Goal: Book appointment/travel/reservation: Book appointment/travel/reservation

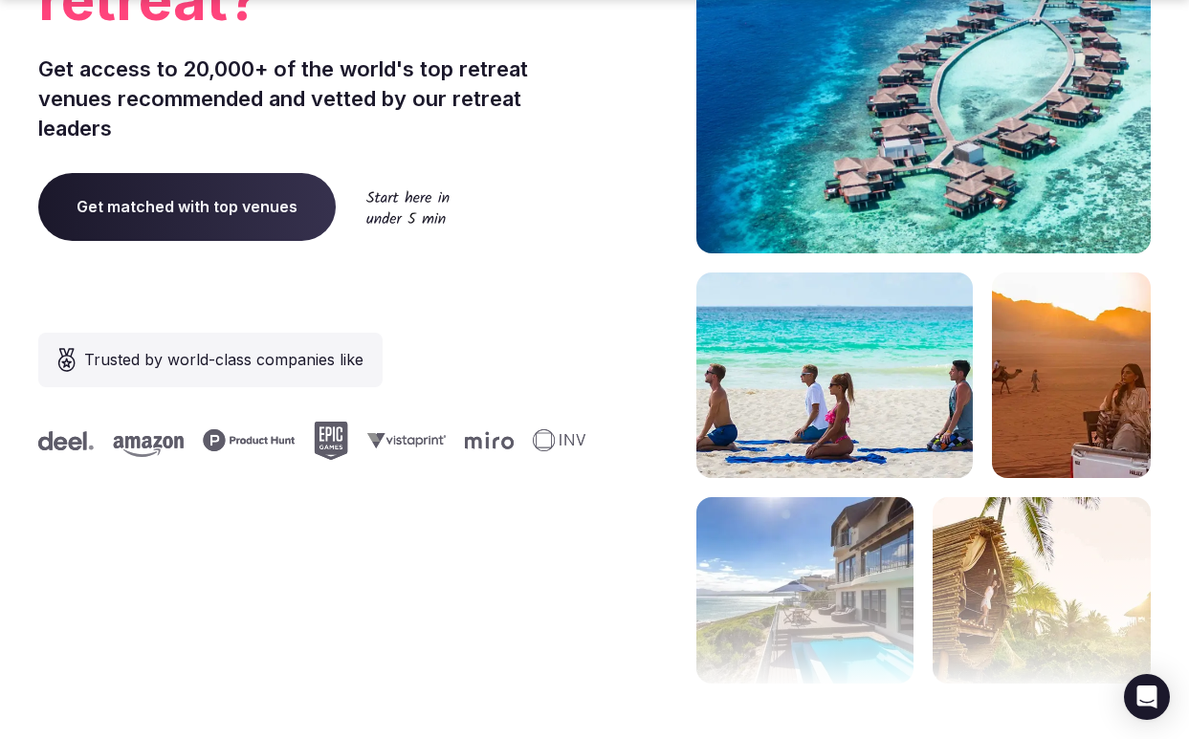
scroll to position [306, 0]
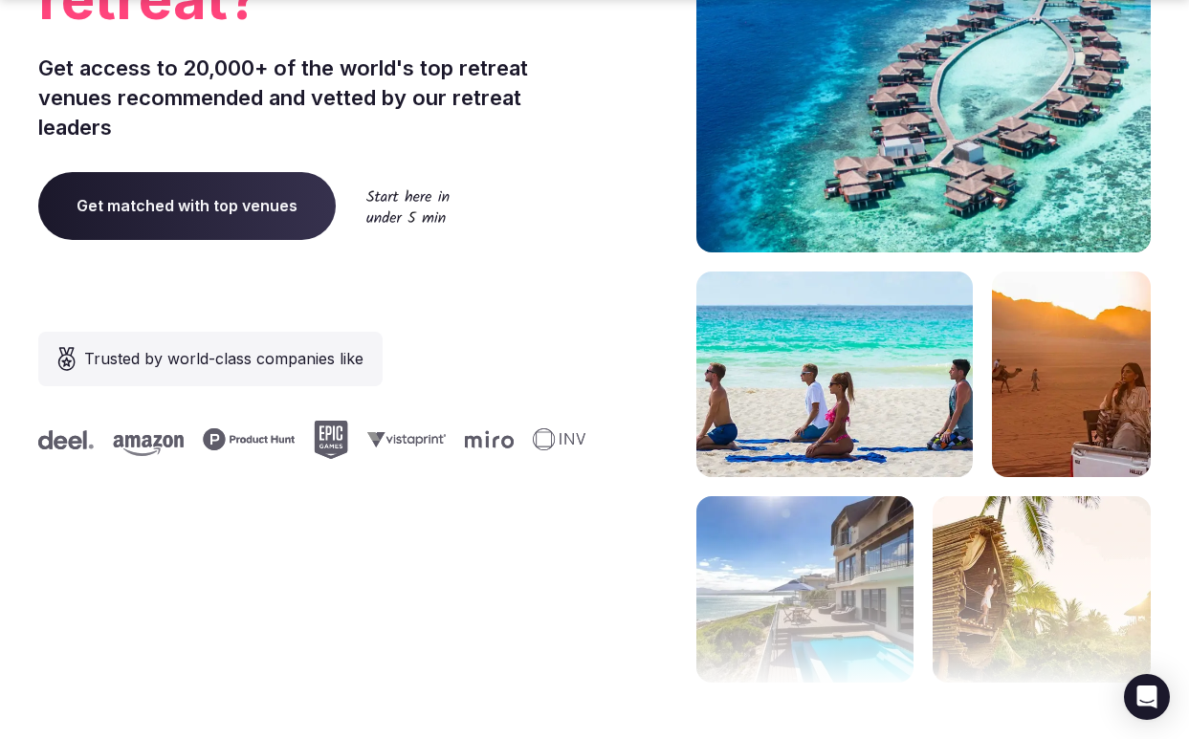
click at [291, 356] on span "Trusted by world-class companies like" at bounding box center [223, 358] width 279 height 23
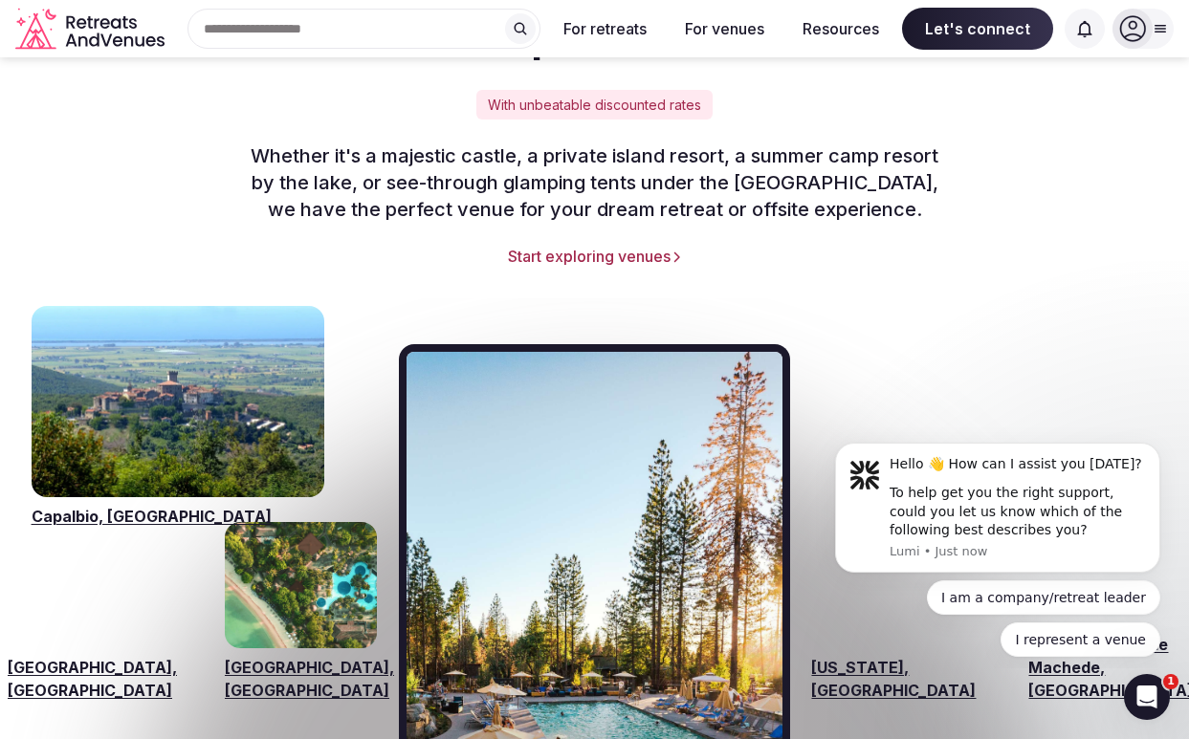
scroll to position [2546, 0]
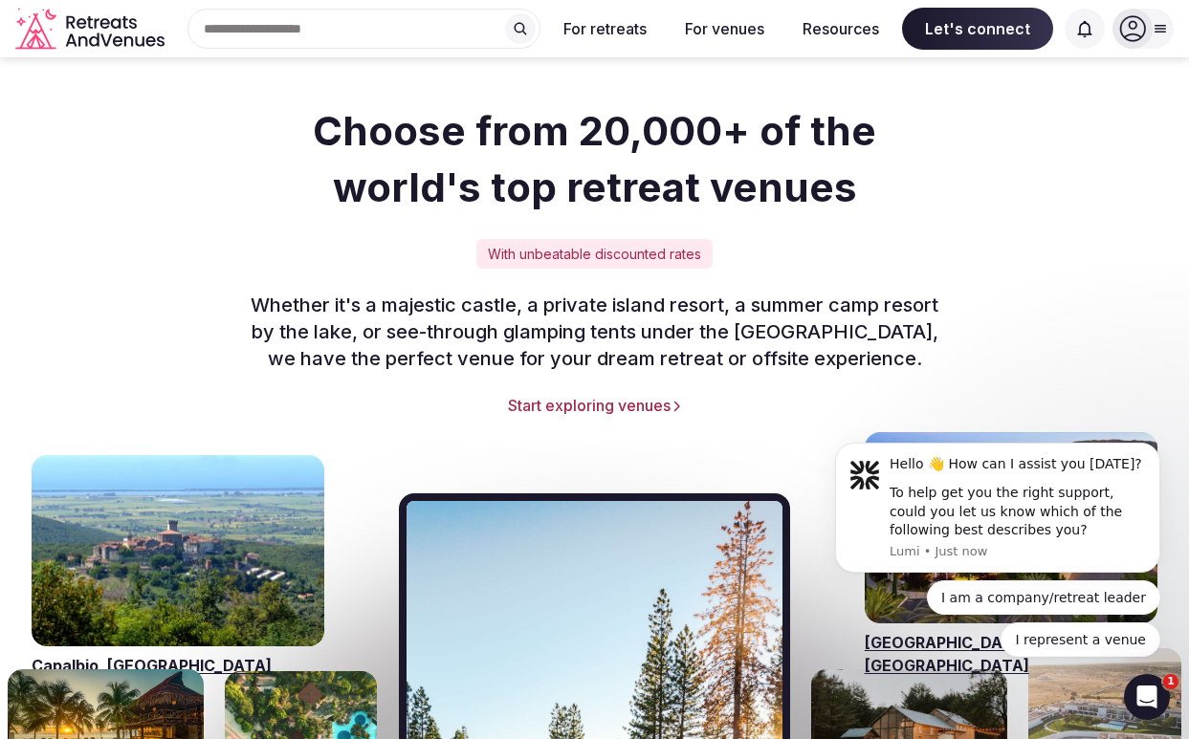
click at [560, 395] on link "Start exploring venues" at bounding box center [594, 405] width 1112 height 21
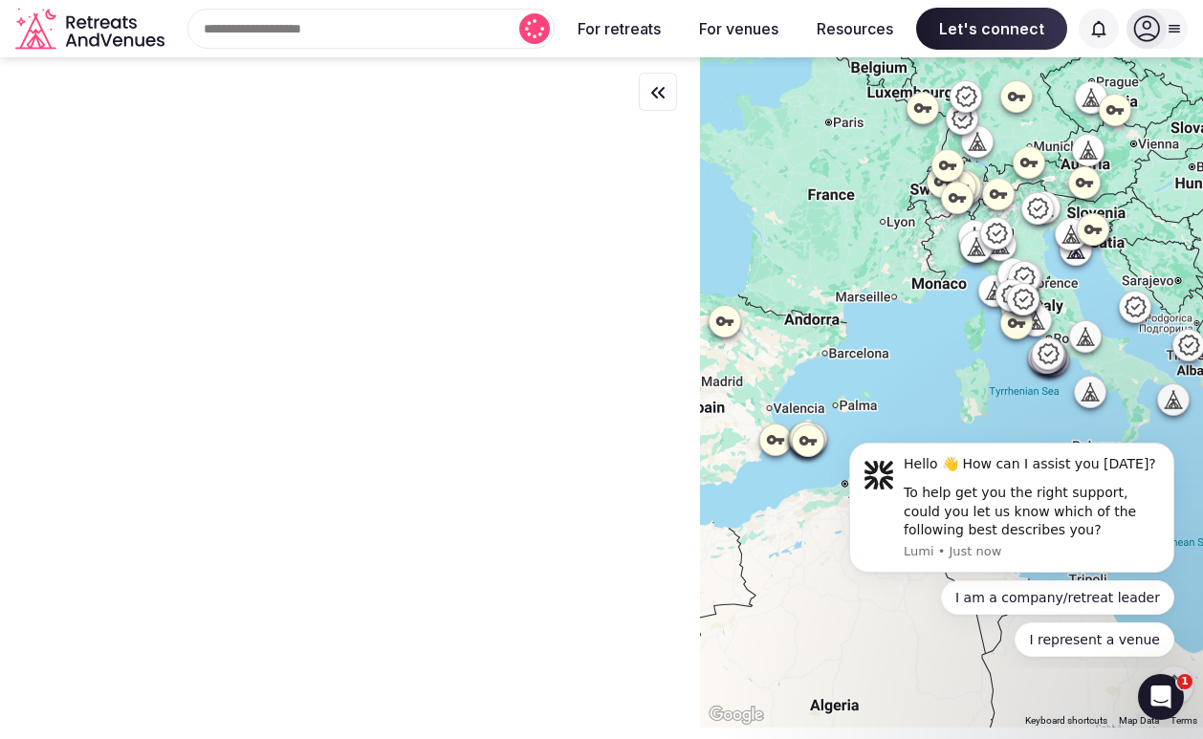
click at [355, 26] on input "text" at bounding box center [370, 29] width 367 height 40
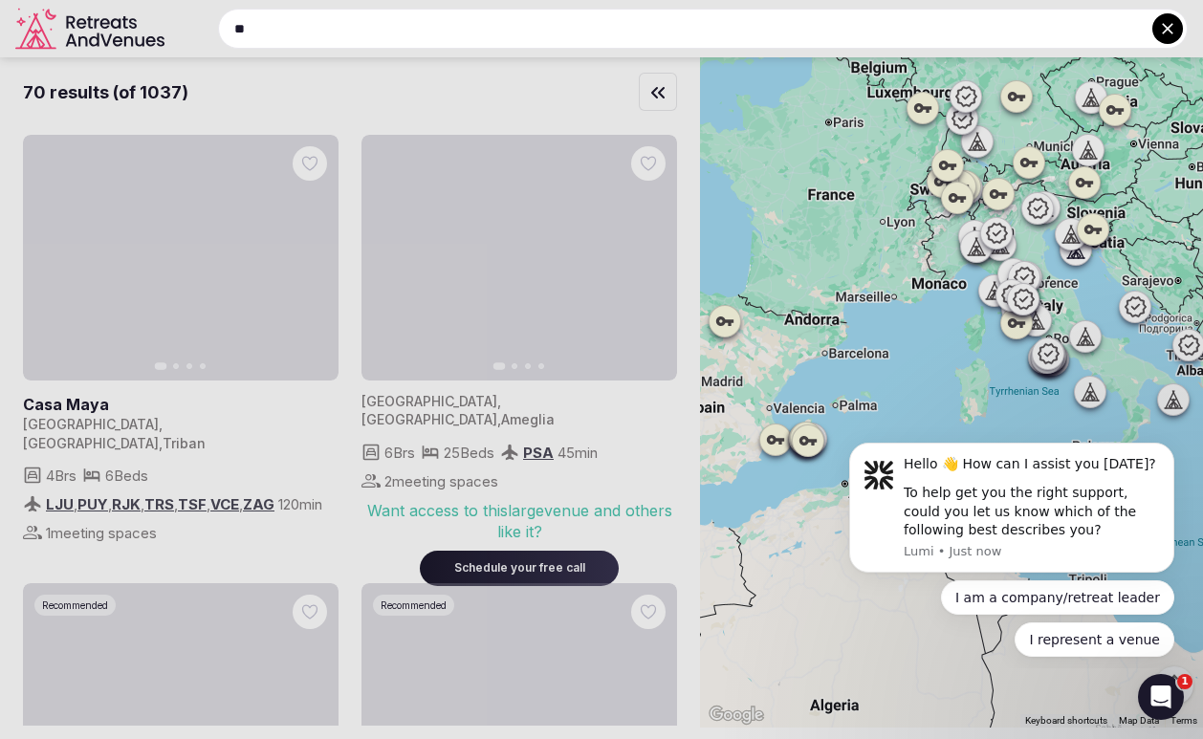
type input "*"
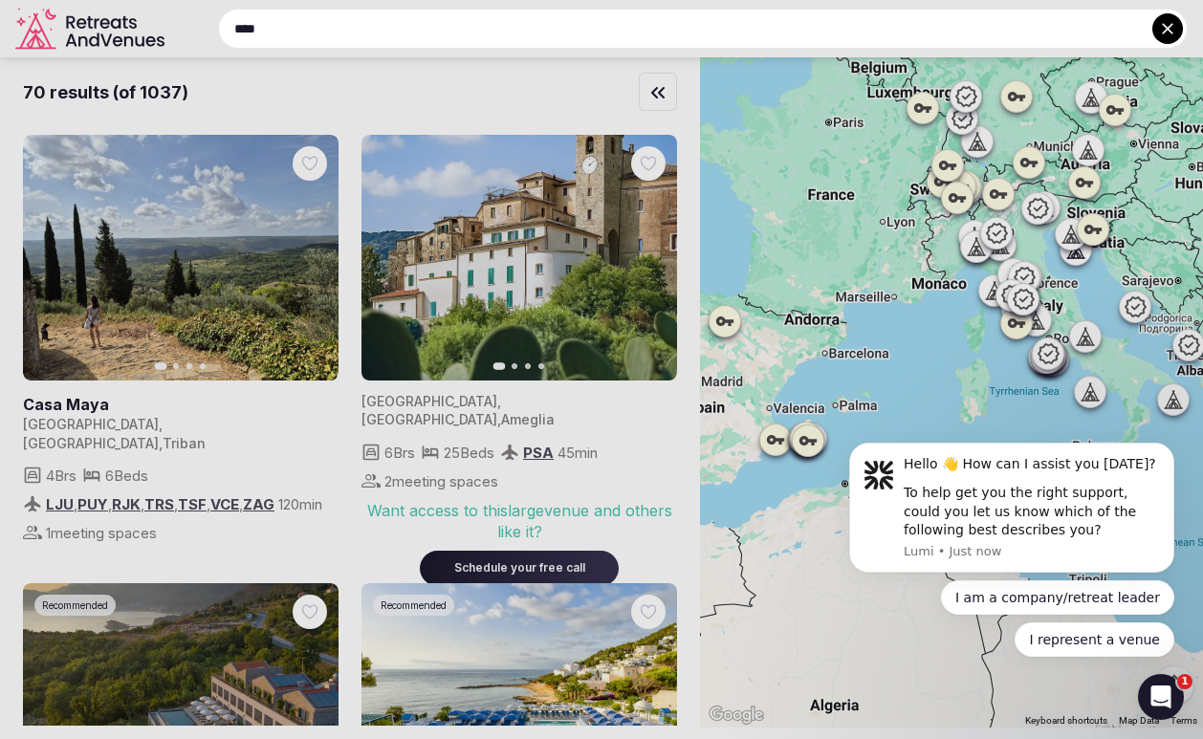
type input "****"
click at [1164, 31] on icon at bounding box center [1167, 28] width 11 height 11
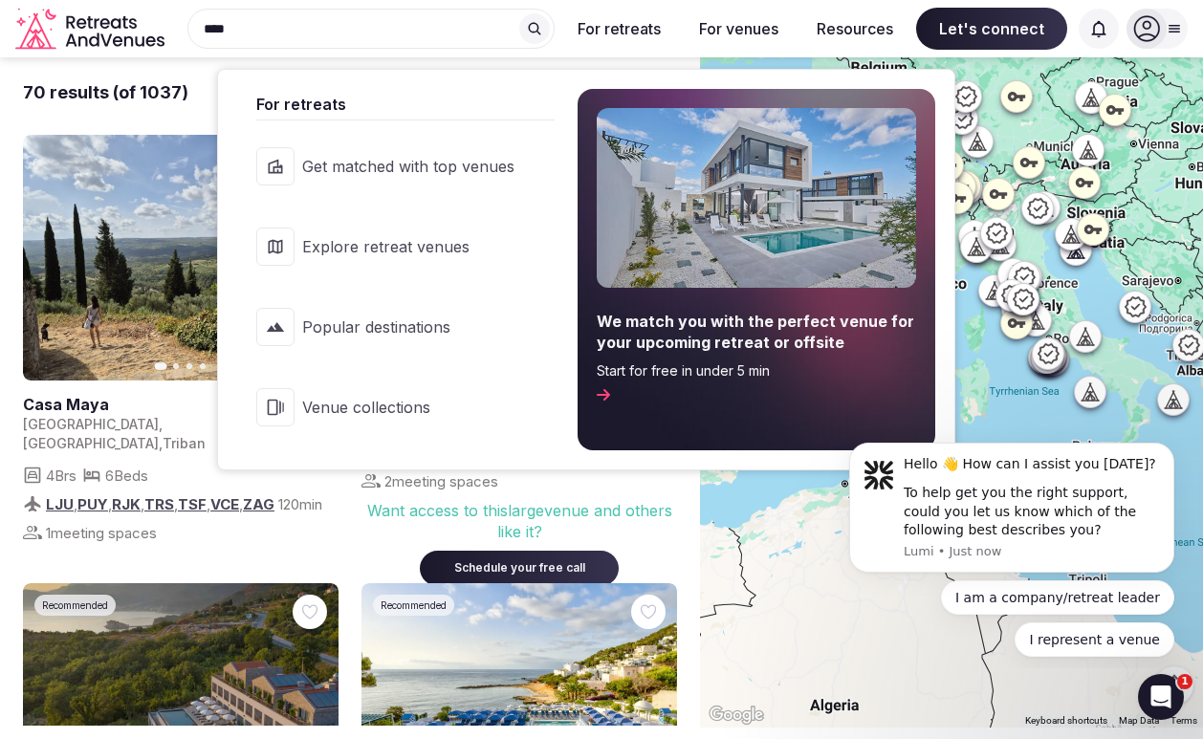
click at [406, 327] on span "Popular destinations" at bounding box center [408, 327] width 212 height 21
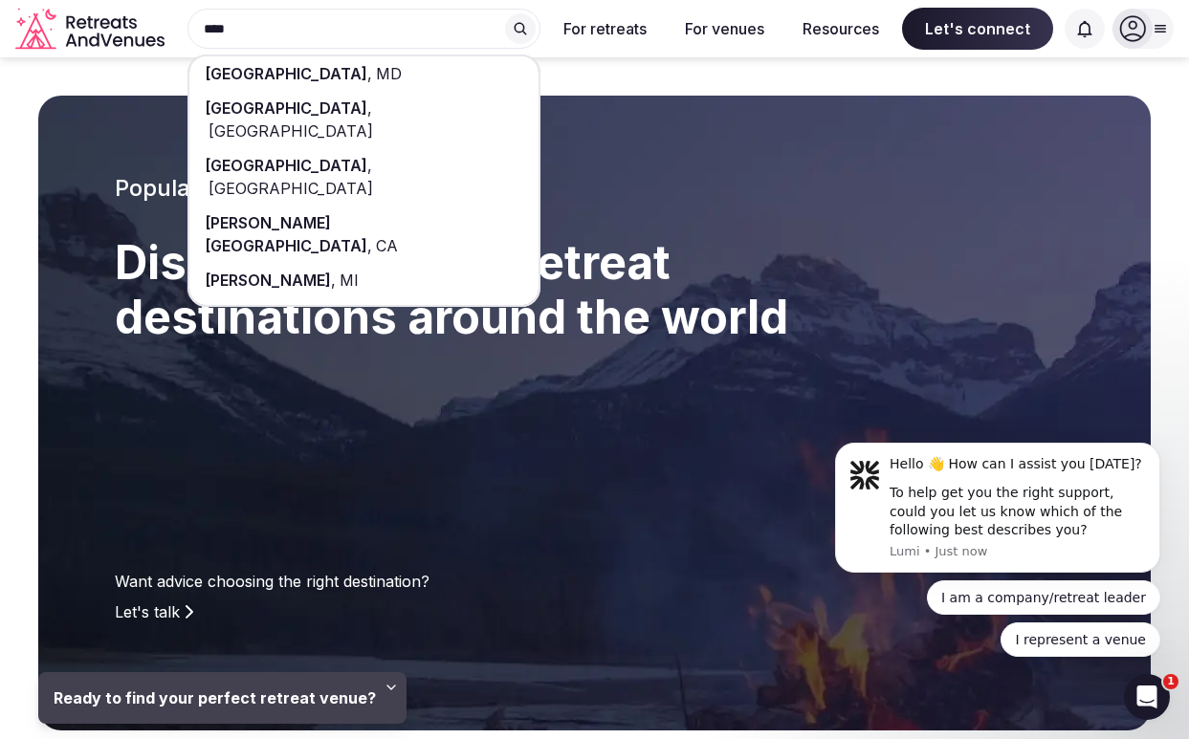
click at [271, 121] on span "[GEOGRAPHIC_DATA]" at bounding box center [289, 130] width 168 height 19
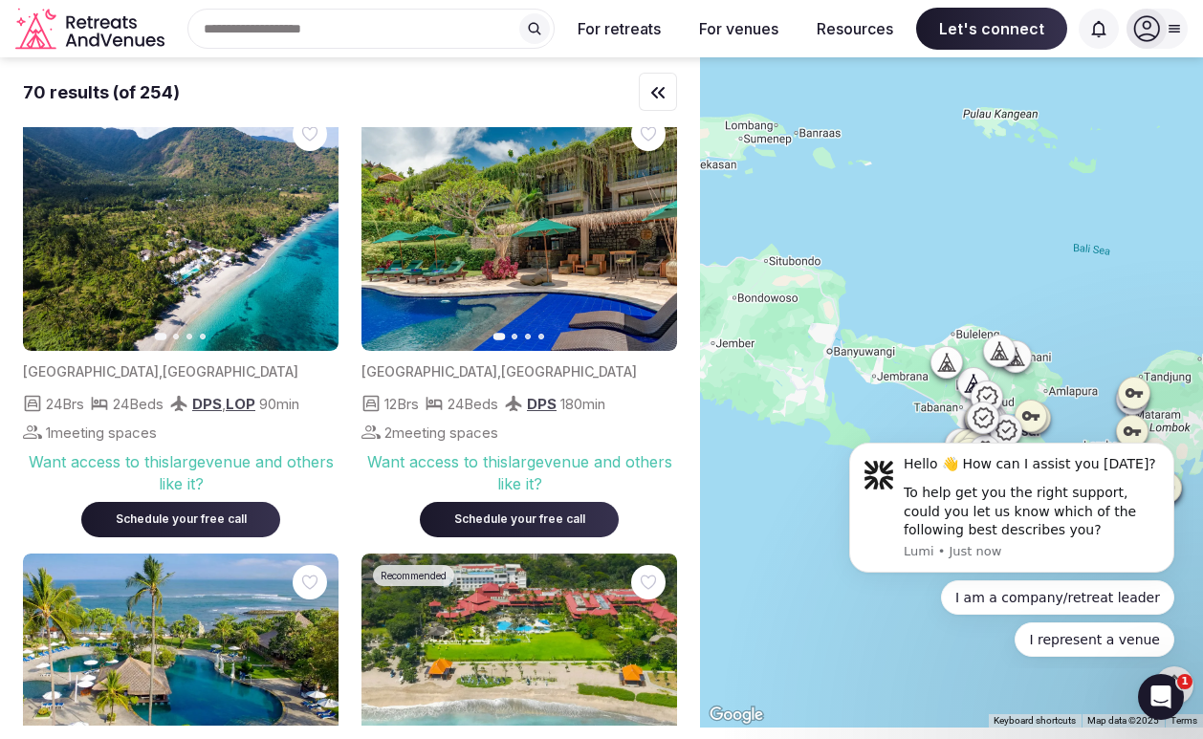
scroll to position [511, 0]
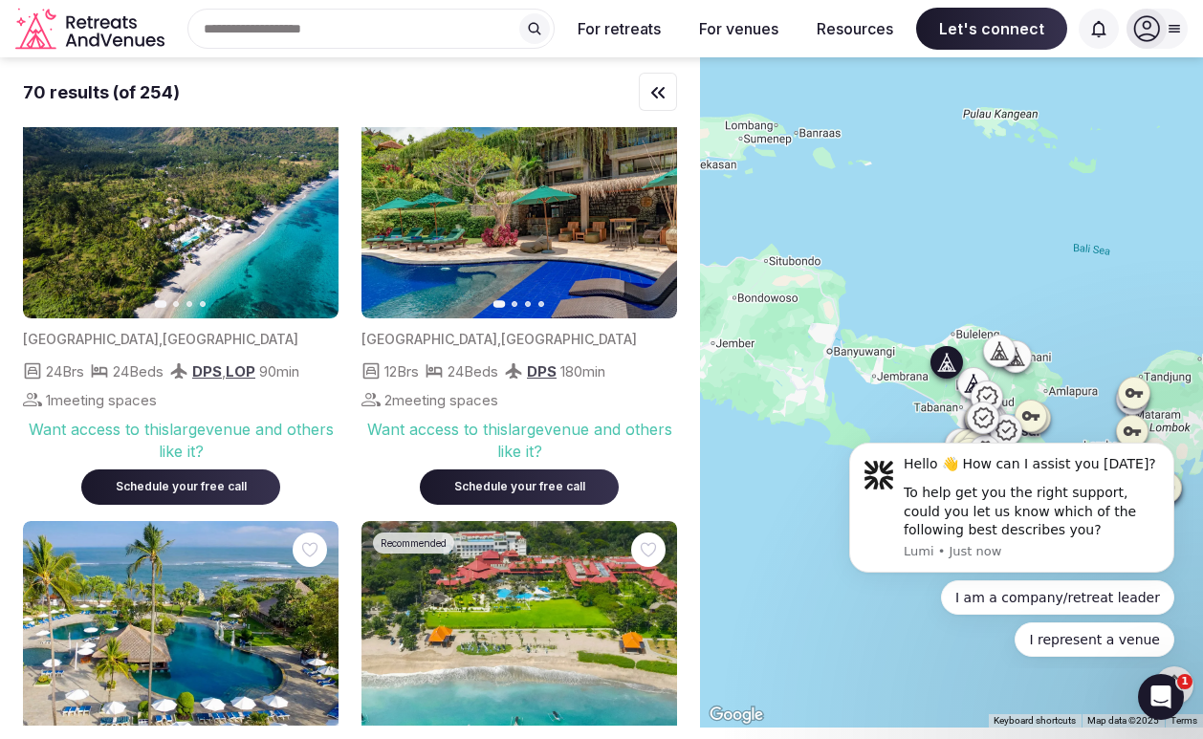
click at [541, 200] on img at bounding box center [520, 196] width 316 height 246
click at [645, 197] on icon "button" at bounding box center [650, 195] width 15 height 15
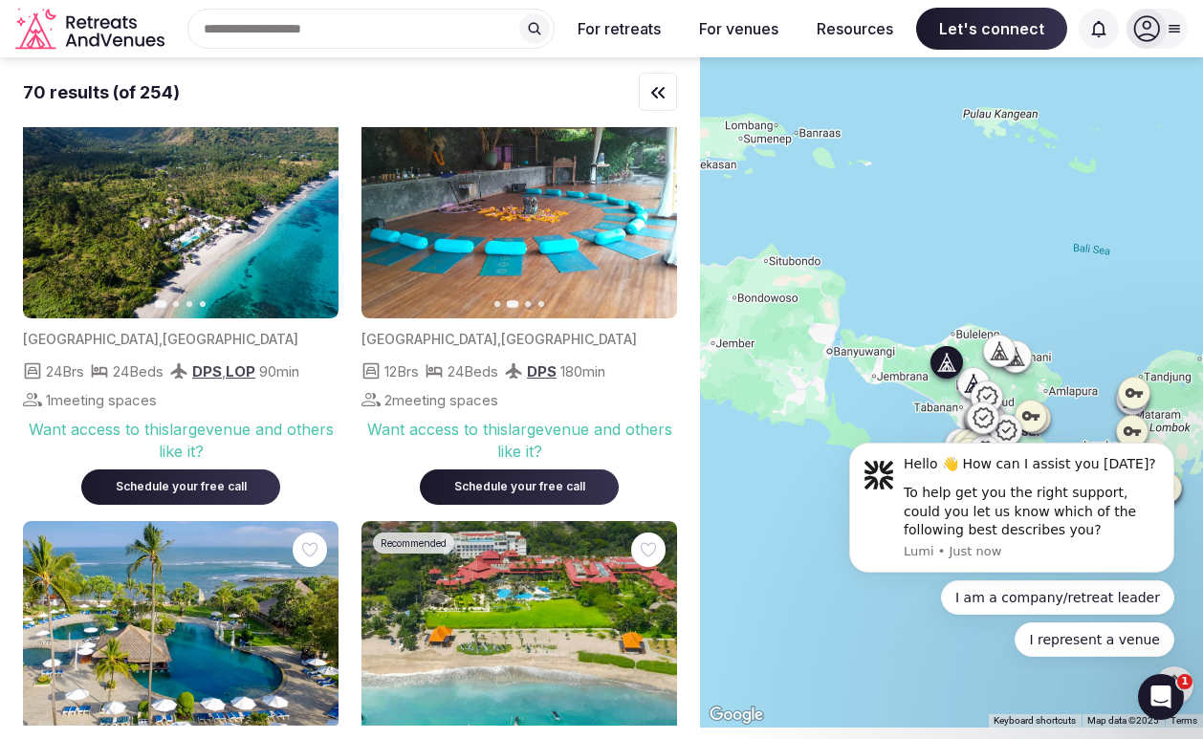
click at [648, 195] on icon "button" at bounding box center [650, 195] width 15 height 15
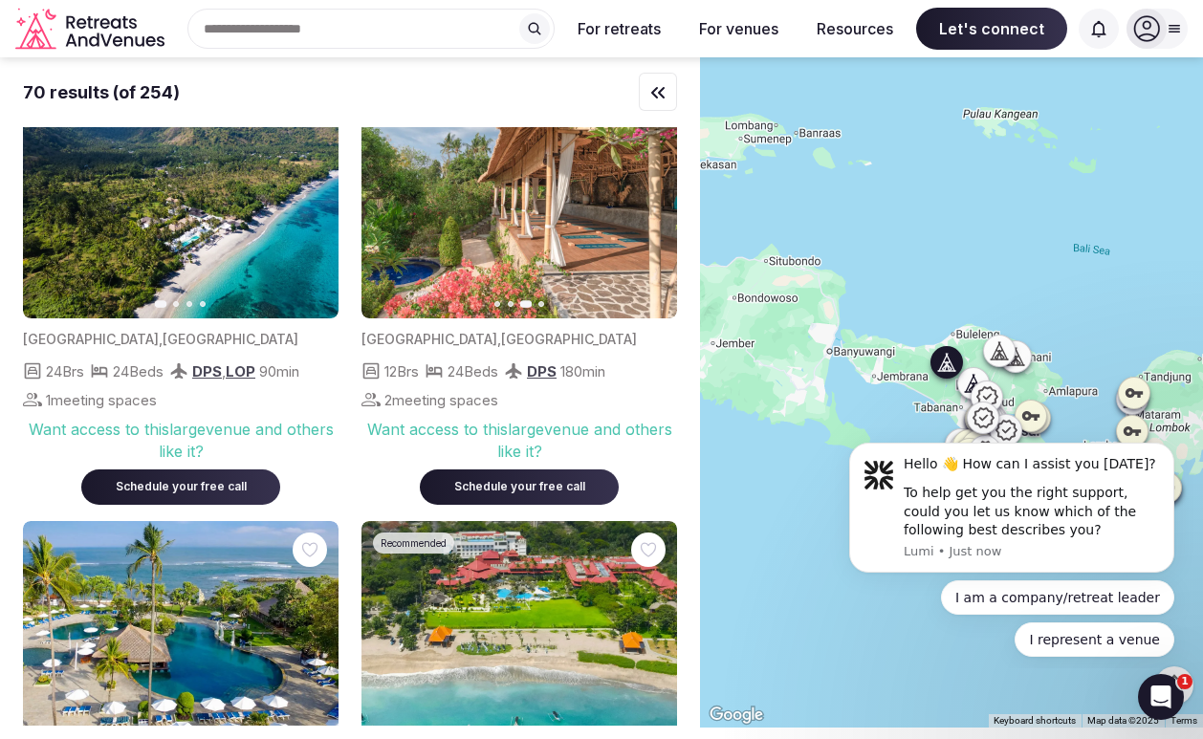
click at [650, 194] on icon "button" at bounding box center [650, 195] width 15 height 15
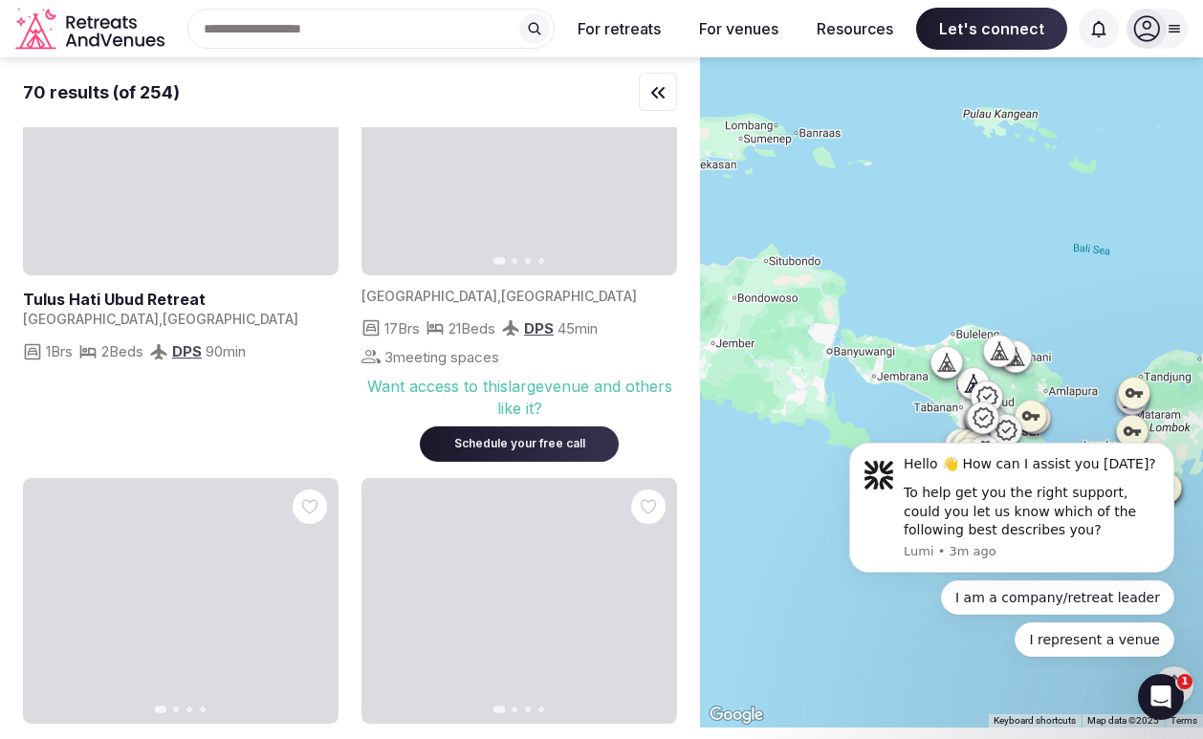
scroll to position [3136, 0]
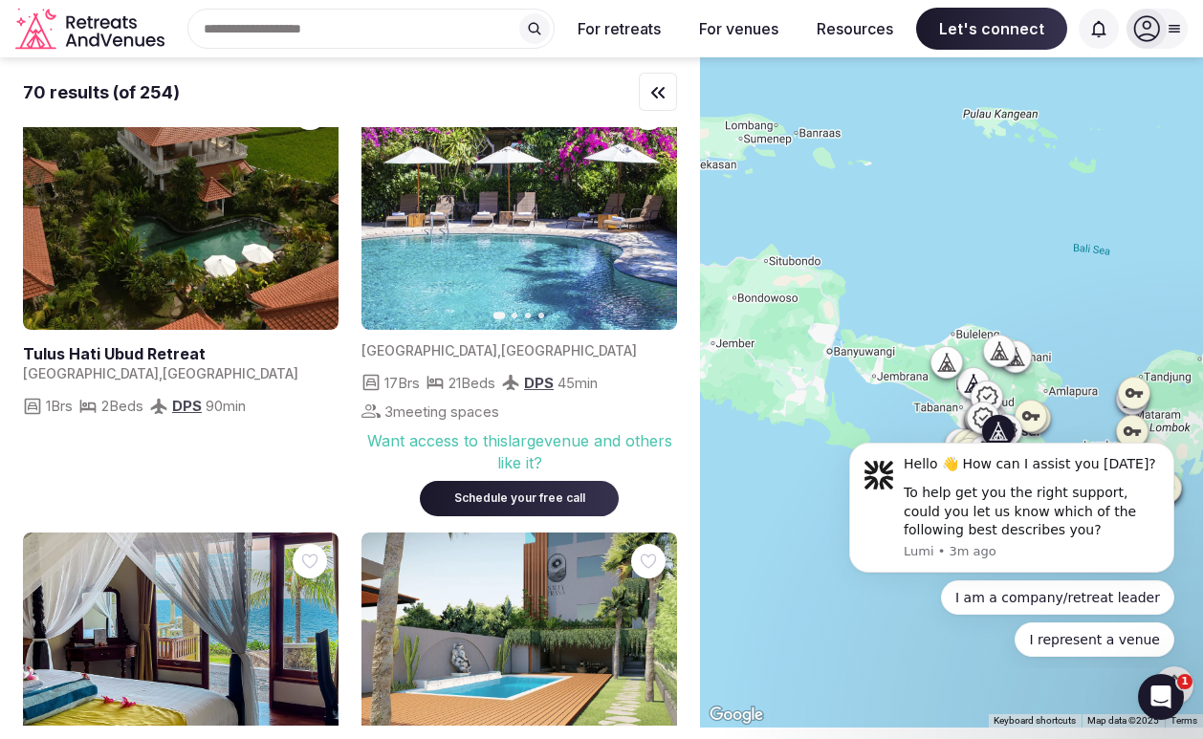
click at [513, 263] on img at bounding box center [520, 207] width 316 height 246
click at [648, 213] on icon "button" at bounding box center [652, 206] width 8 height 13
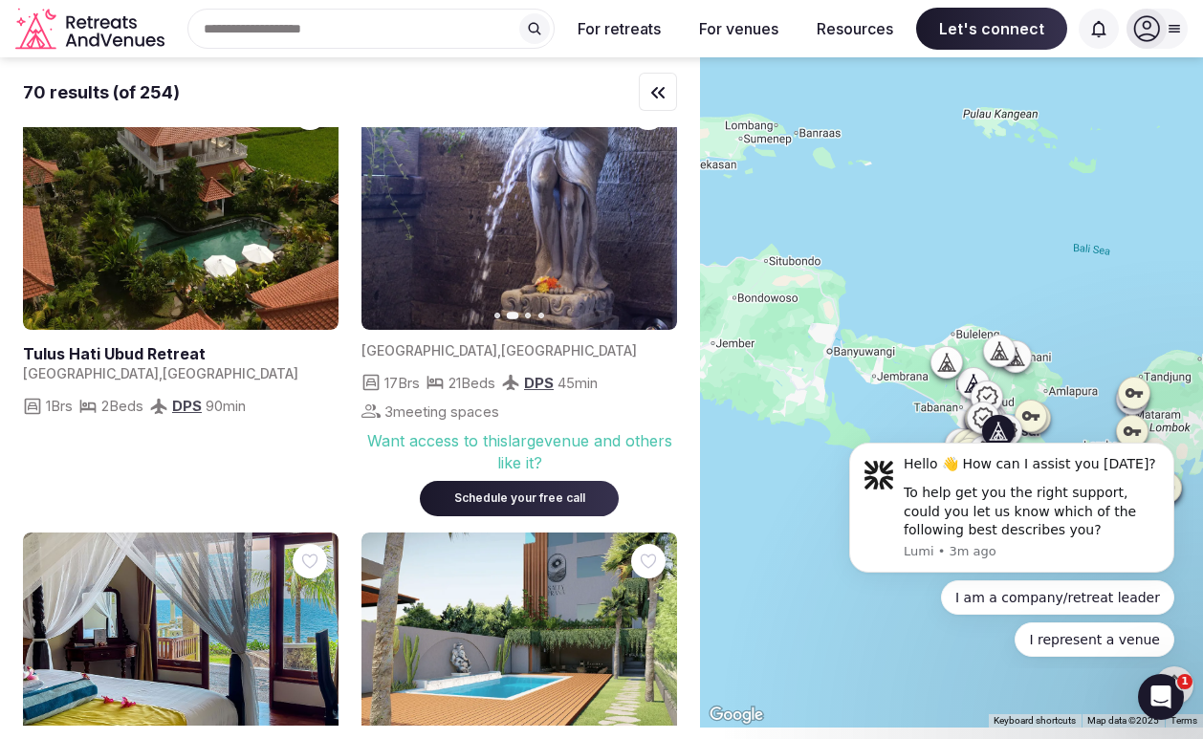
click at [648, 214] on icon "button" at bounding box center [650, 206] width 15 height 15
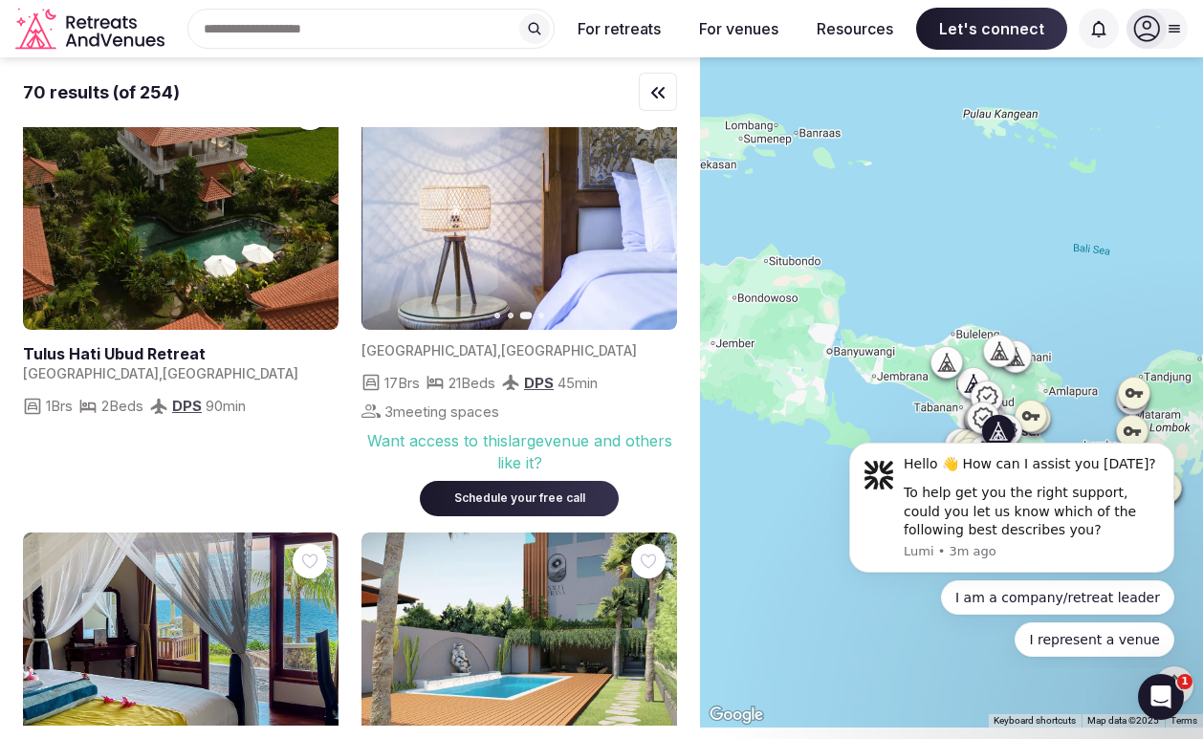
click at [648, 214] on icon "button" at bounding box center [650, 206] width 15 height 15
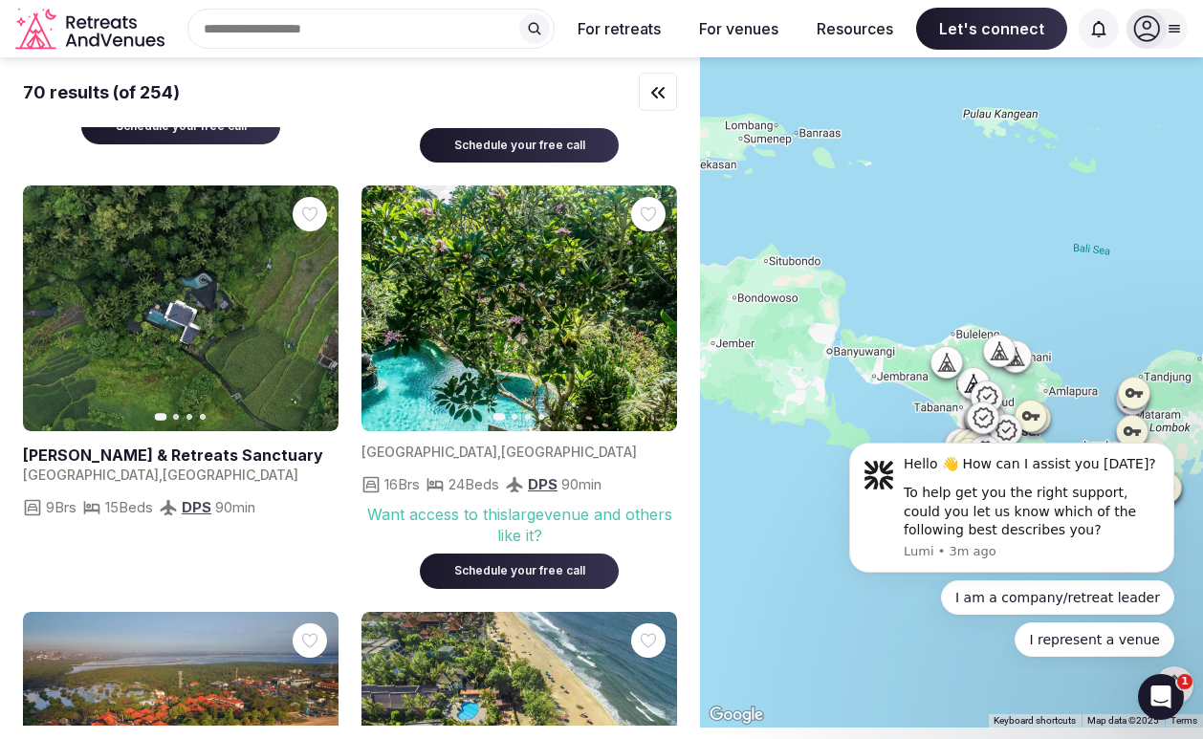
scroll to position [4376, 0]
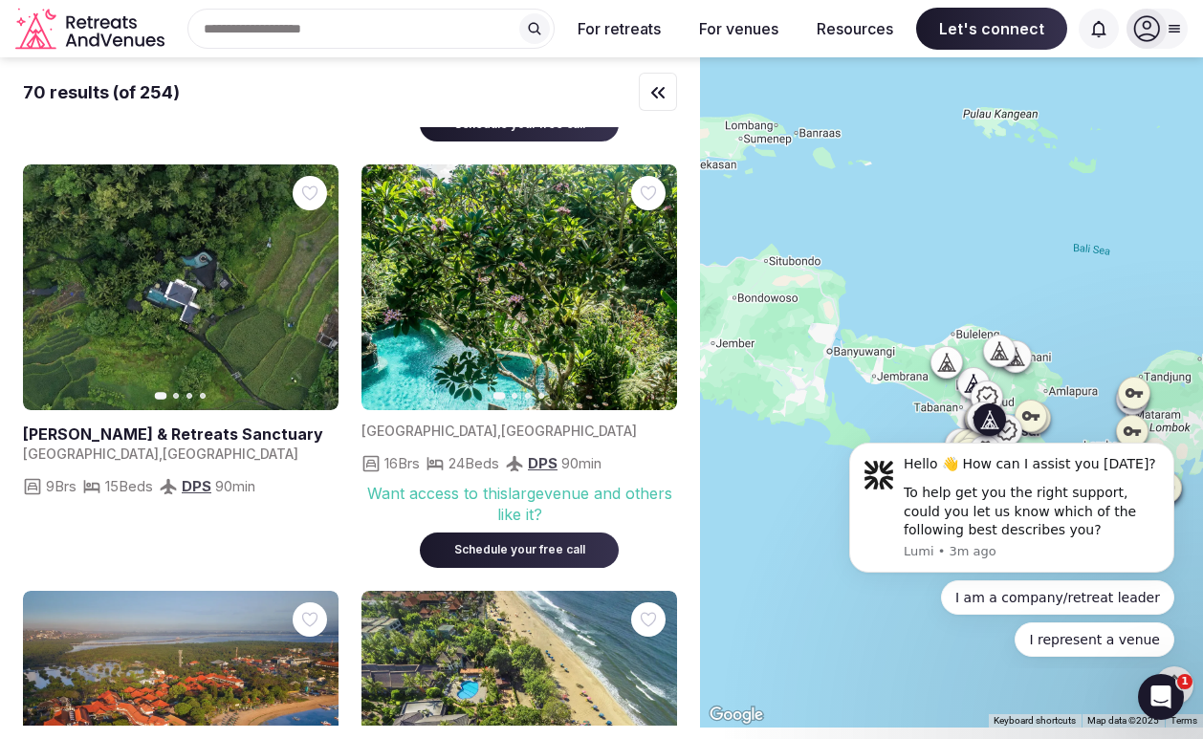
click at [166, 349] on link at bounding box center [181, 288] width 316 height 246
click at [583, 329] on img at bounding box center [520, 288] width 316 height 246
click at [496, 273] on img at bounding box center [520, 288] width 316 height 246
click at [644, 296] on icon "button" at bounding box center [650, 287] width 15 height 15
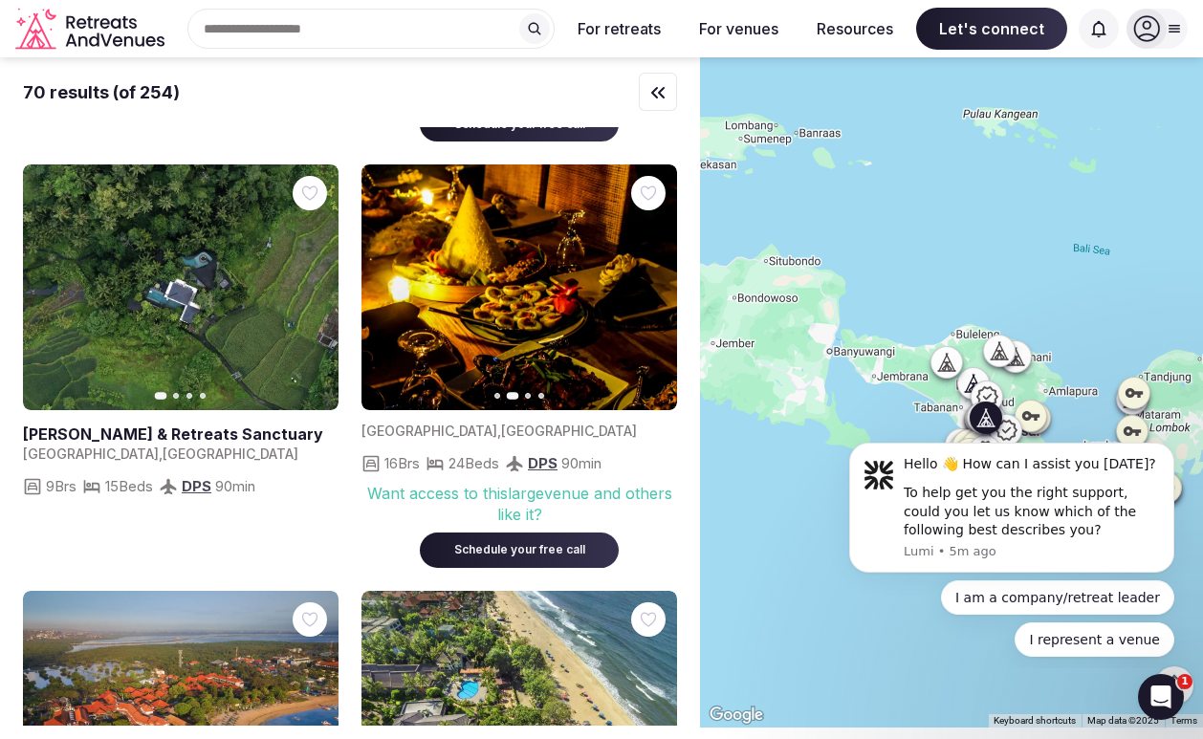
click at [580, 307] on img at bounding box center [520, 288] width 316 height 246
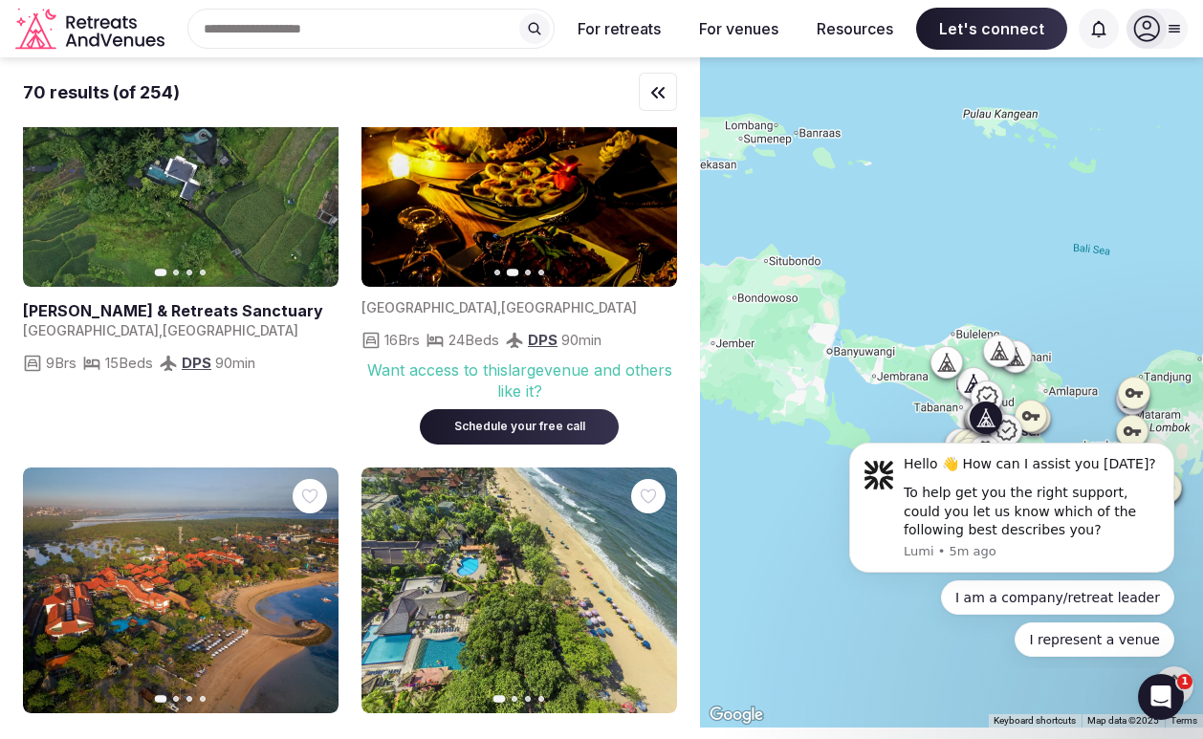
scroll to position [4452, 0]
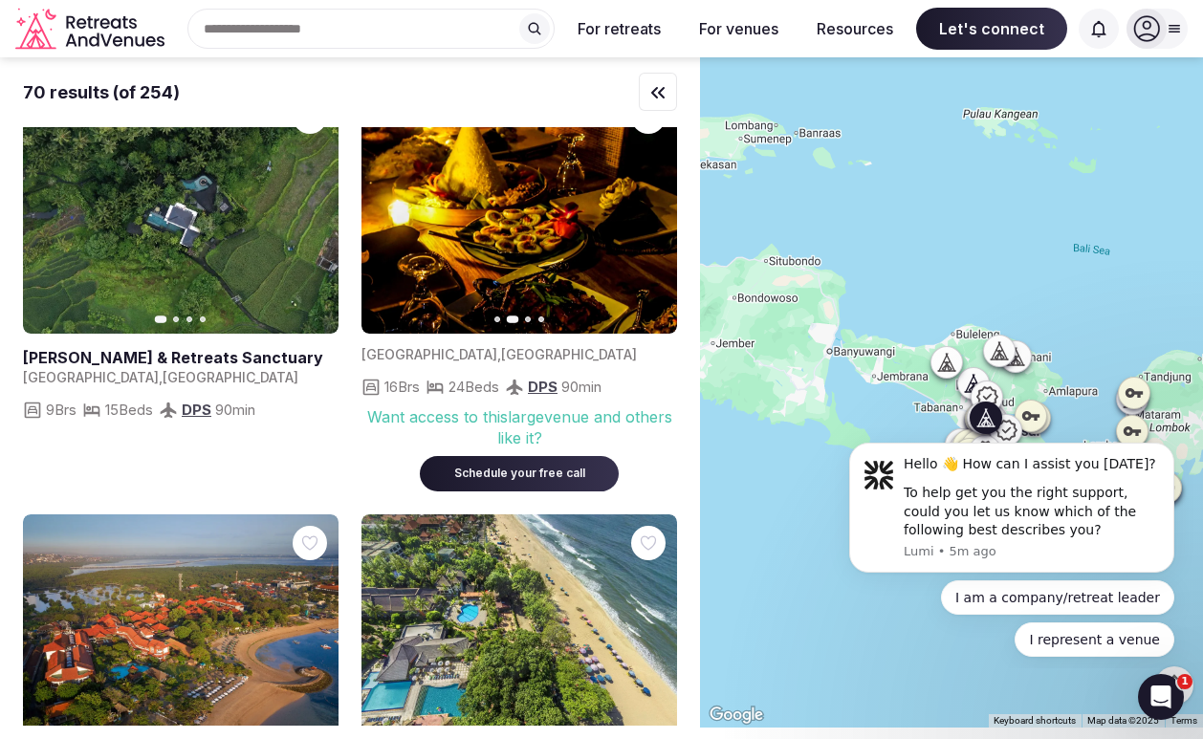
click at [532, 267] on img at bounding box center [520, 211] width 316 height 246
click at [528, 244] on img at bounding box center [520, 211] width 316 height 246
click at [528, 244] on img at bounding box center [519, 211] width 316 height 246
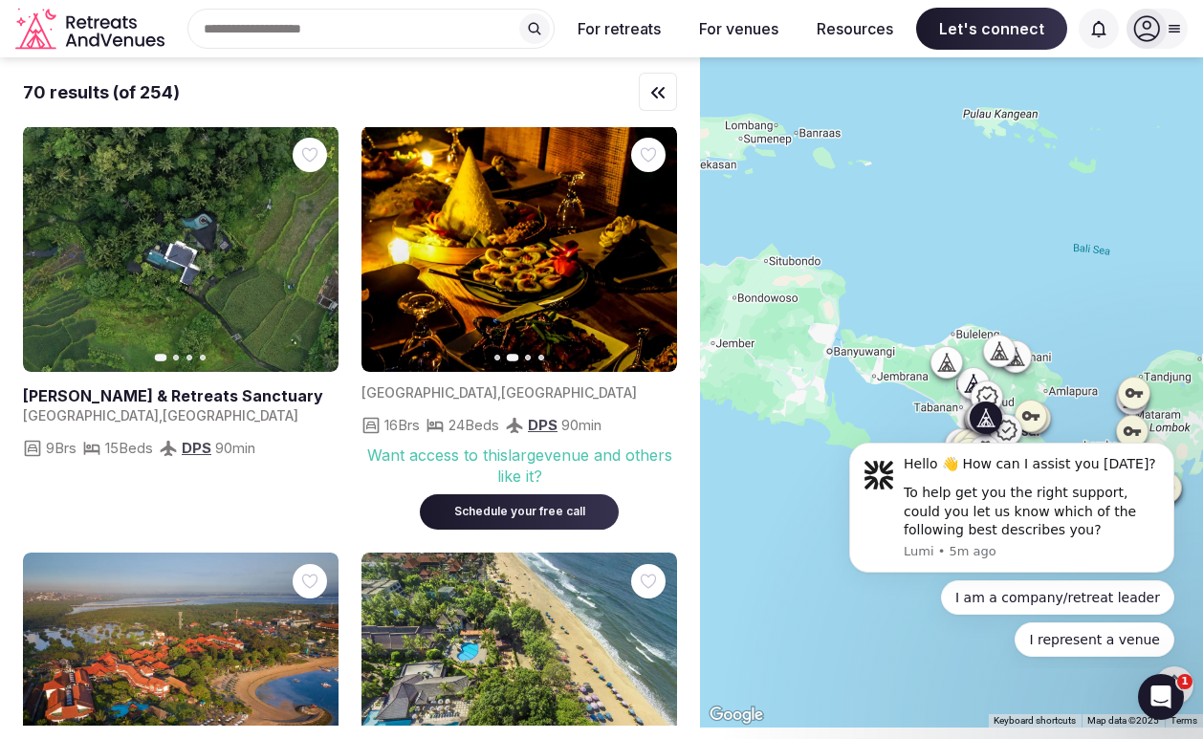
scroll to position [4376, 0]
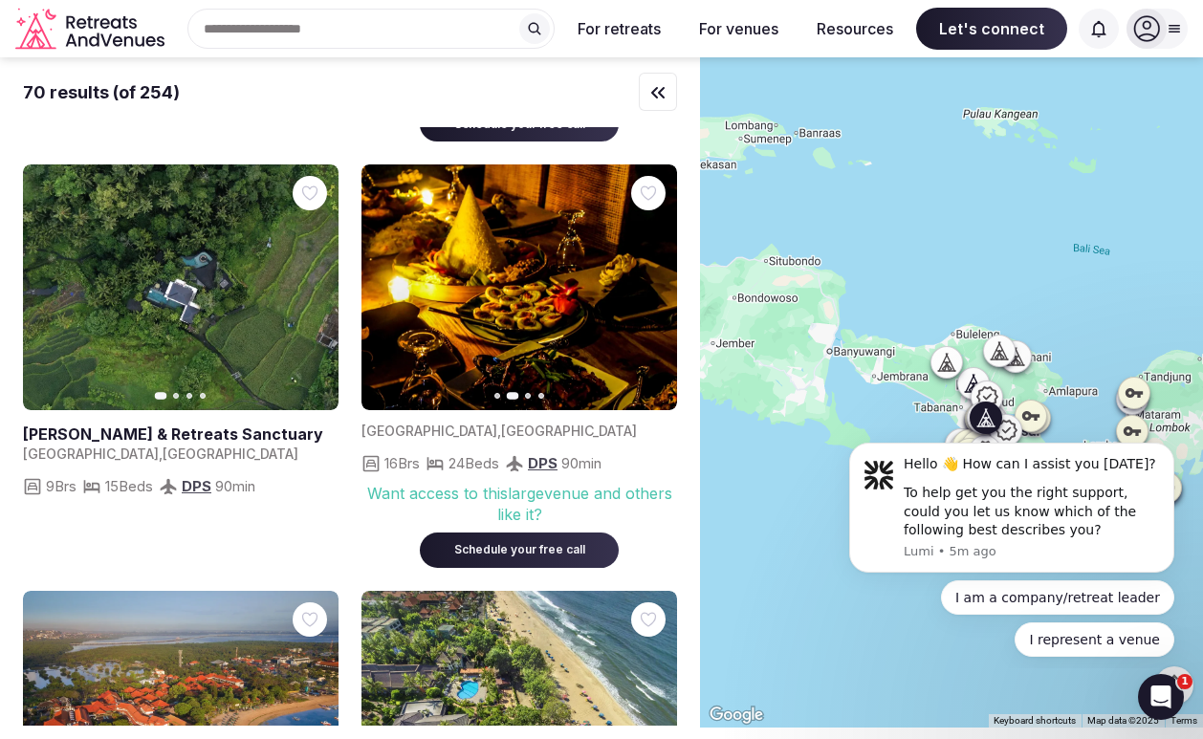
click at [524, 240] on img at bounding box center [520, 288] width 316 height 246
click at [519, 559] on div "Schedule your free call" at bounding box center [519, 550] width 153 height 16
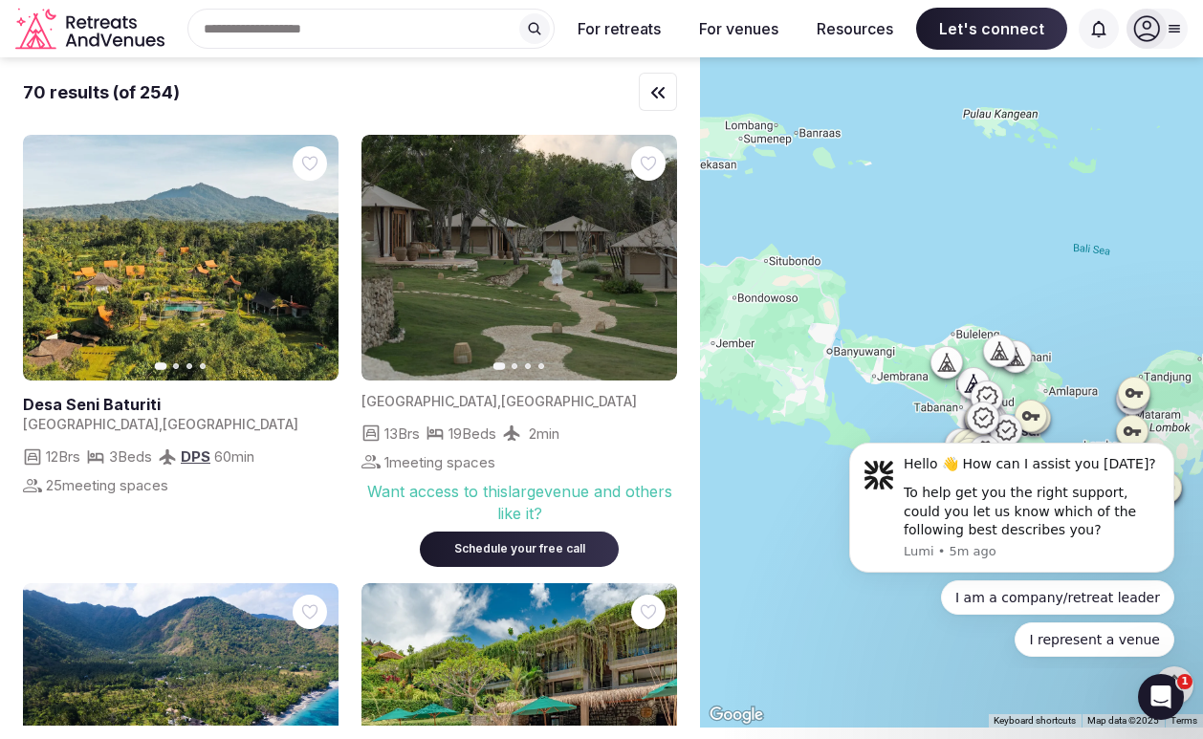
click at [539, 287] on img at bounding box center [520, 258] width 316 height 246
click at [518, 362] on img at bounding box center [520, 258] width 316 height 246
click at [441, 28] on input "text" at bounding box center [370, 29] width 367 height 40
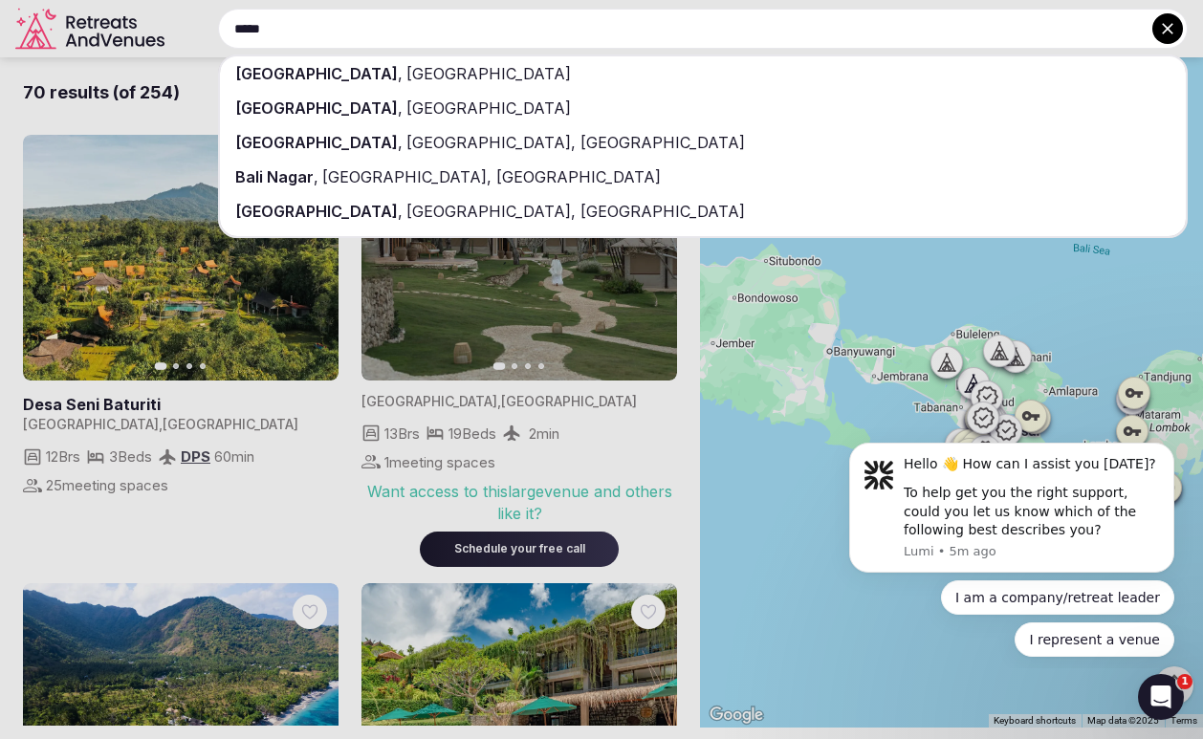
type input "****"
click at [427, 86] on div "Bali , Indonesia" at bounding box center [703, 73] width 966 height 34
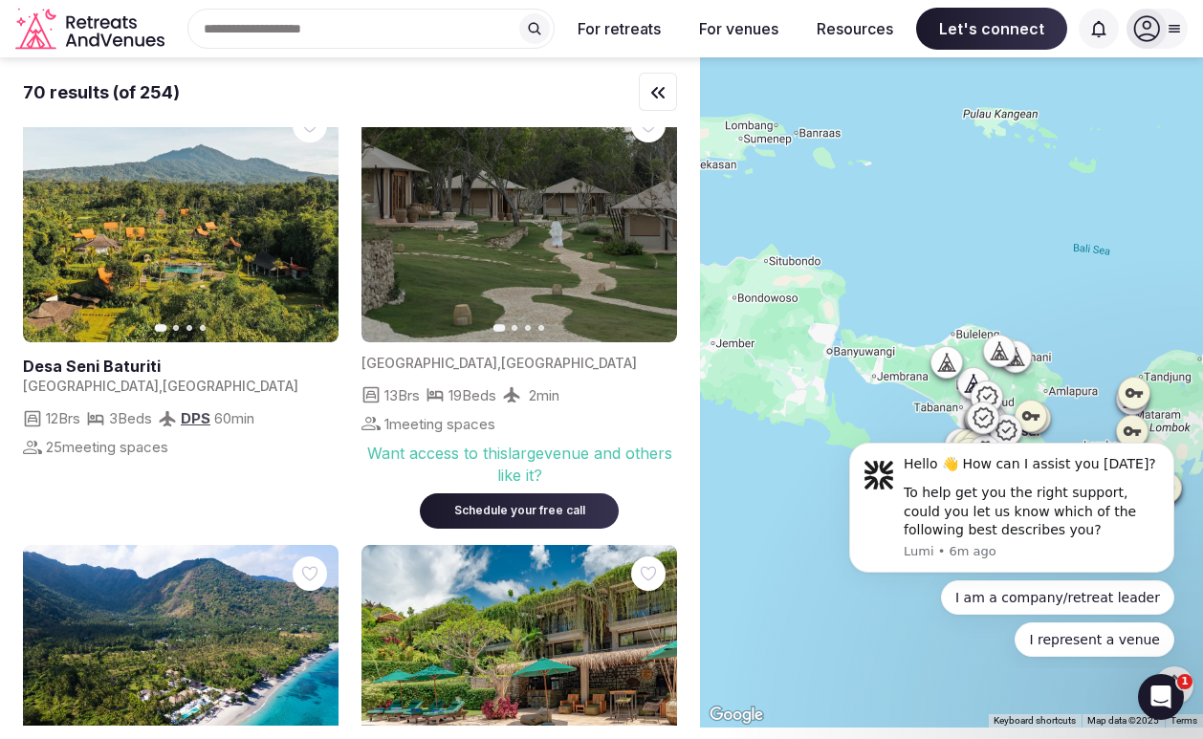
scroll to position [77, 0]
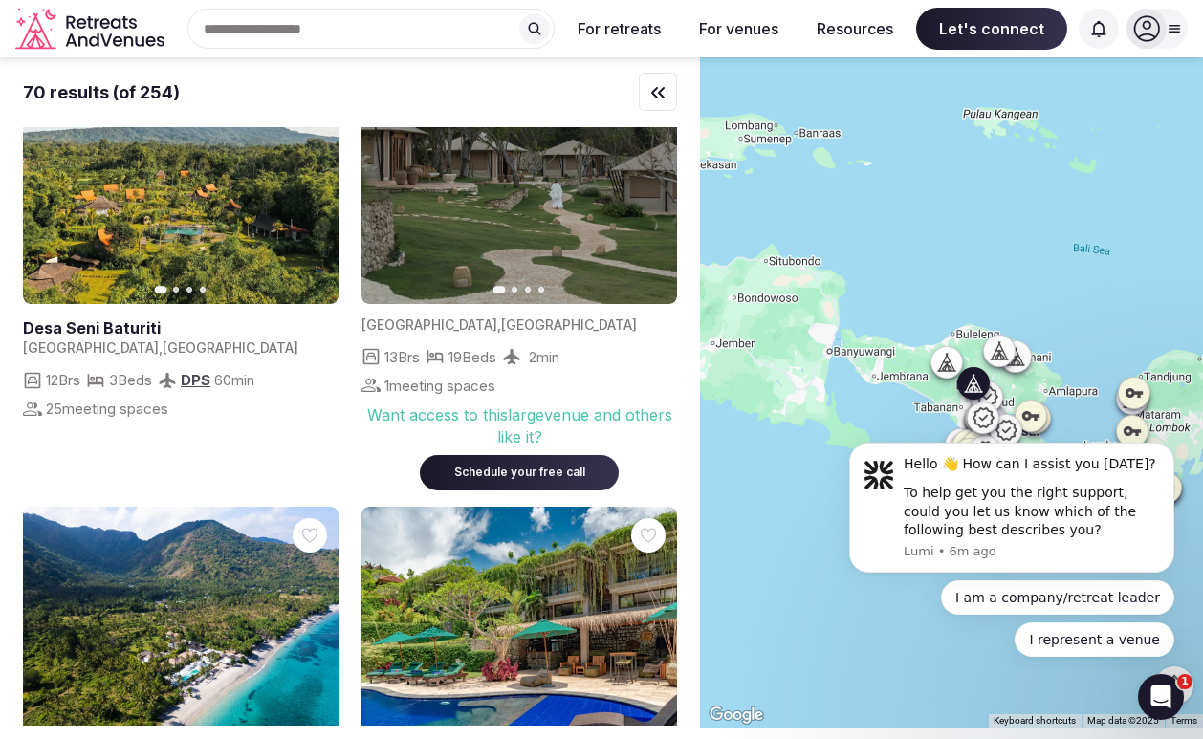
click at [182, 183] on link at bounding box center [181, 181] width 316 height 246
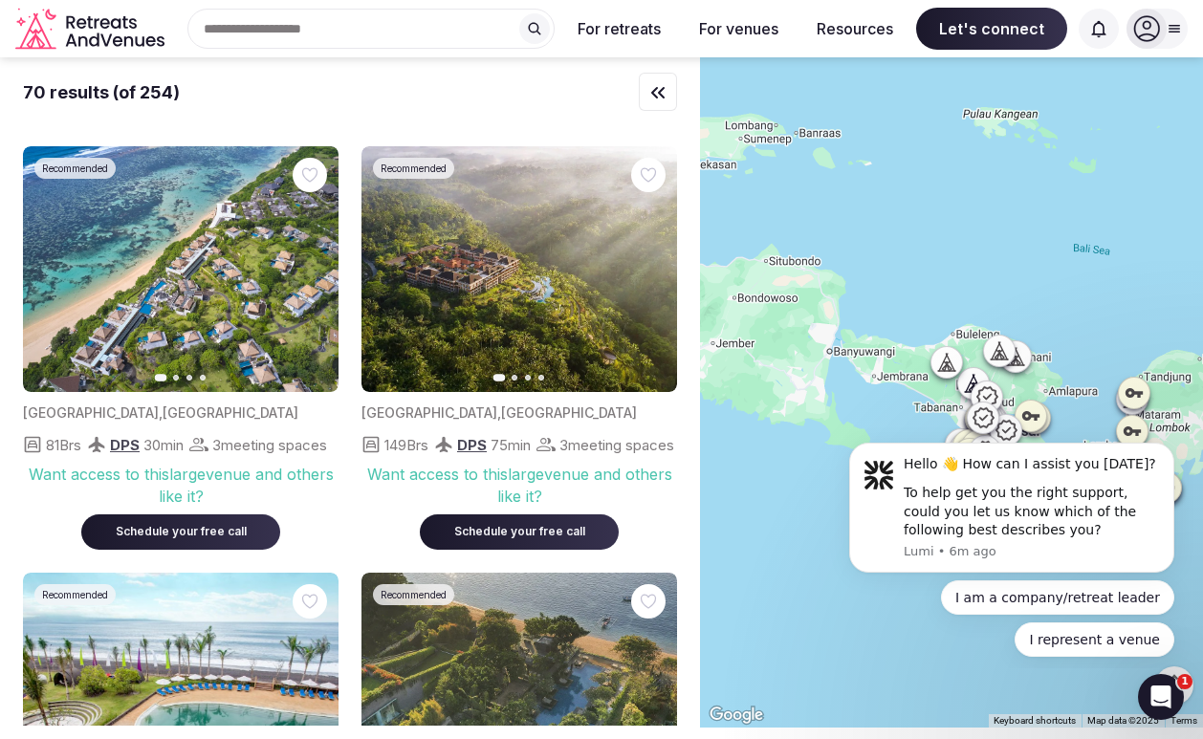
scroll to position [1246, 0]
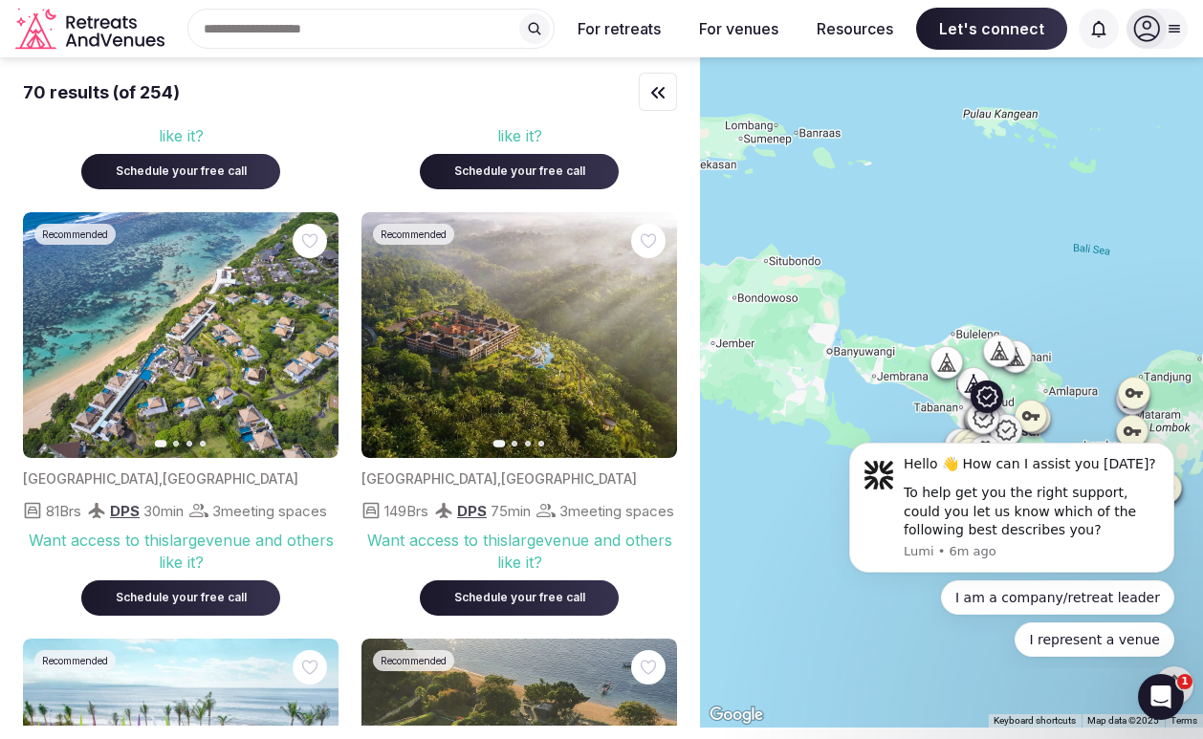
click at [536, 338] on img at bounding box center [520, 335] width 316 height 246
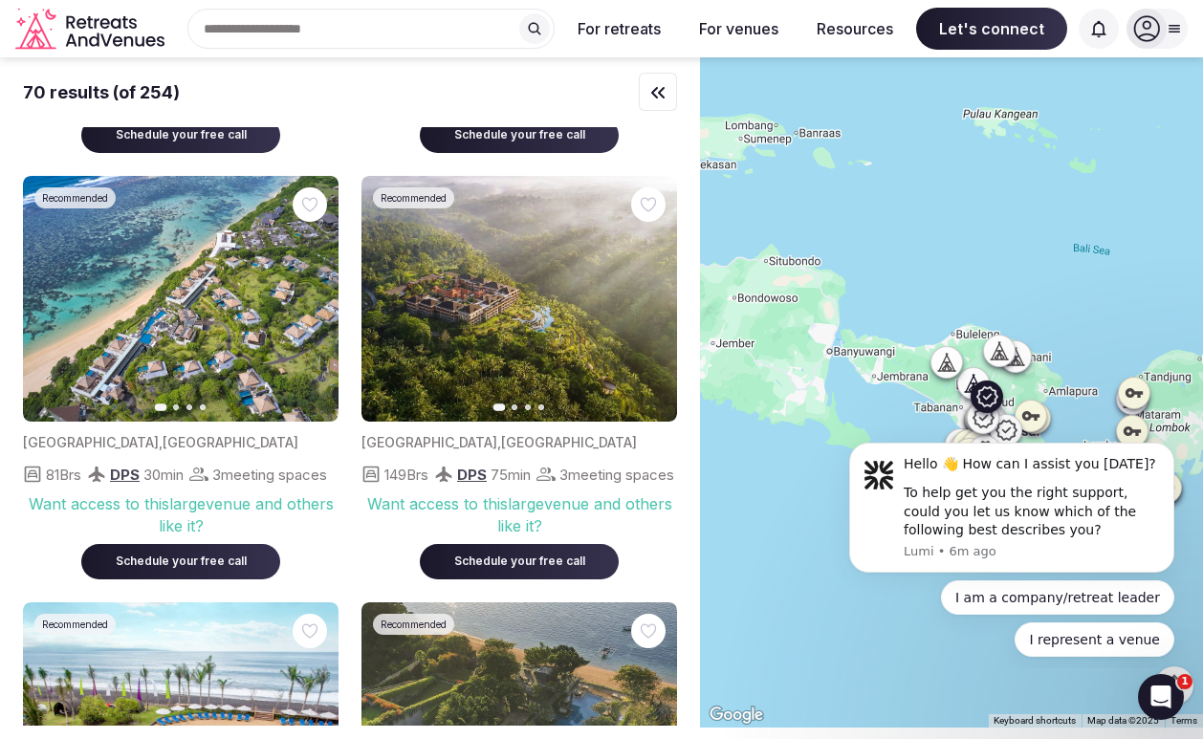
scroll to position [1285, 0]
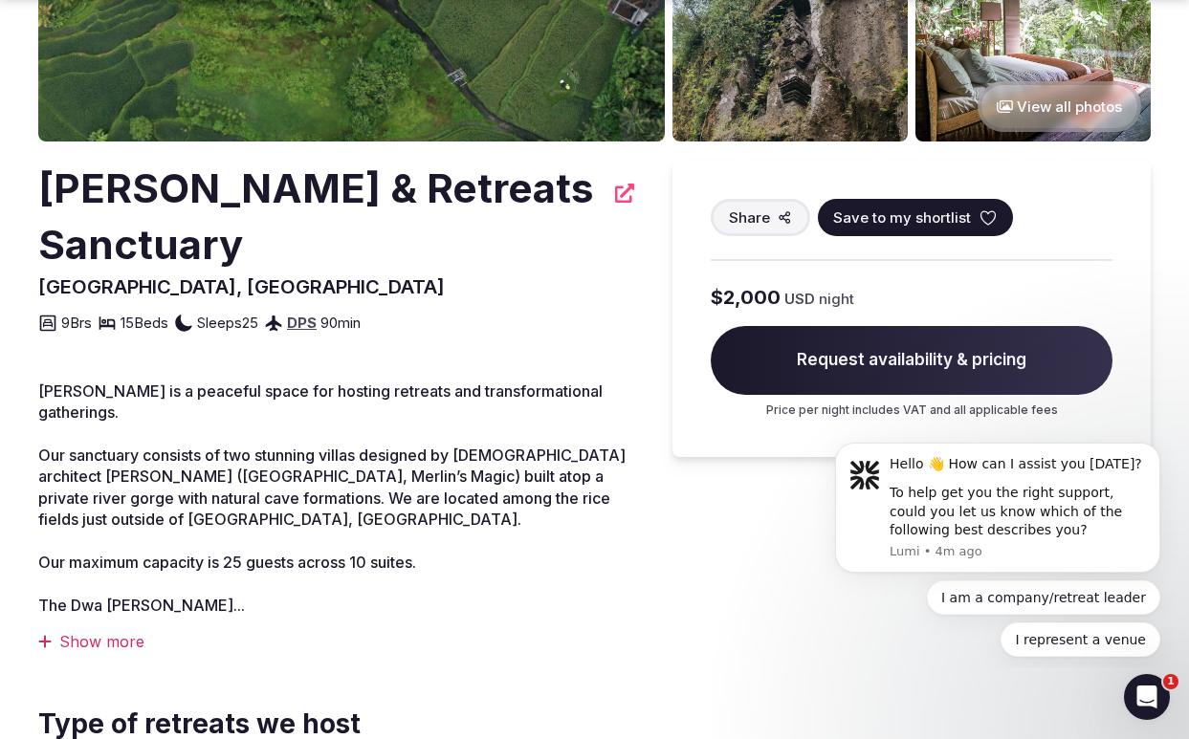
click at [1155, 157] on section "View all photos Dwa Chandra Villas & Retreats Sanctuary Bali, Indonesia Share S…" at bounding box center [594, 753] width 1189 height 2228
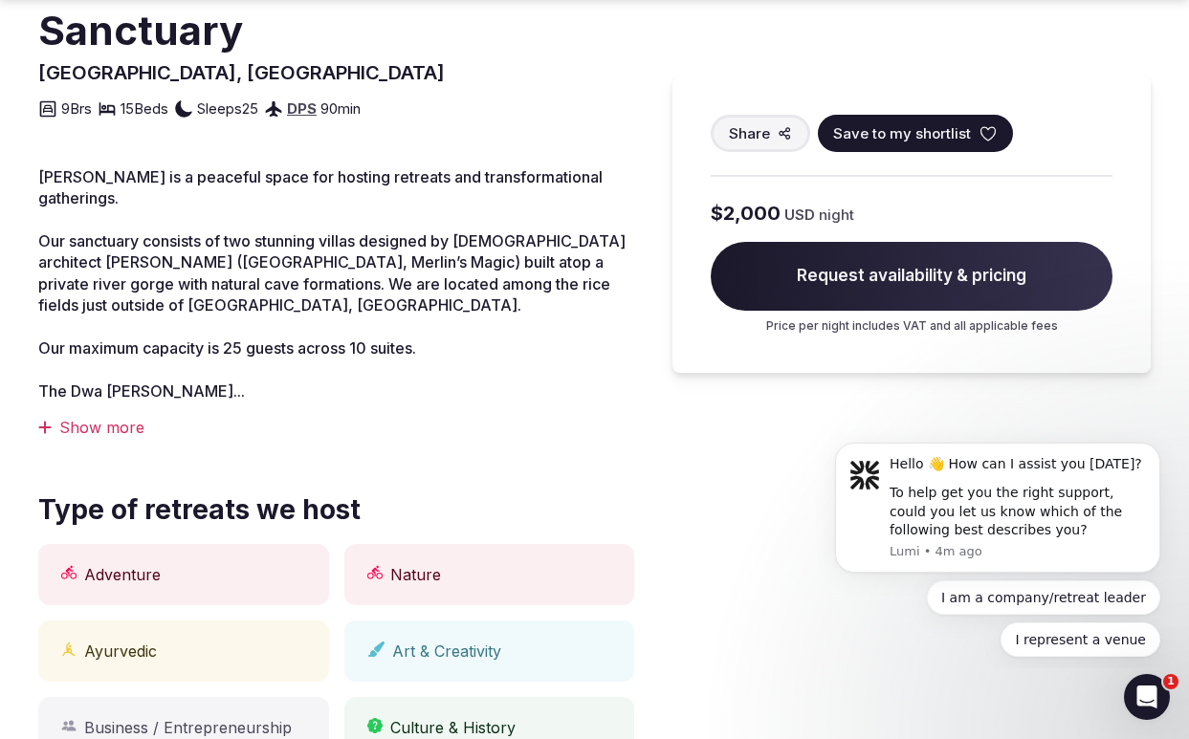
scroll to position [641, 0]
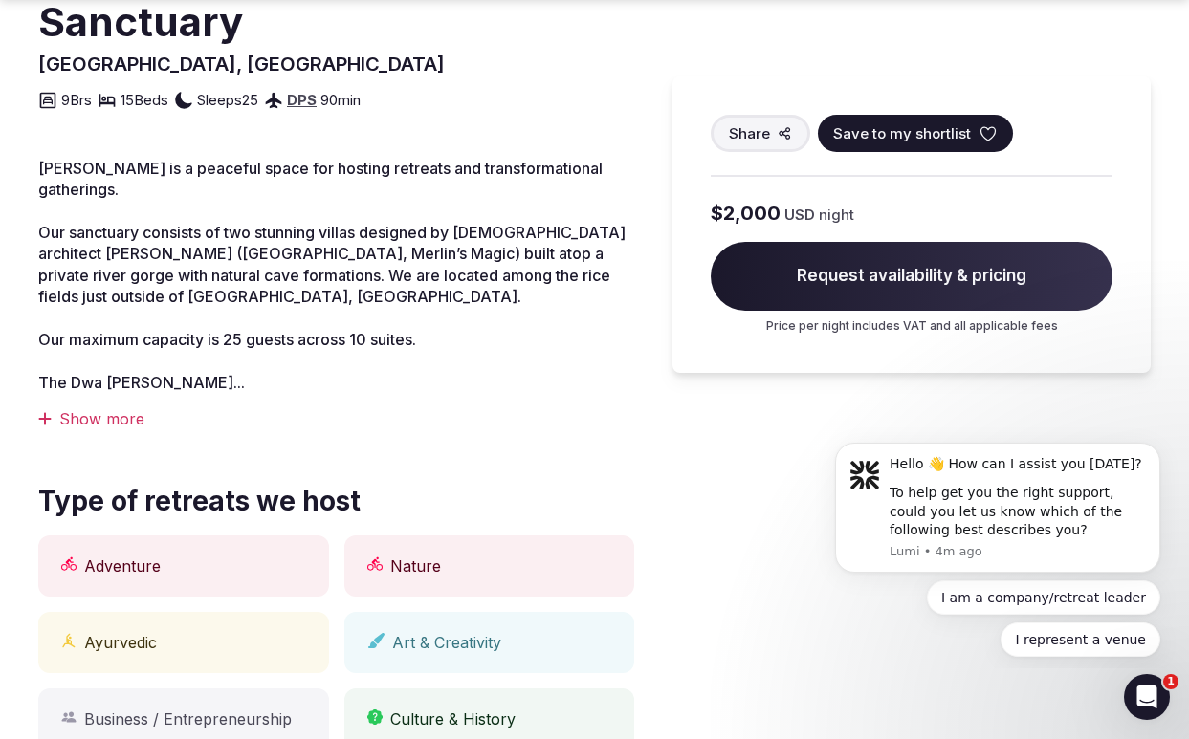
click at [78, 408] on div "Show more" at bounding box center [336, 418] width 596 height 21
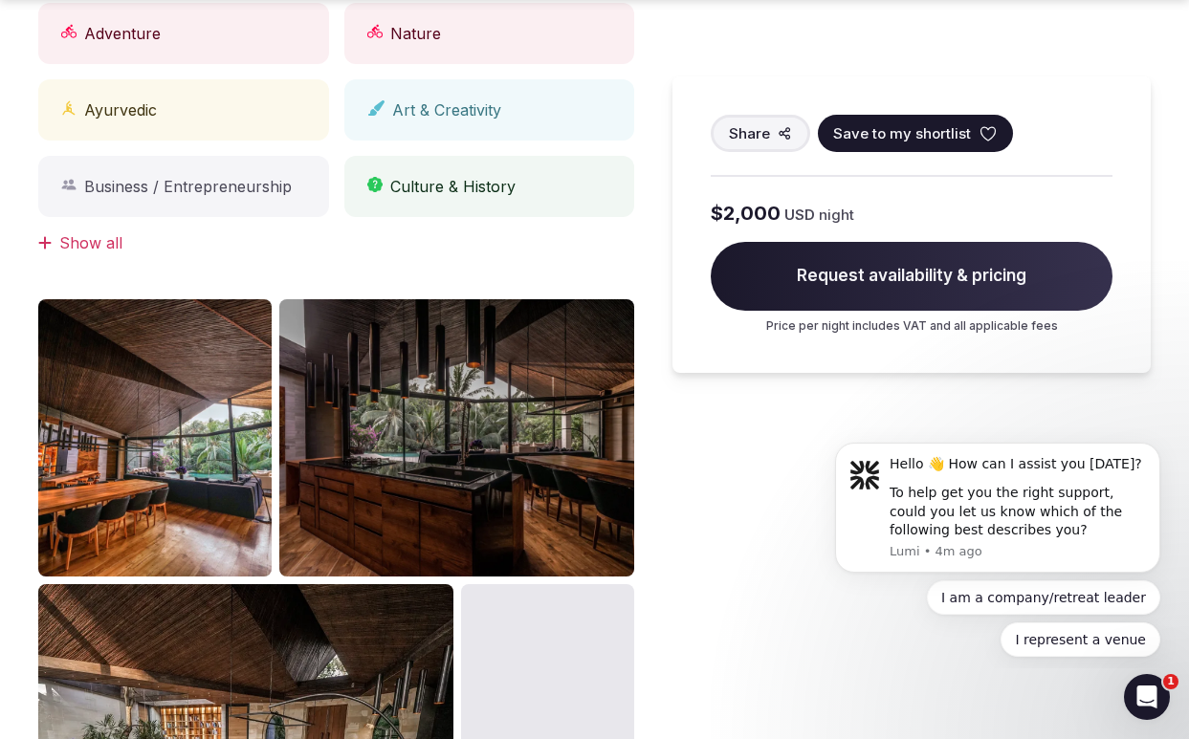
scroll to position [1368, 0]
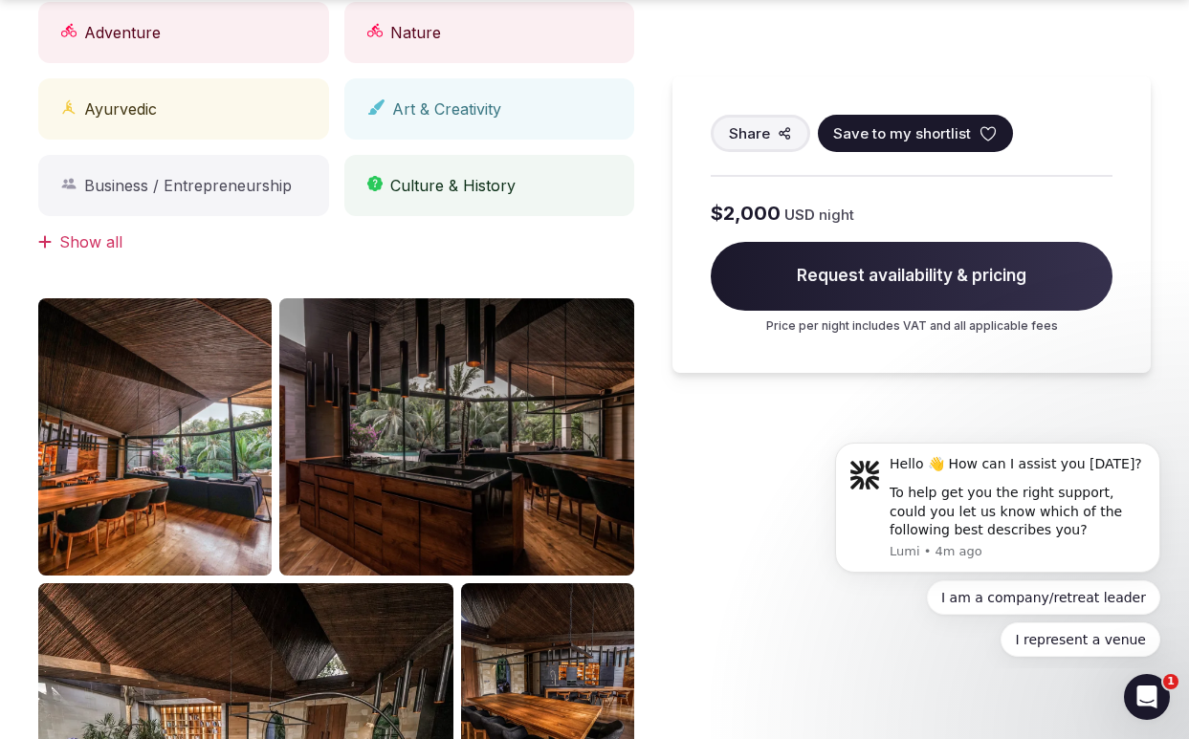
click at [568, 419] on img at bounding box center [456, 436] width 355 height 277
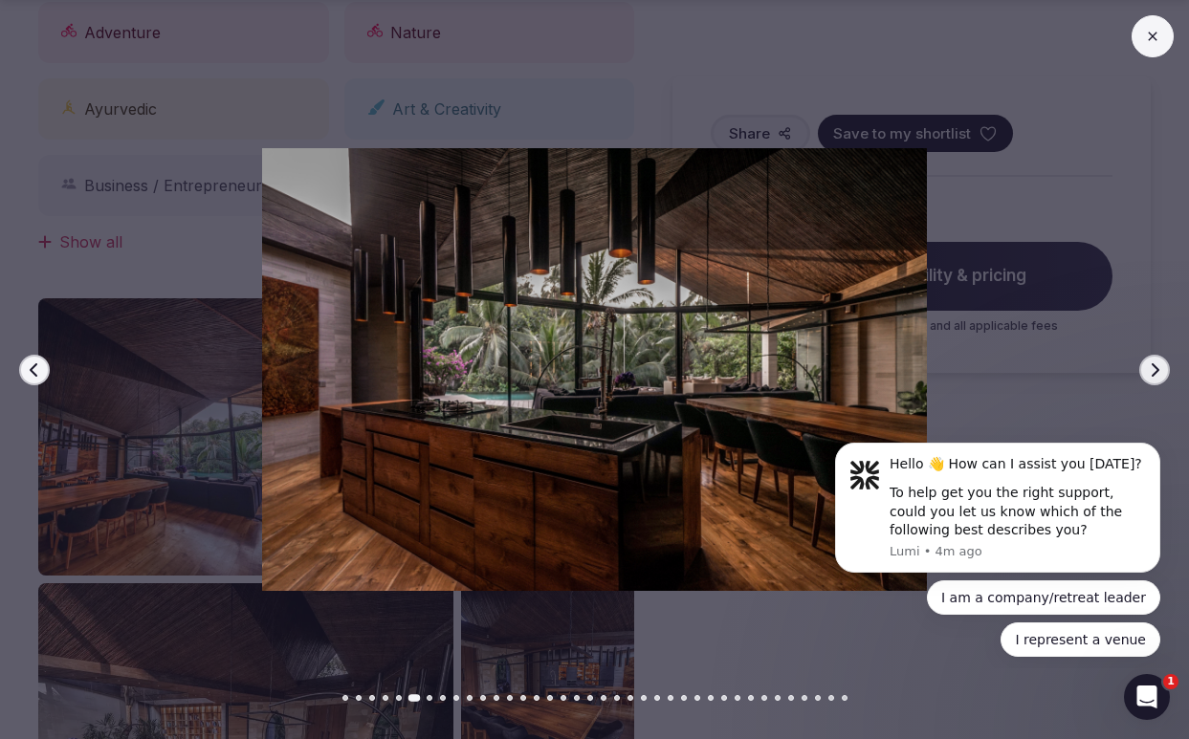
click at [1147, 40] on icon at bounding box center [1152, 36] width 15 height 15
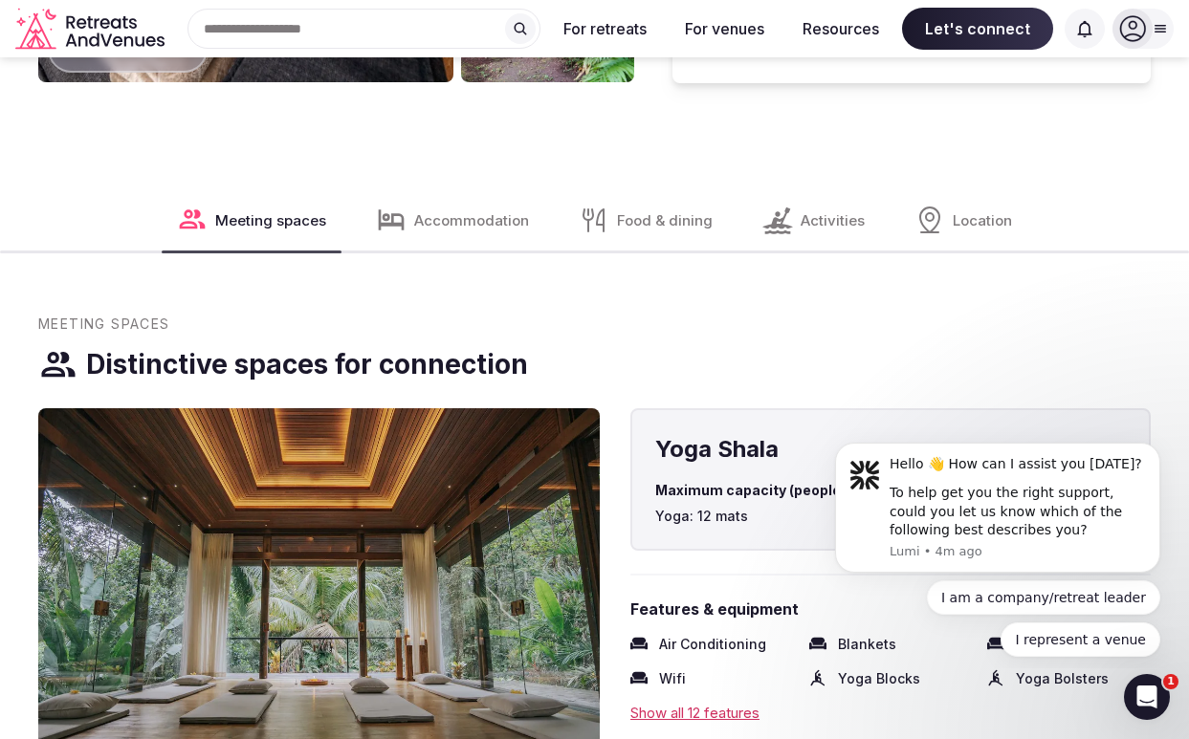
scroll to position [2286, 0]
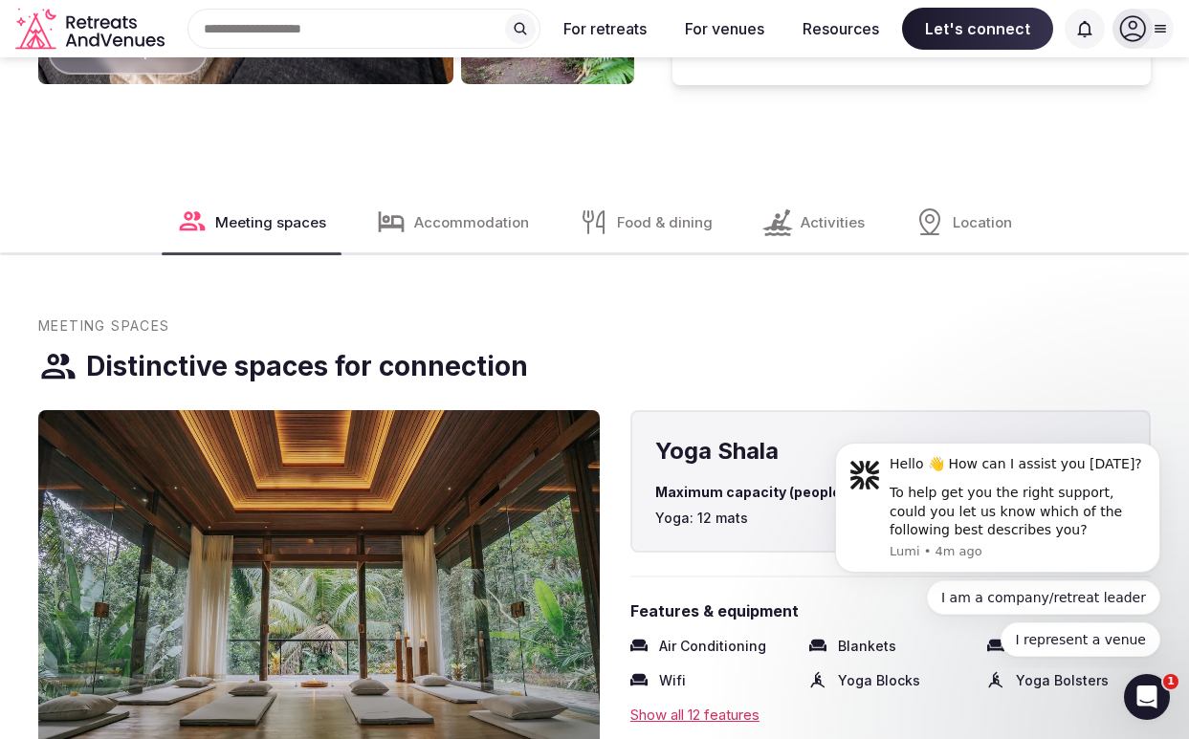
click at [493, 212] on span "Accommodation" at bounding box center [471, 222] width 115 height 20
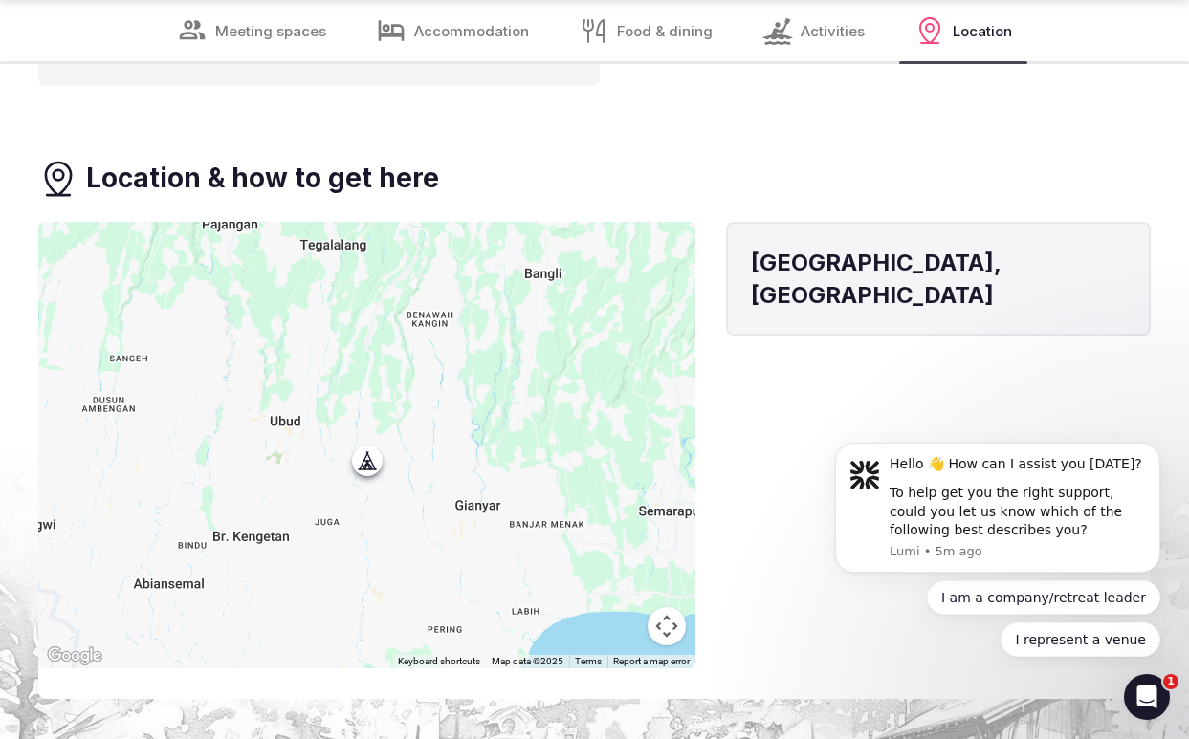
scroll to position [5136, 0]
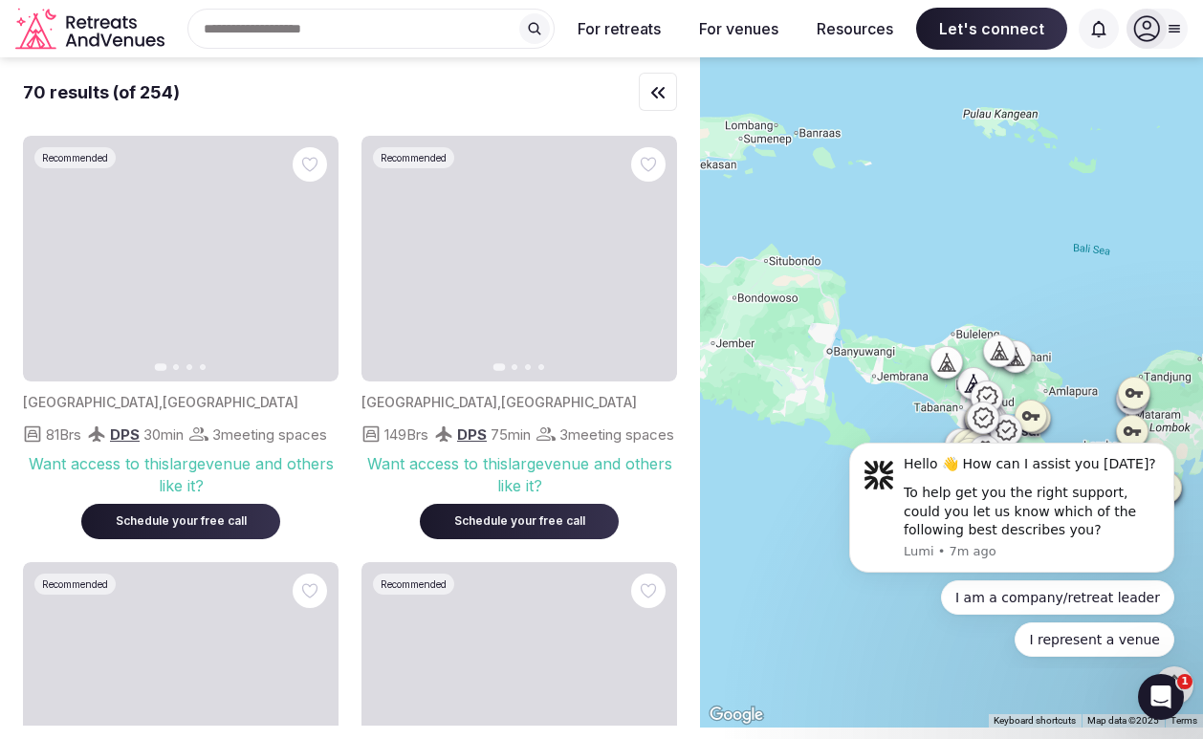
scroll to position [1361, 0]
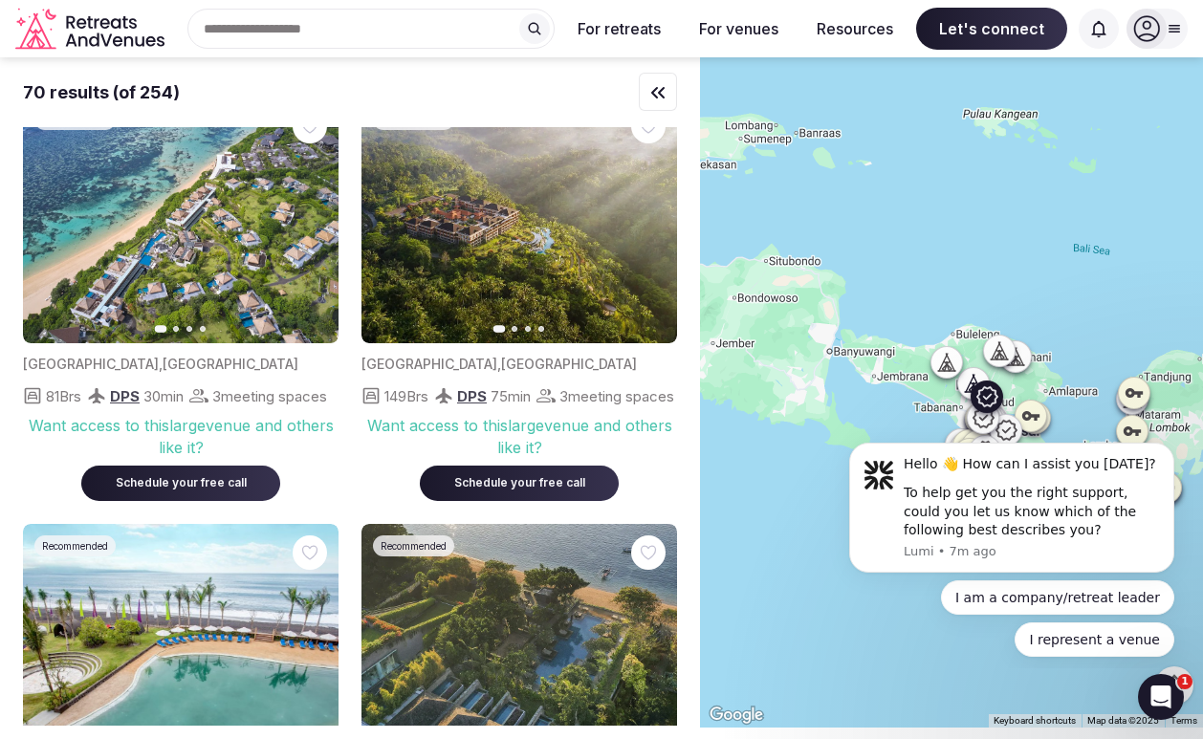
click at [650, 228] on icon "button" at bounding box center [650, 219] width 15 height 15
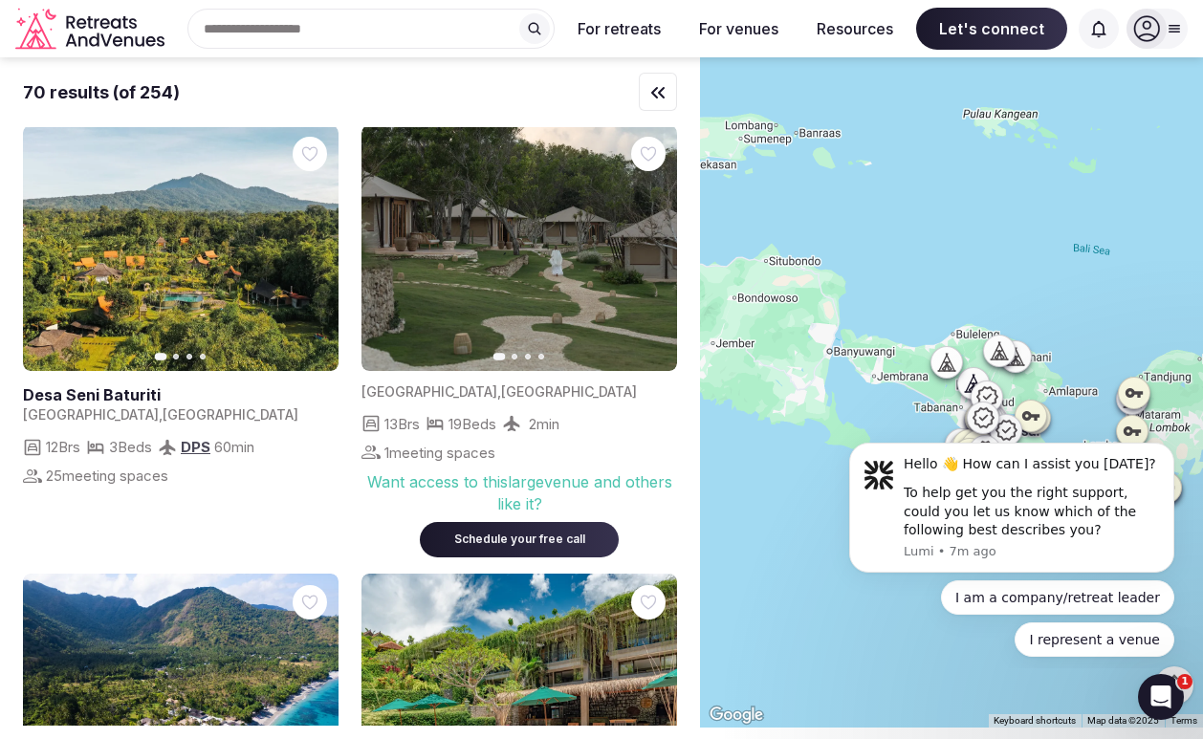
scroll to position [0, 0]
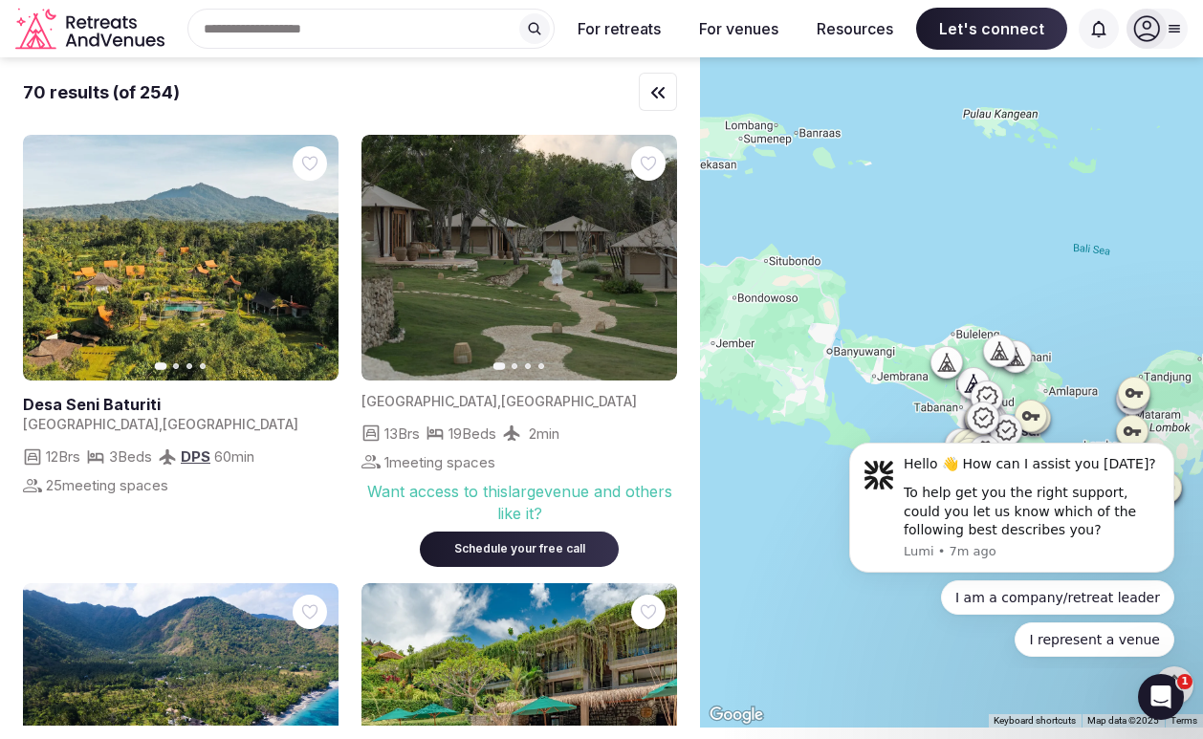
click at [504, 369] on img at bounding box center [520, 258] width 316 height 246
click at [648, 253] on icon "button" at bounding box center [650, 258] width 15 height 15
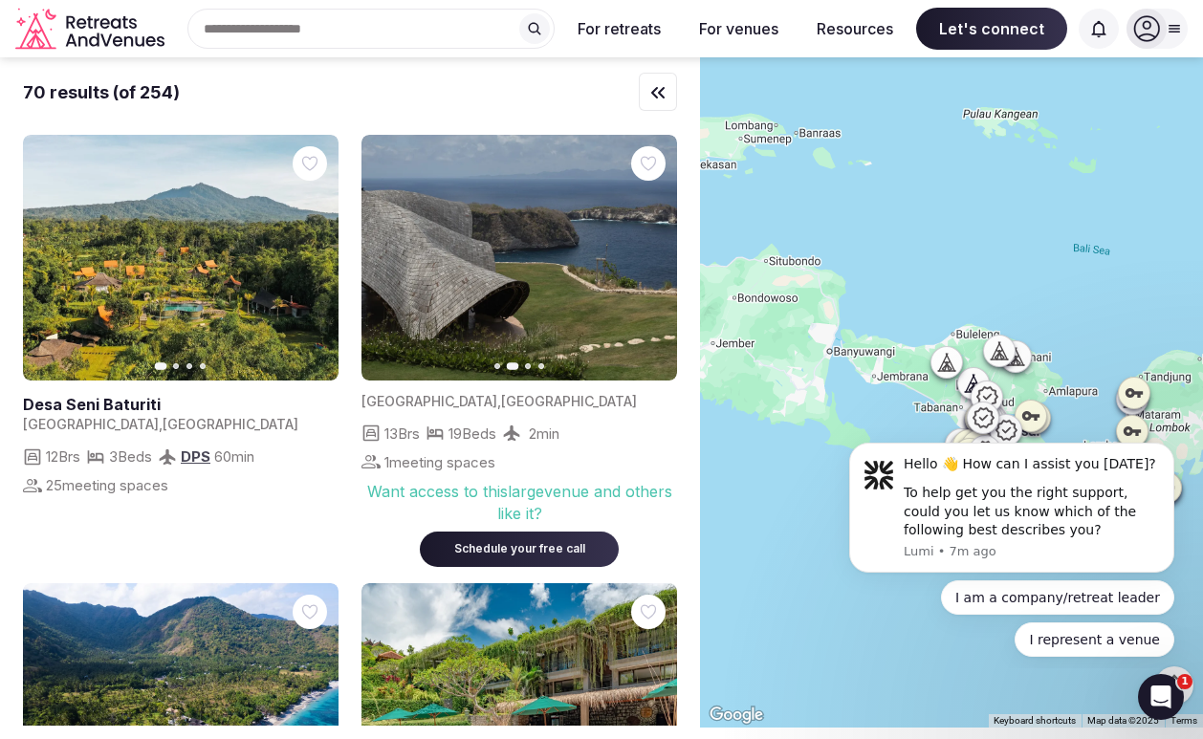
click at [648, 253] on icon "button" at bounding box center [650, 258] width 15 height 15
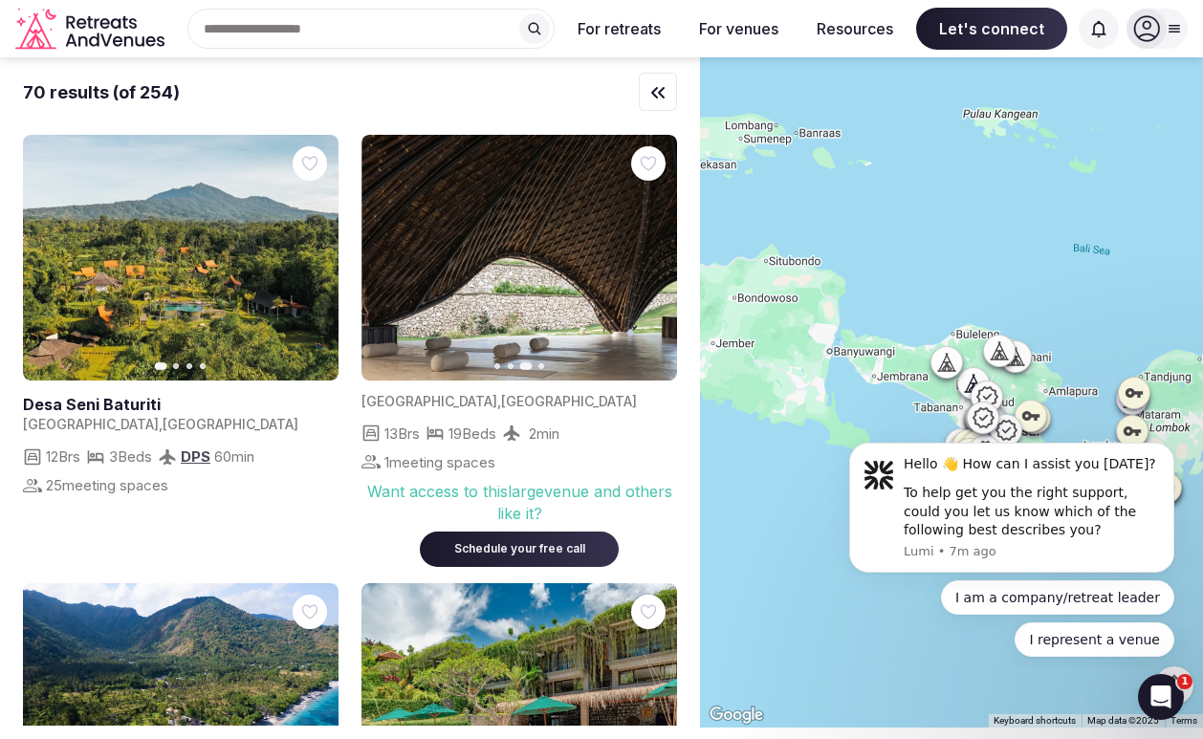
click at [648, 253] on icon "button" at bounding box center [650, 258] width 15 height 15
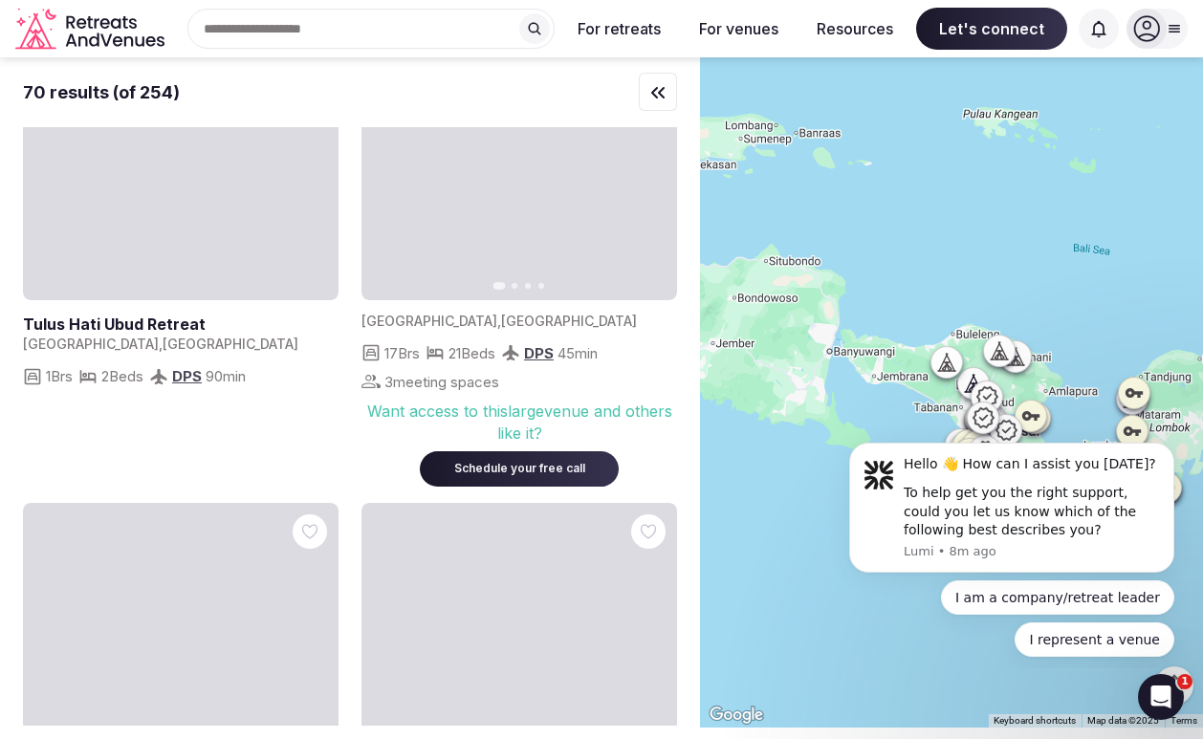
scroll to position [3144, 0]
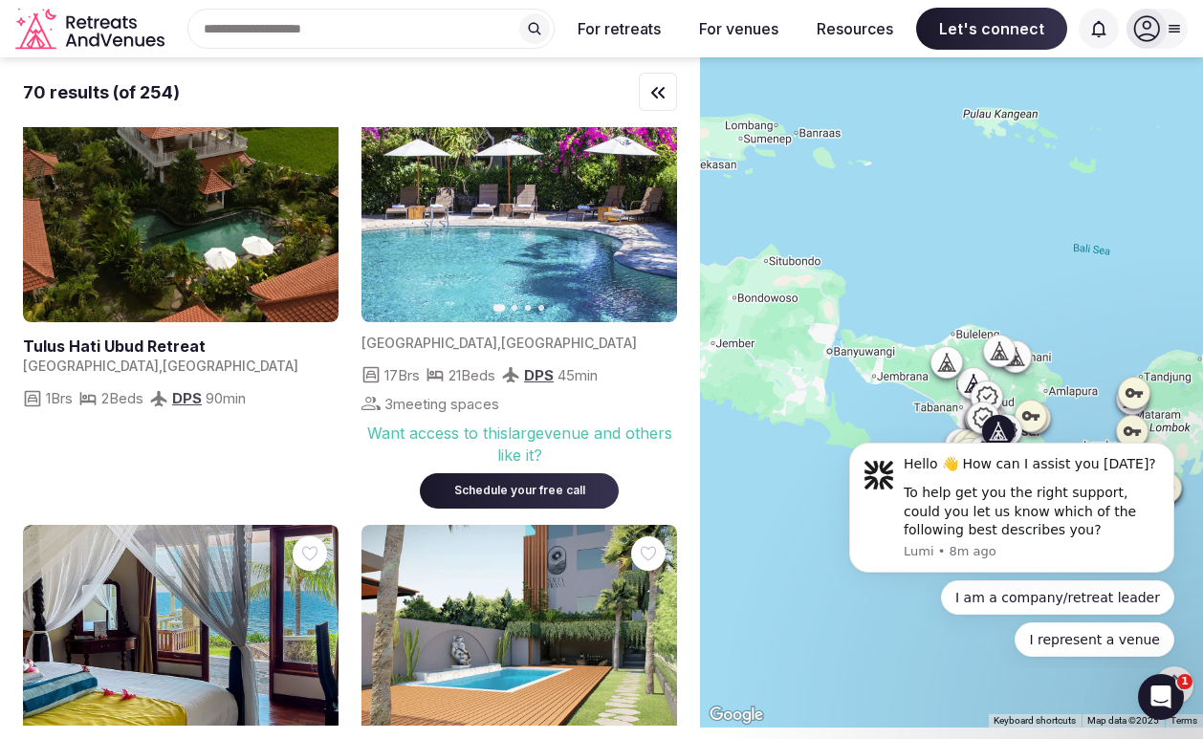
click at [545, 294] on img at bounding box center [520, 200] width 316 height 246
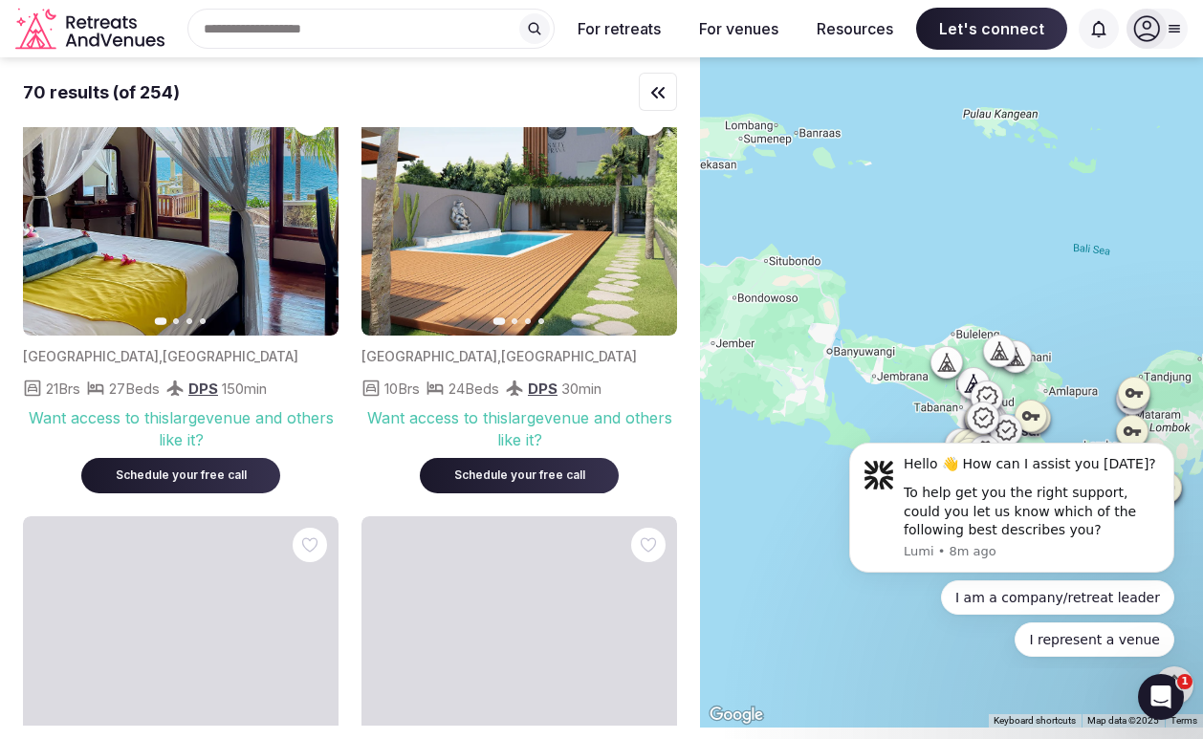
scroll to position [3612, 0]
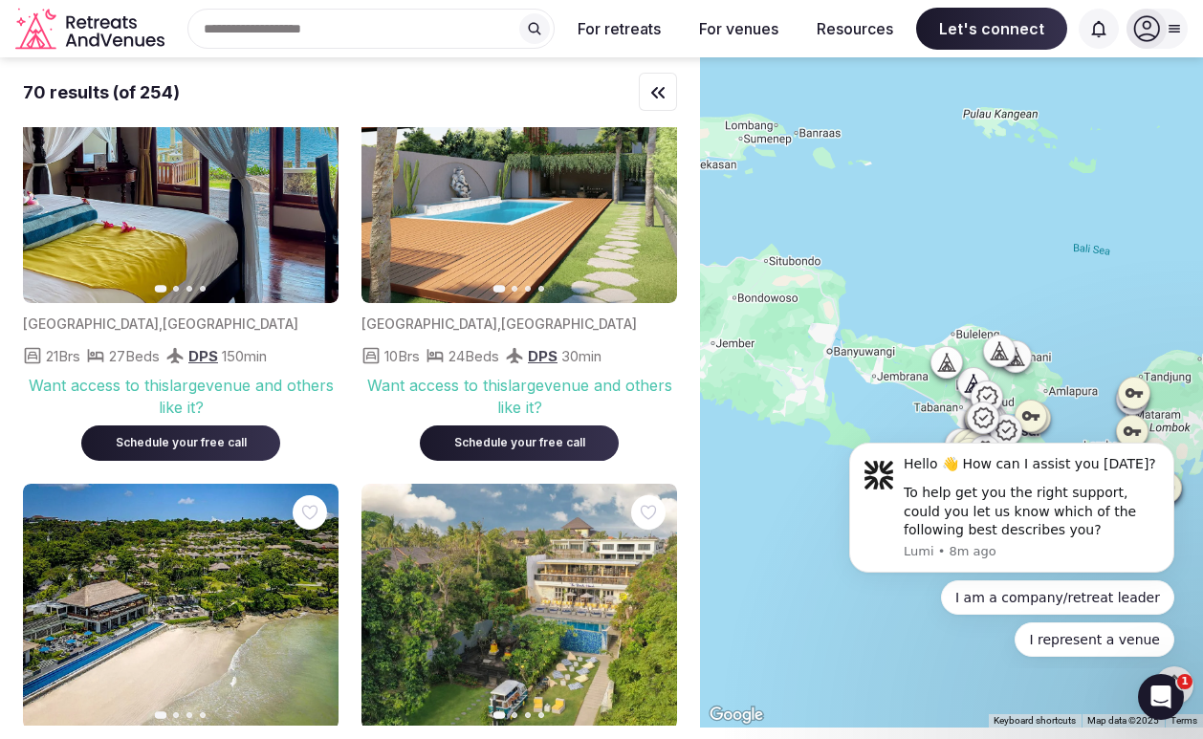
click at [516, 255] on img at bounding box center [520, 180] width 316 height 246
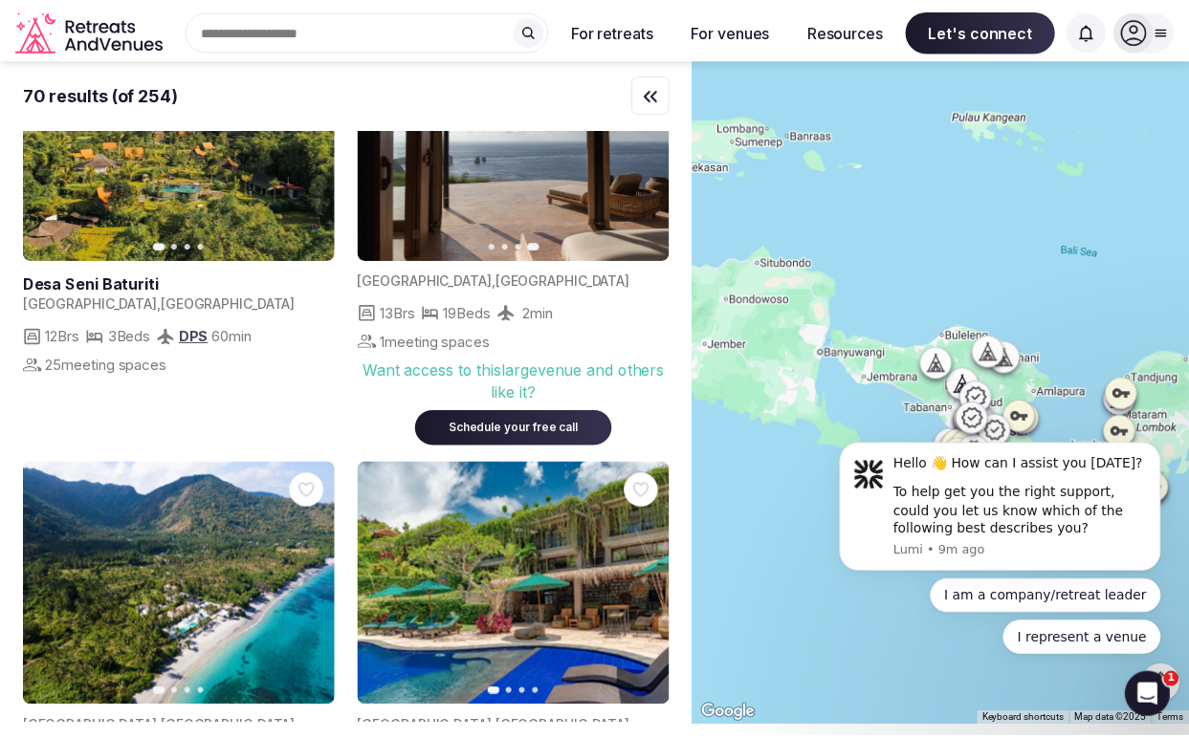
scroll to position [2, 0]
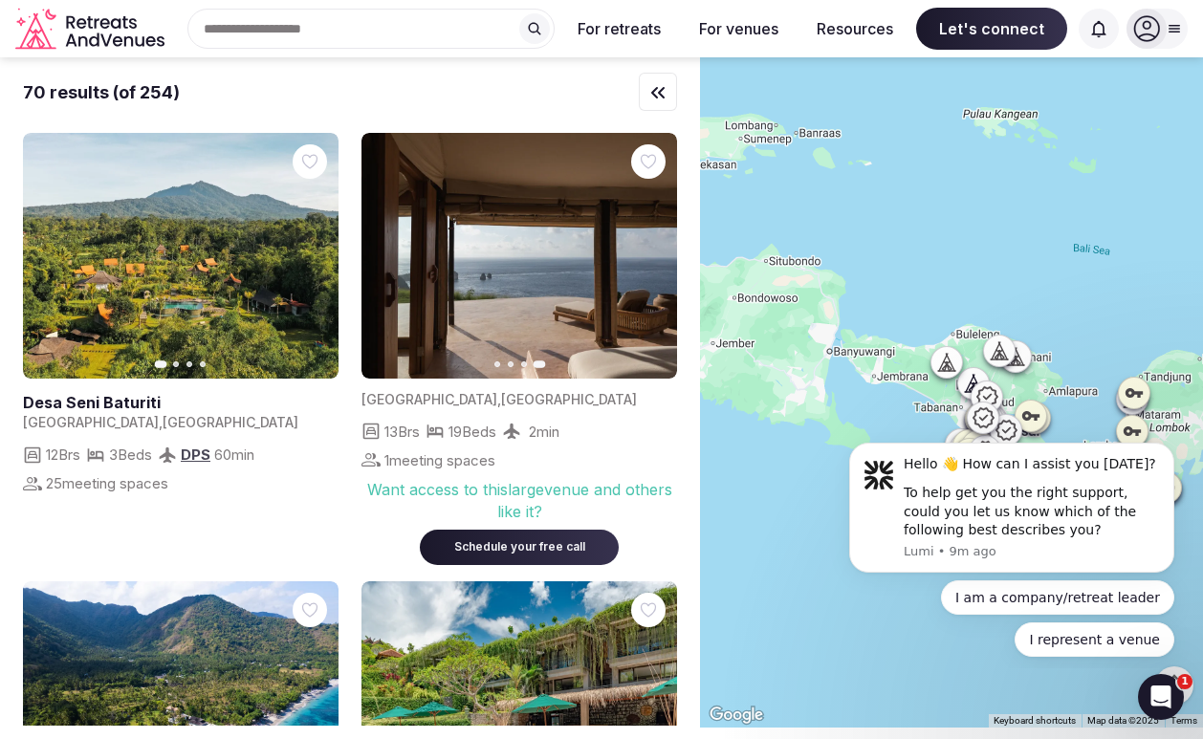
click at [525, 539] on div "Schedule your free call" at bounding box center [519, 547] width 153 height 16
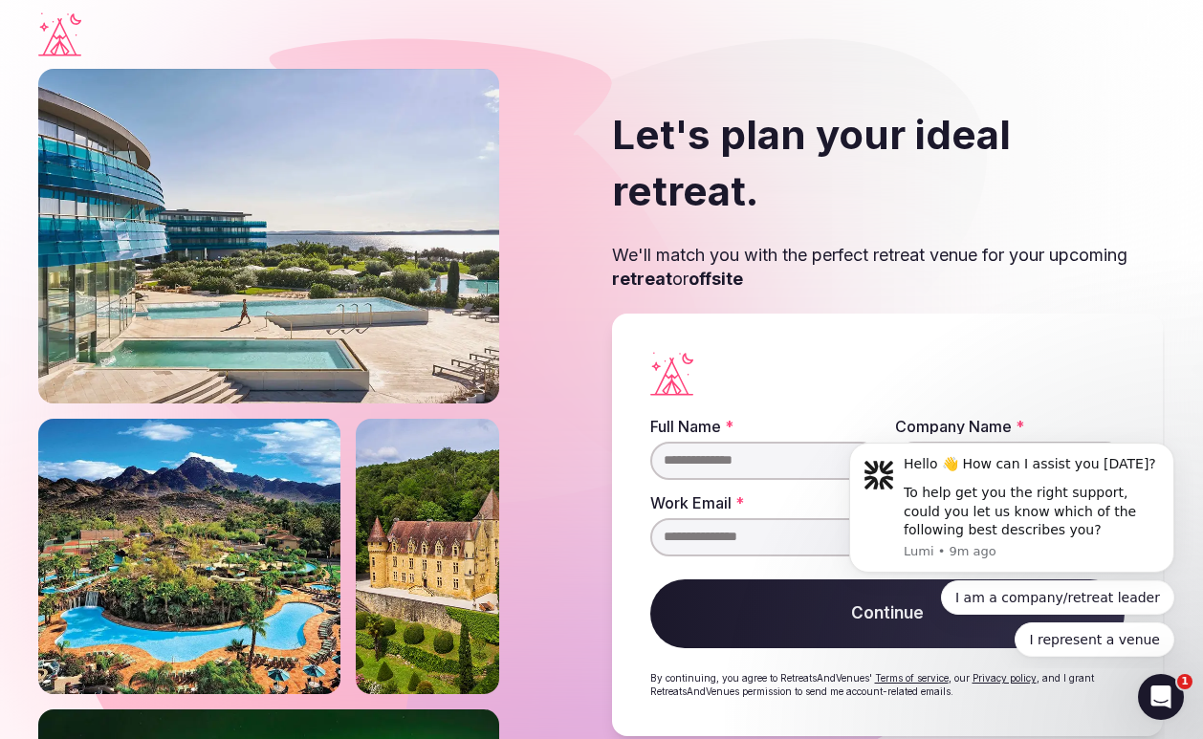
click at [770, 442] on input "Full Name *" at bounding box center [765, 461] width 230 height 38
type input "*******"
click at [957, 442] on input "Company Name *" at bounding box center [1010, 461] width 230 height 38
click at [786, 442] on input "*******" at bounding box center [765, 461] width 230 height 38
click at [1168, 442] on button "Dismiss notification" at bounding box center [1168, 448] width 25 height 25
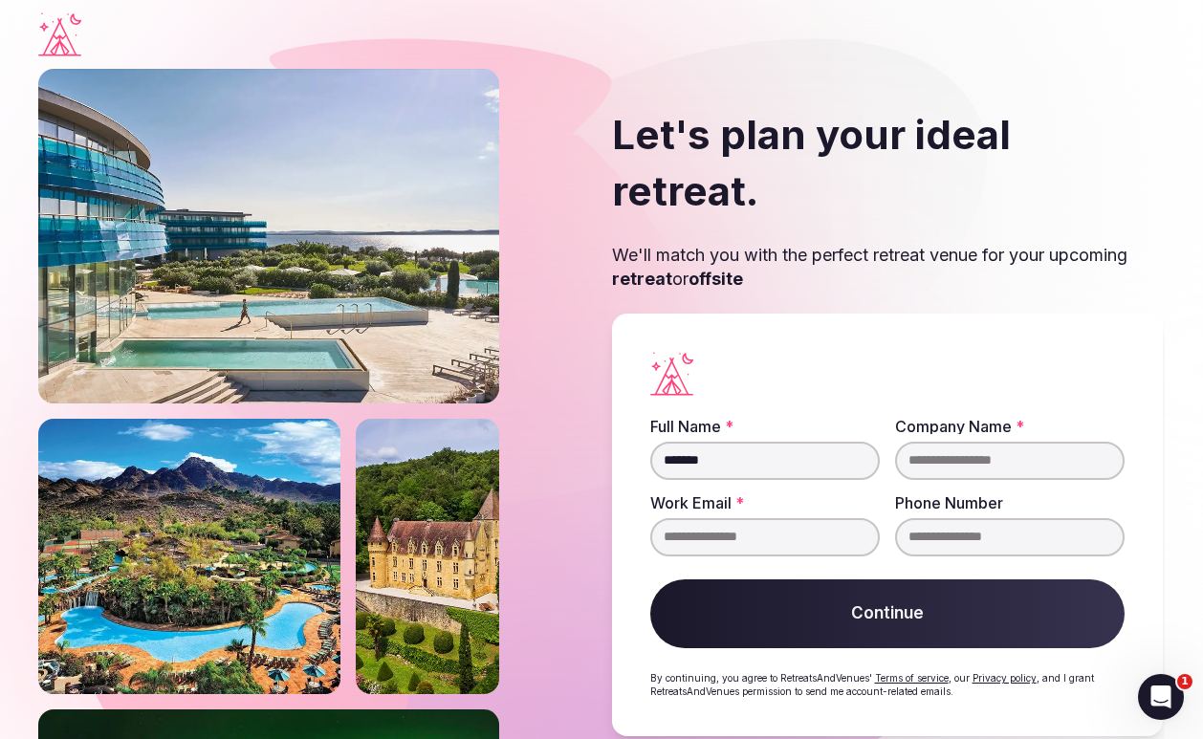
click at [814, 518] on input "Work Email *" at bounding box center [765, 537] width 230 height 38
type input "**********"
click at [828, 442] on input "*******" at bounding box center [765, 461] width 230 height 38
type input "**********"
click at [936, 442] on input "Company Name *" at bounding box center [1010, 461] width 230 height 38
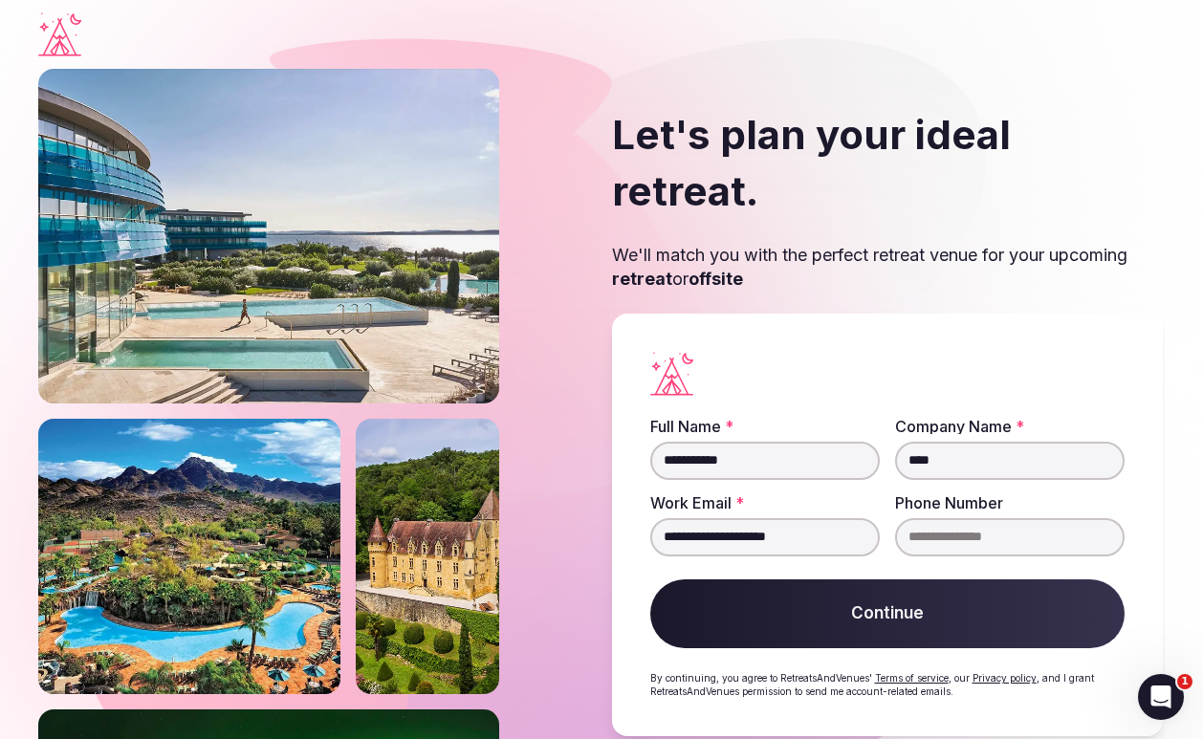
type input "***"
click at [923, 518] on input "Phone Number" at bounding box center [1010, 537] width 230 height 38
type input "**********"
drag, startPoint x: 767, startPoint y: 423, endPoint x: 558, endPoint y: 412, distance: 209.7
click at [558, 412] on div "**********" at bounding box center [601, 422] width 1127 height 706
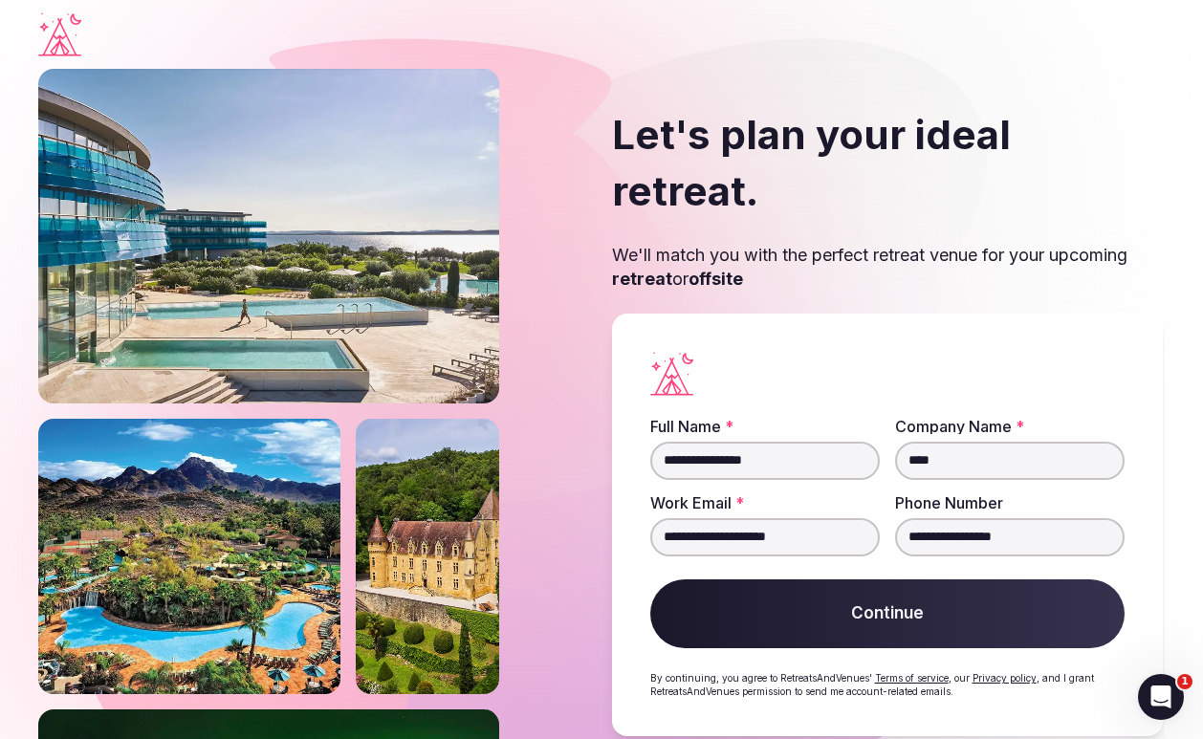
type input "**********"
click at [789, 580] on button "Continue" at bounding box center [887, 614] width 474 height 69
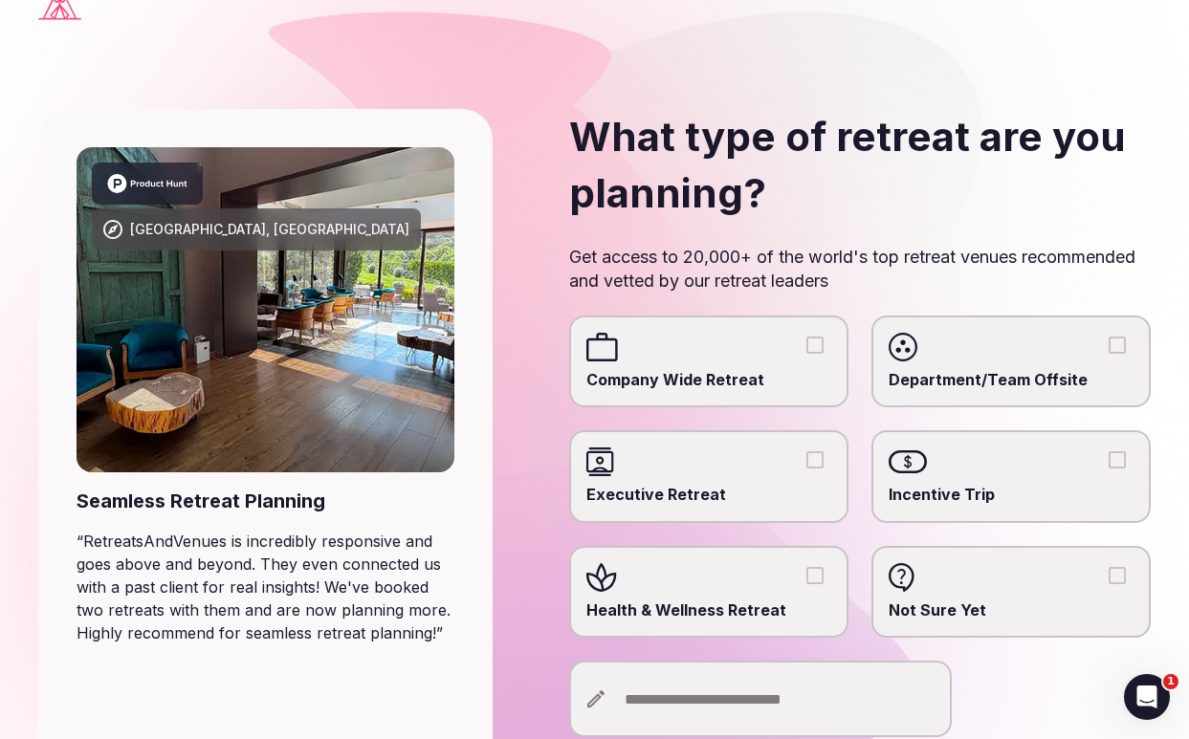
scroll to position [38, 0]
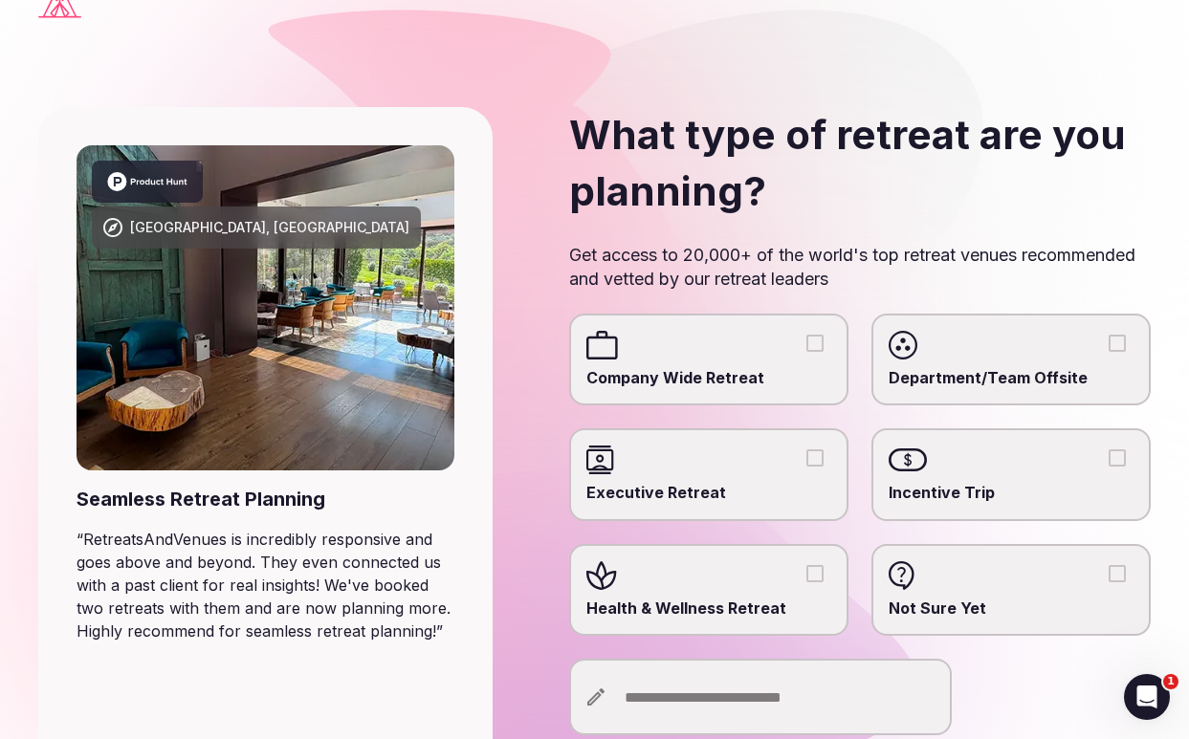
click at [1112, 338] on button "Department/Team Offsite" at bounding box center [1117, 343] width 17 height 17
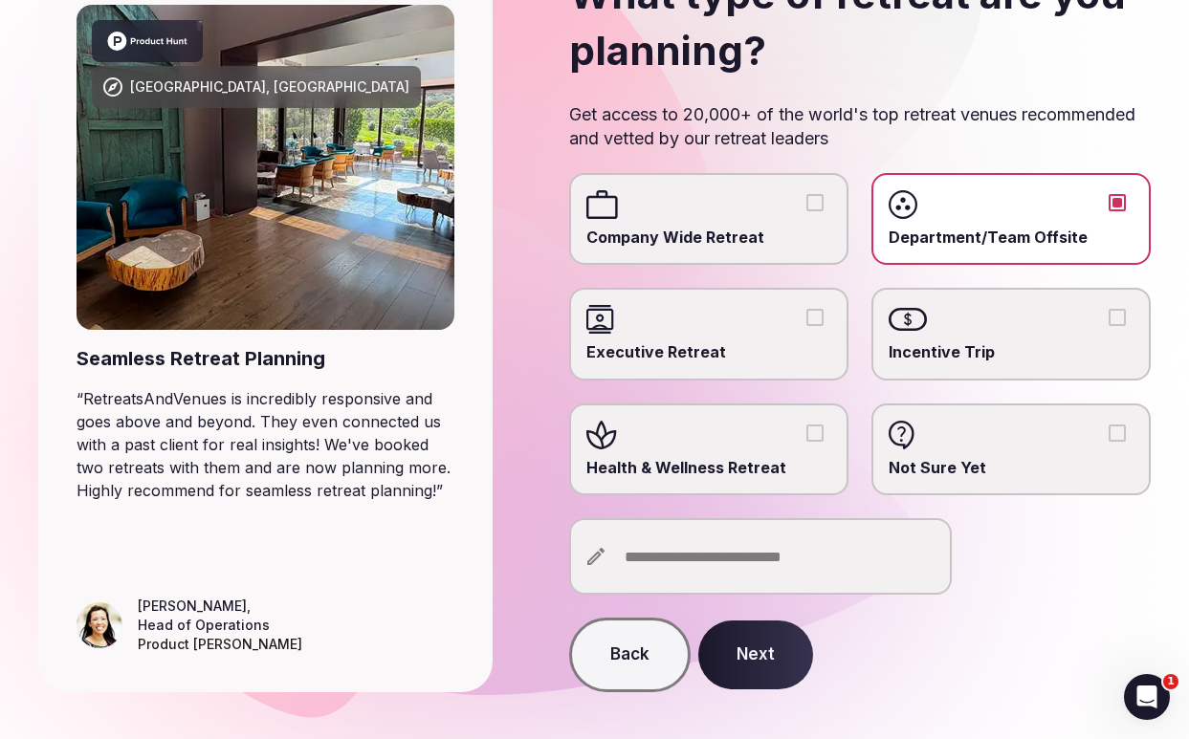
scroll to position [209, 0]
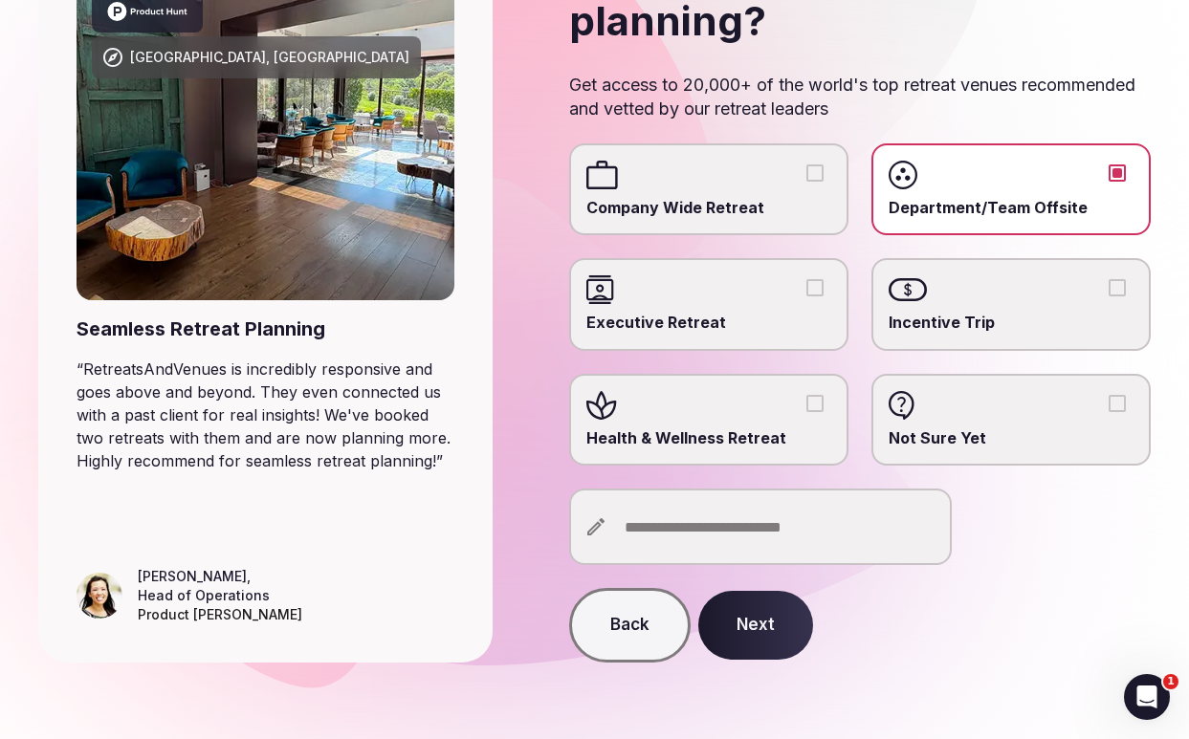
click at [1119, 291] on button "Incentive Trip" at bounding box center [1117, 287] width 17 height 17
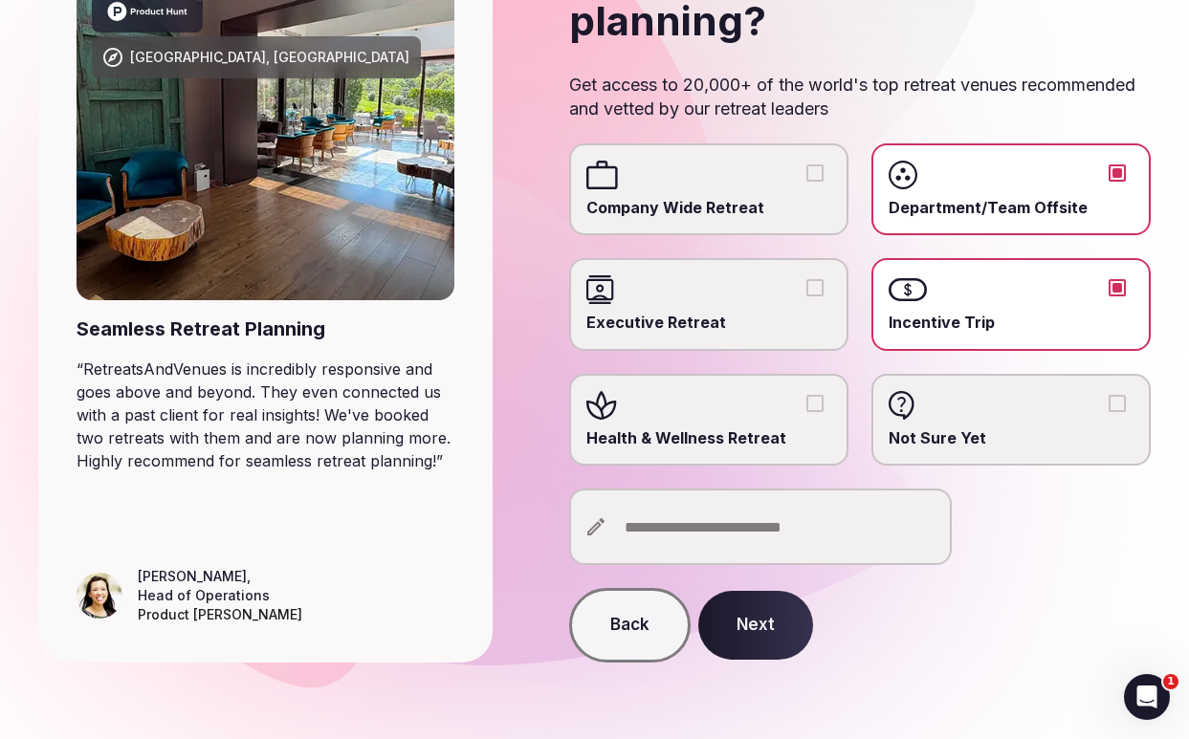
click at [815, 285] on button "Executive Retreat" at bounding box center [814, 287] width 17 height 17
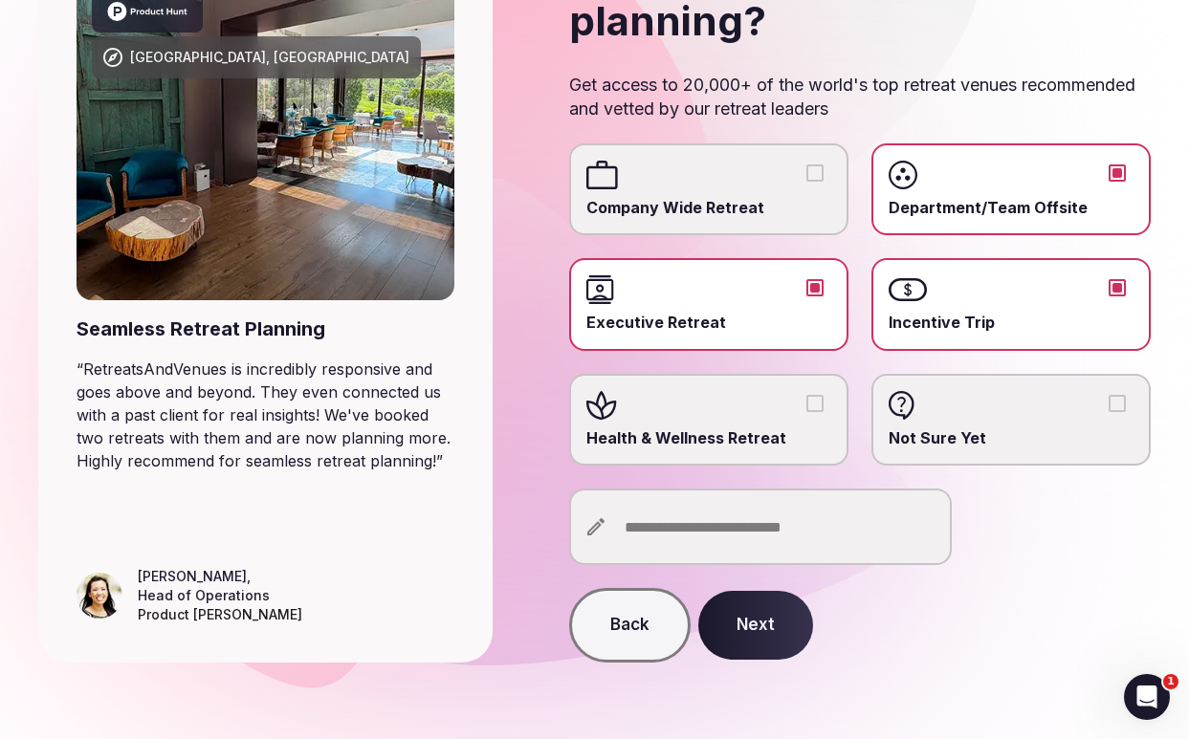
click at [811, 168] on button "Company Wide Retreat" at bounding box center [814, 173] width 17 height 17
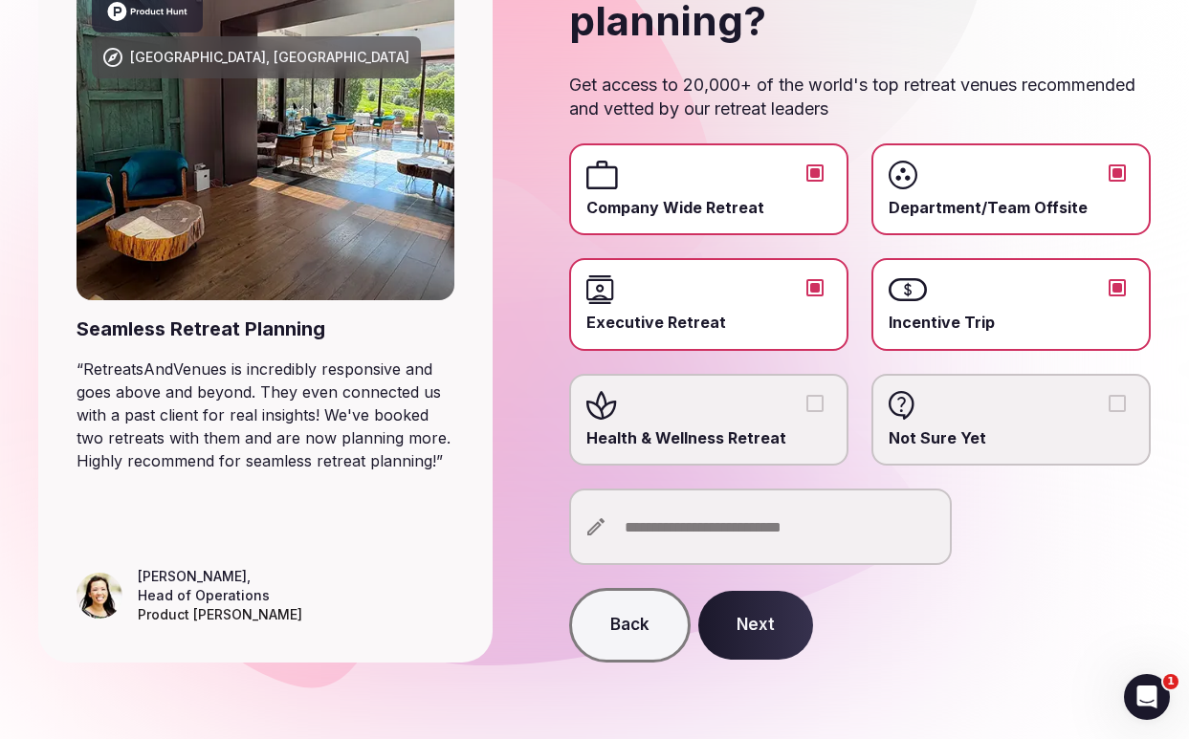
click at [816, 405] on button "Health & Wellness Retreat" at bounding box center [814, 403] width 17 height 17
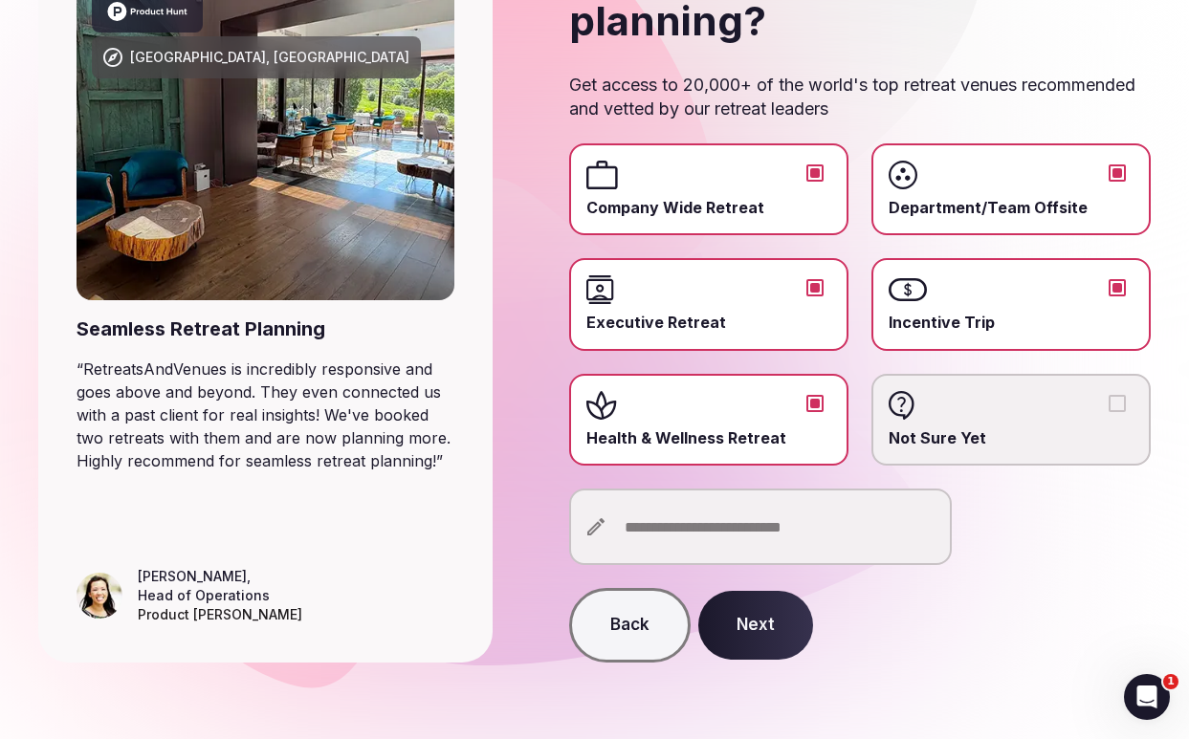
click at [757, 630] on button "Next" at bounding box center [755, 625] width 115 height 69
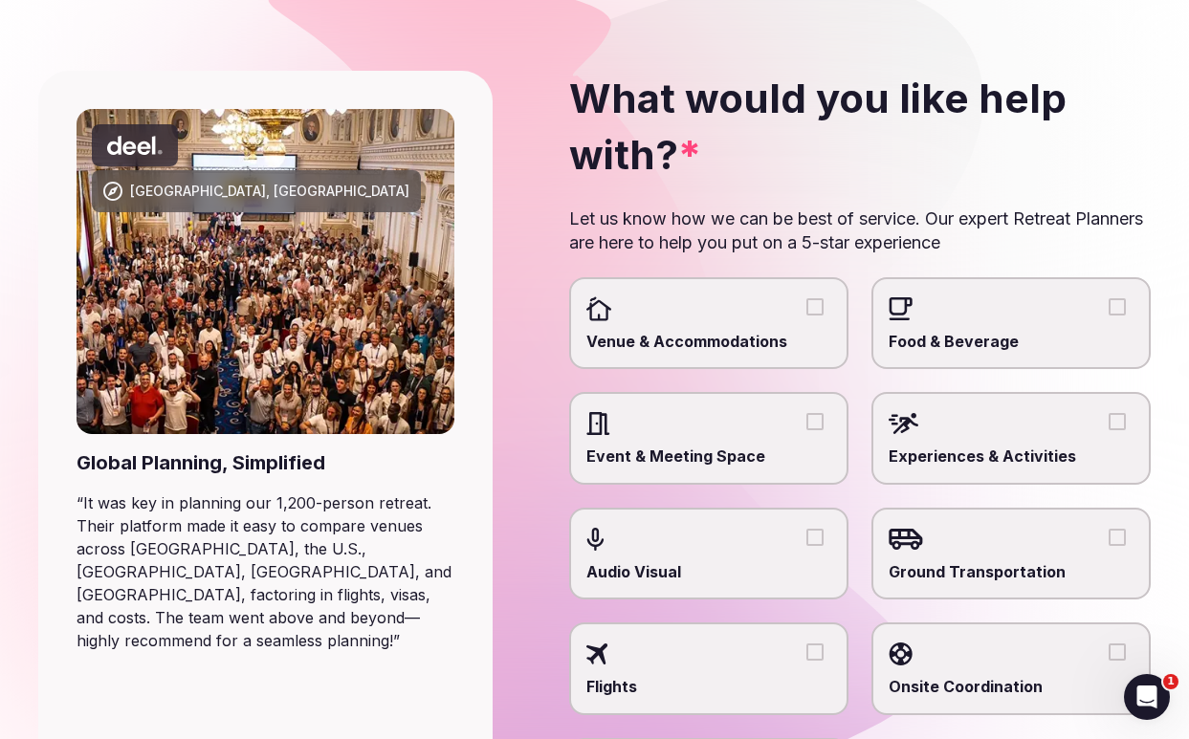
scroll to position [77, 0]
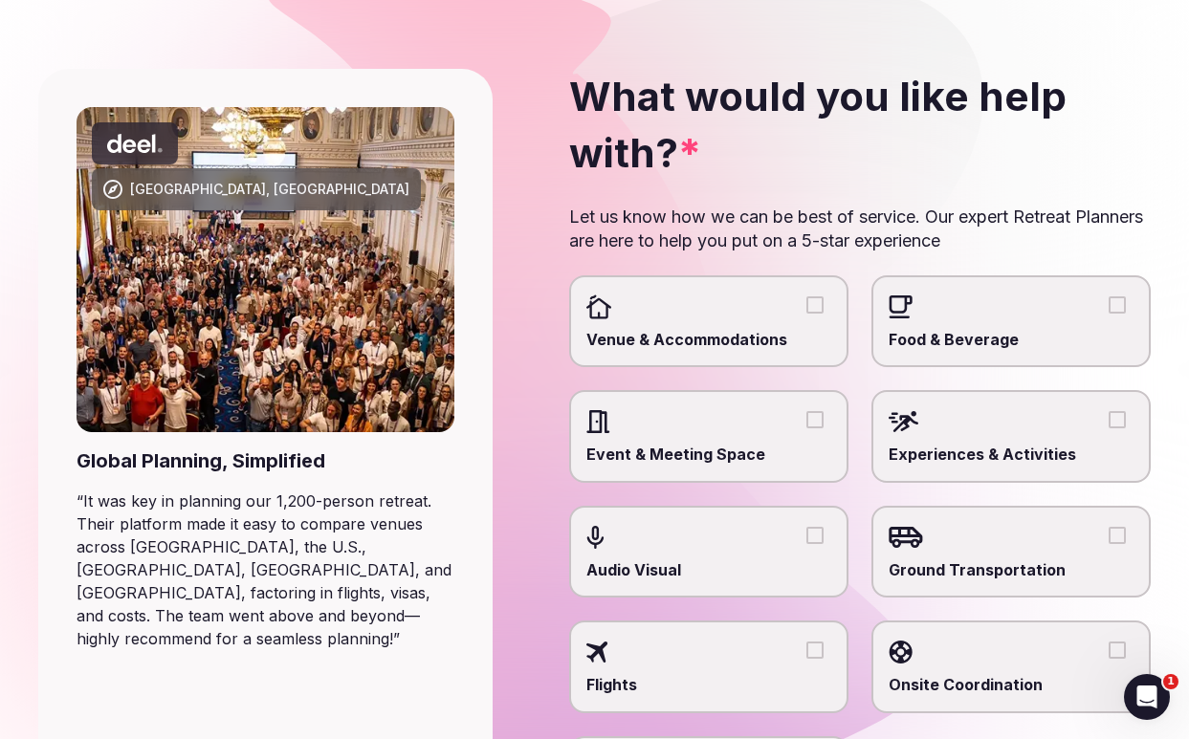
click at [815, 307] on button "Venue & Accommodations" at bounding box center [814, 305] width 17 height 17
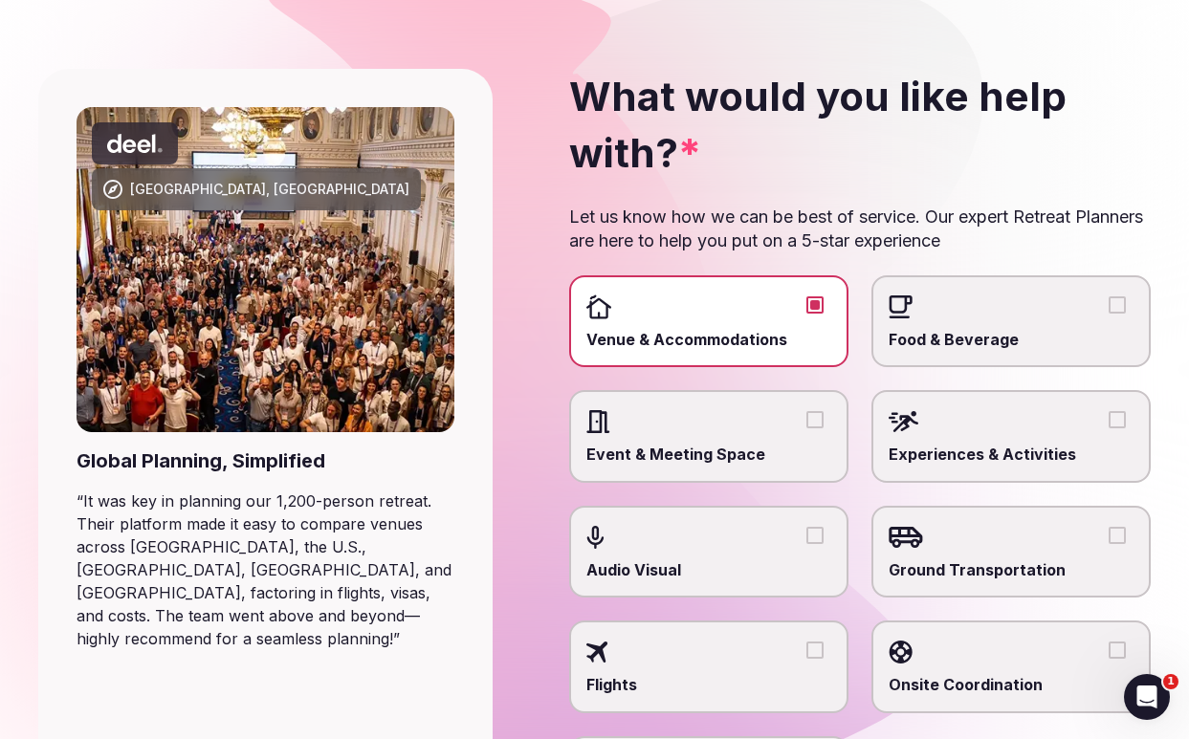
click at [1039, 322] on label "Food & Beverage" at bounding box center [1010, 321] width 279 height 92
click at [1109, 314] on button "Food & Beverage" at bounding box center [1117, 305] width 17 height 17
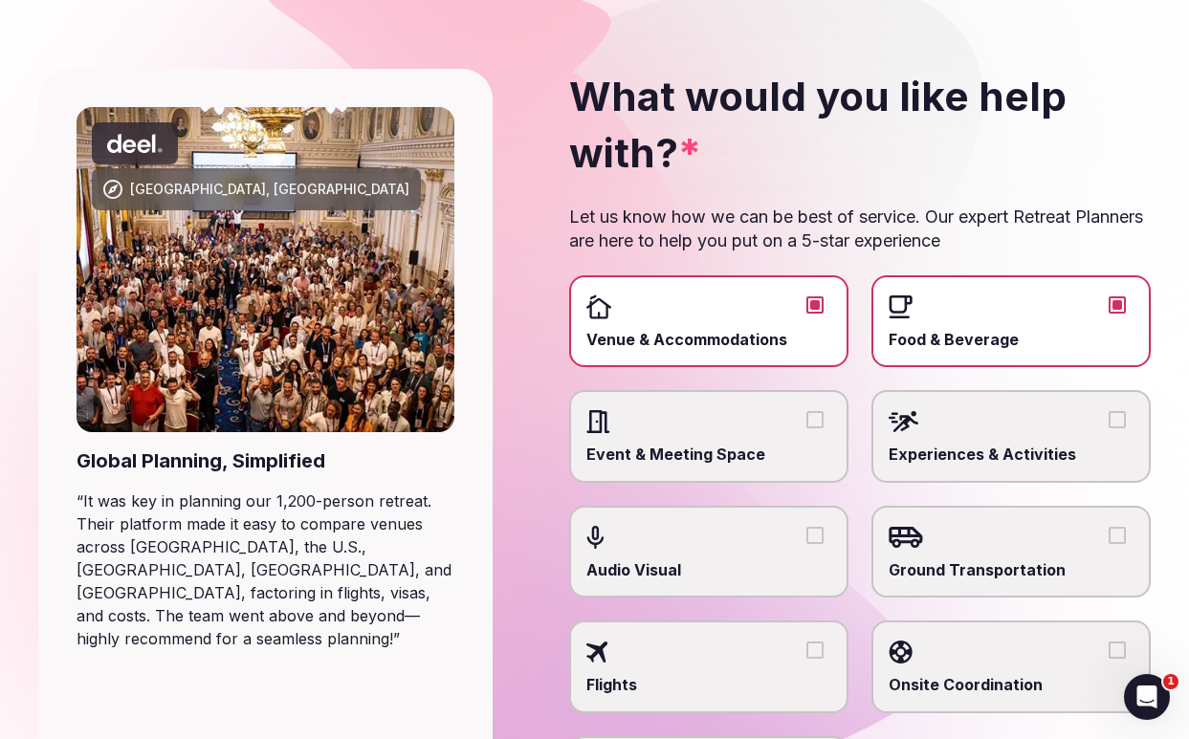
click at [1053, 424] on div at bounding box center [1011, 421] width 245 height 29
click at [1109, 424] on button "Experiences & Activities" at bounding box center [1117, 419] width 17 height 17
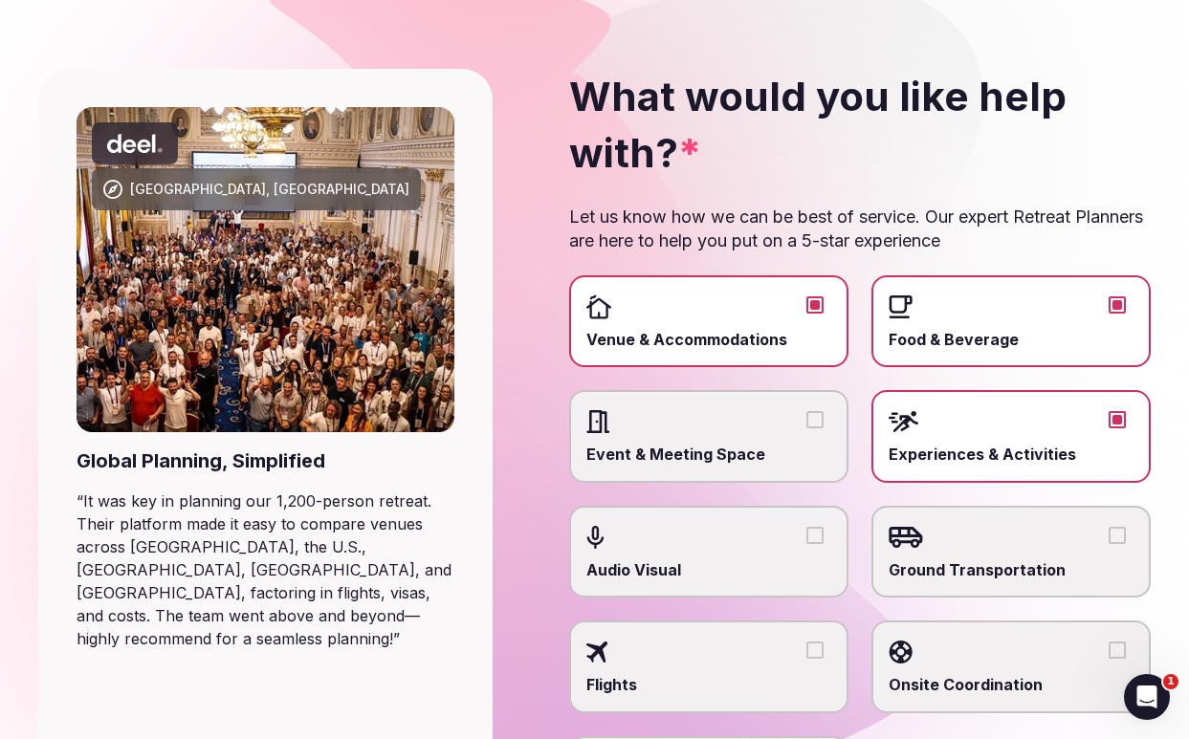
click at [830, 426] on div at bounding box center [708, 421] width 245 height 29
click at [824, 426] on button "Event & Meeting Space" at bounding box center [814, 419] width 17 height 17
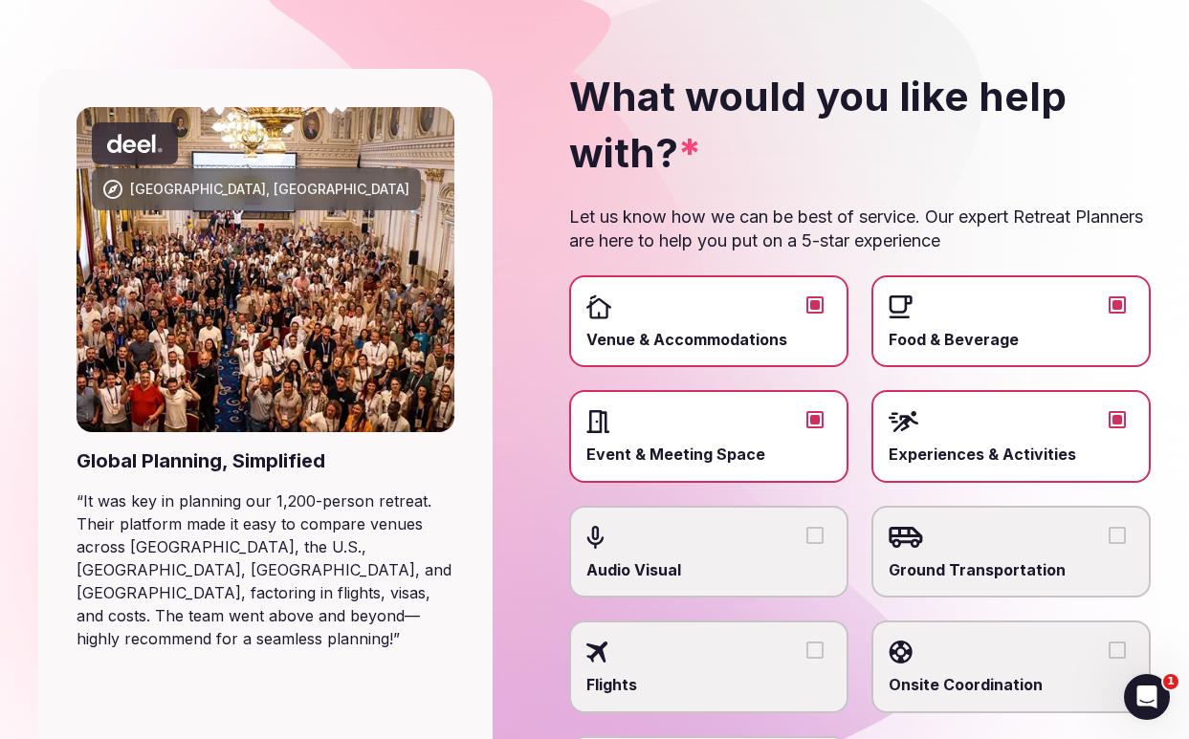
click at [812, 545] on div at bounding box center [708, 537] width 245 height 29
click at [812, 544] on button "Audio Visual" at bounding box center [814, 535] width 17 height 17
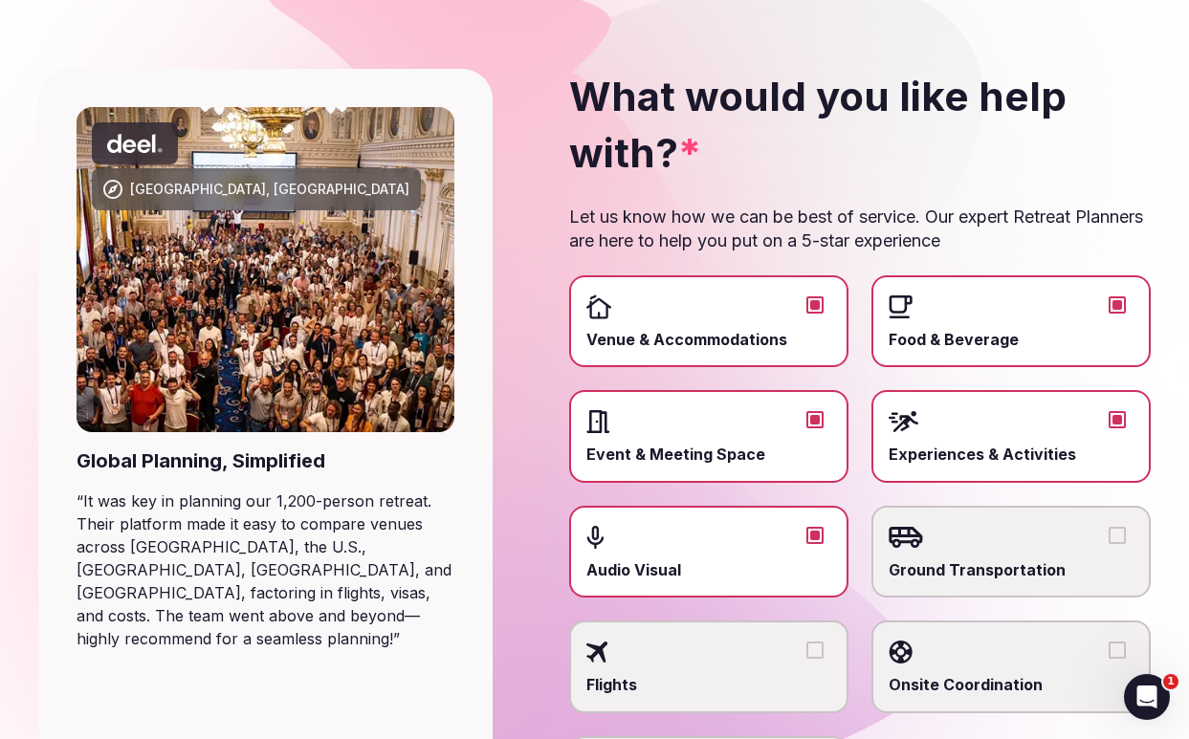
click at [1026, 560] on span "Ground Transportation" at bounding box center [1011, 570] width 245 height 21
click at [1109, 544] on button "Ground Transportation" at bounding box center [1117, 535] width 17 height 17
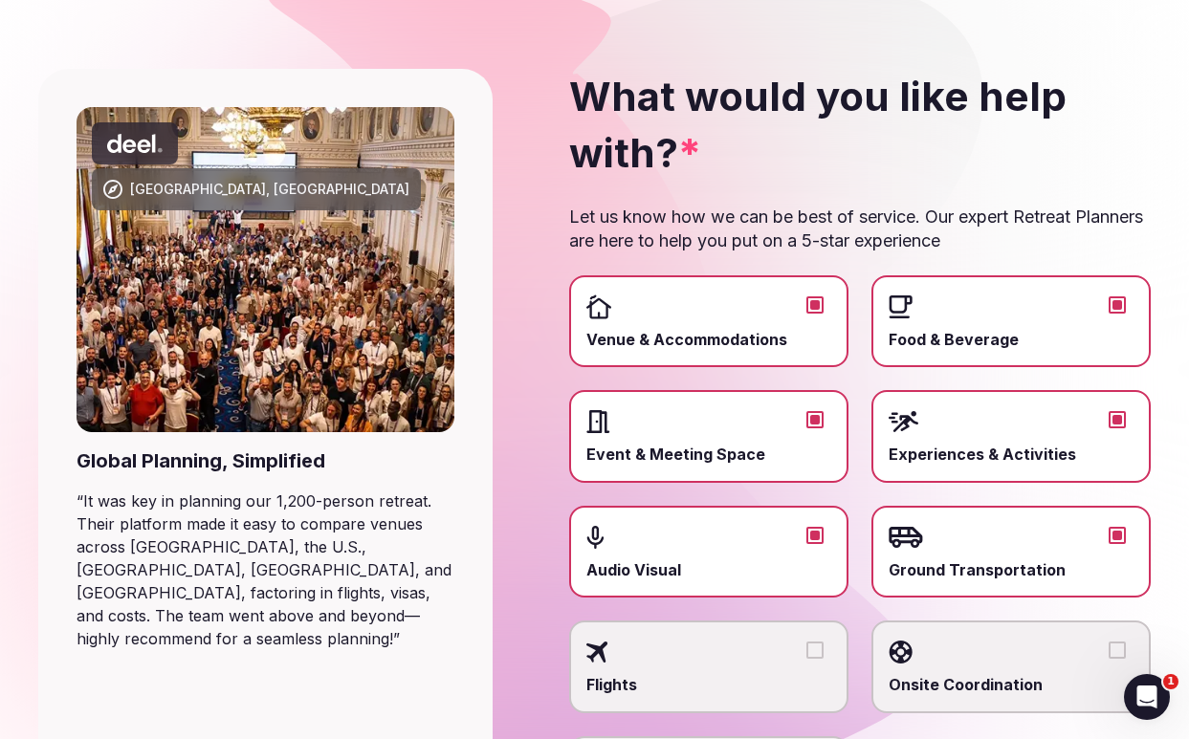
click at [809, 686] on span "Flights" at bounding box center [708, 684] width 245 height 21
click at [809, 659] on button "Flights" at bounding box center [814, 650] width 17 height 17
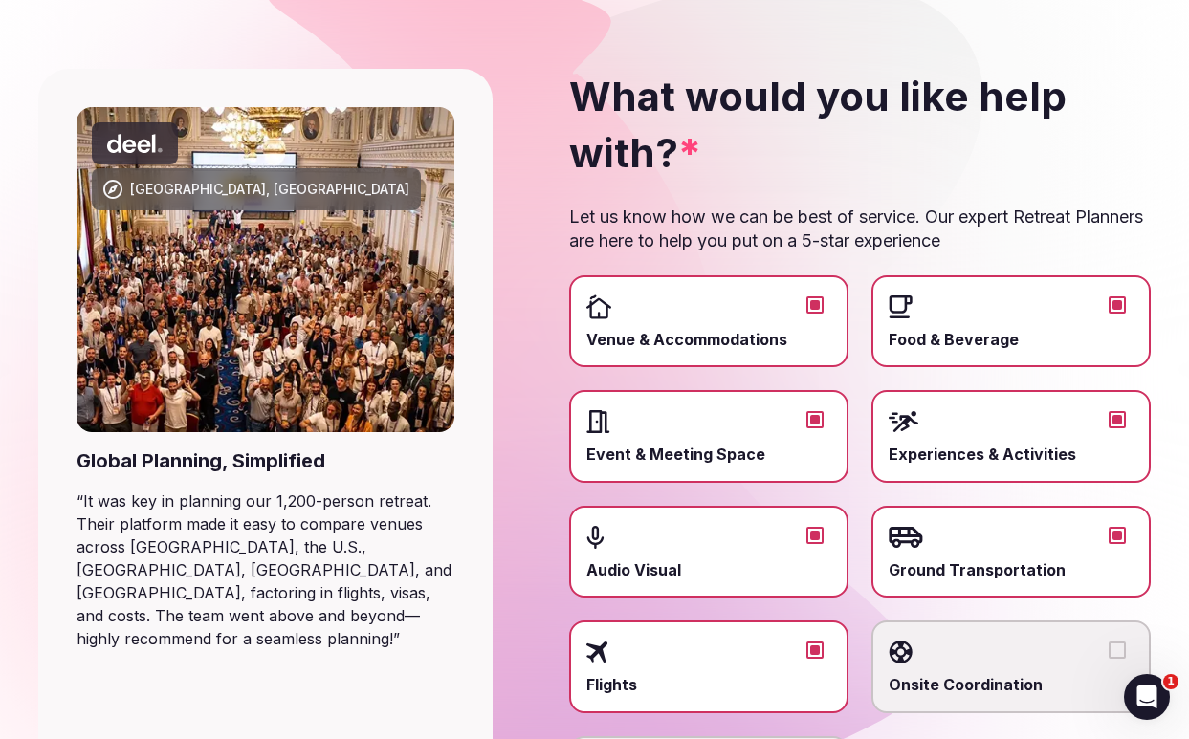
click at [776, 649] on div at bounding box center [708, 652] width 245 height 29
click at [806, 649] on button "Flights" at bounding box center [814, 650] width 17 height 17
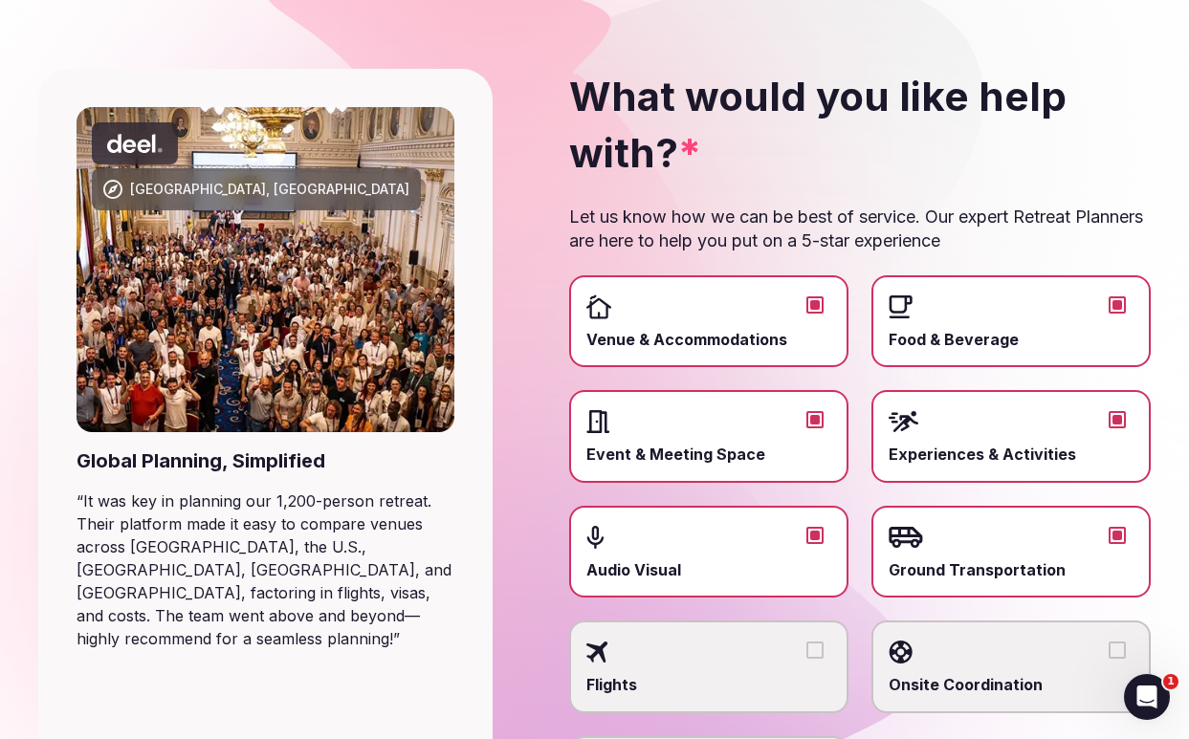
type button "on"
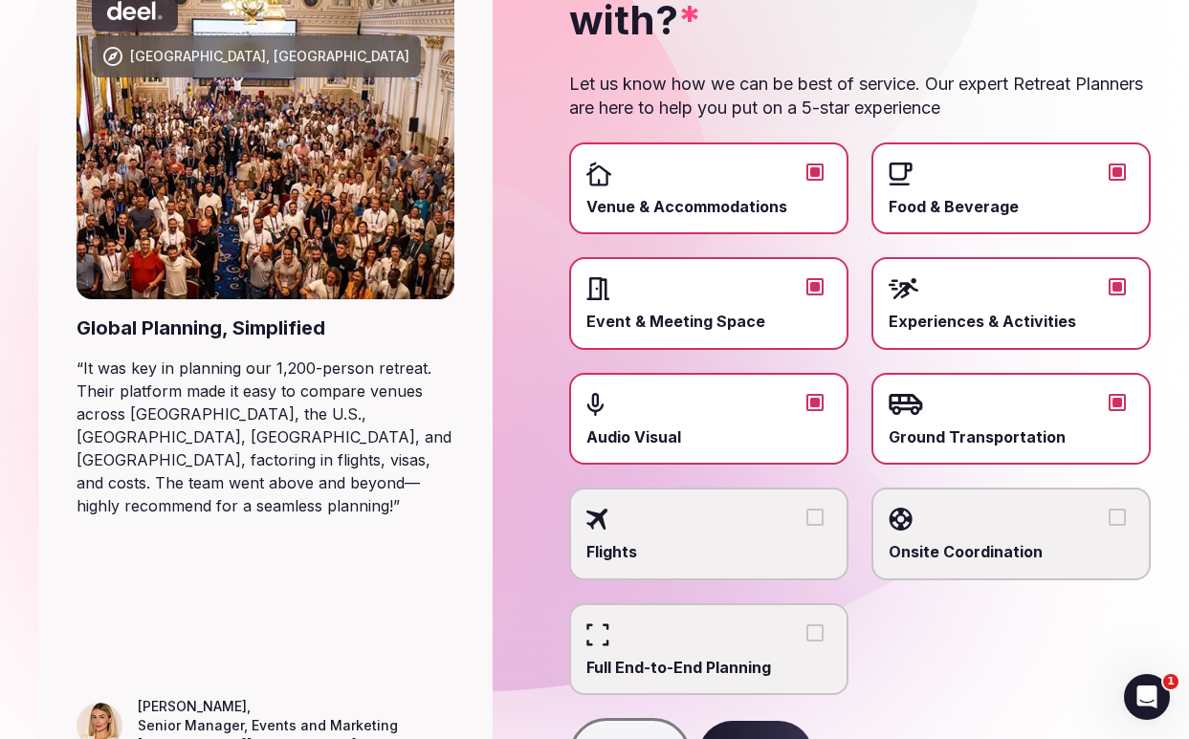
scroll to position [268, 0]
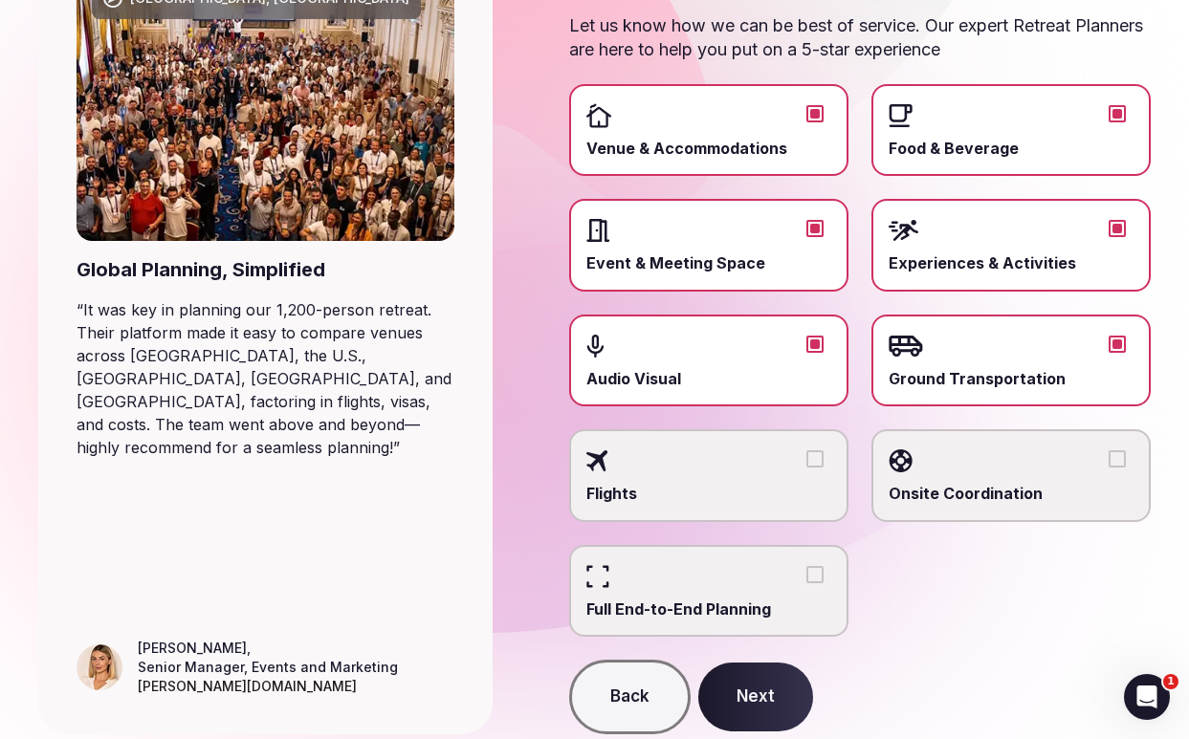
click at [1032, 458] on div at bounding box center [1011, 461] width 245 height 29
click at [1109, 458] on button "Onsite Coordination" at bounding box center [1117, 458] width 17 height 17
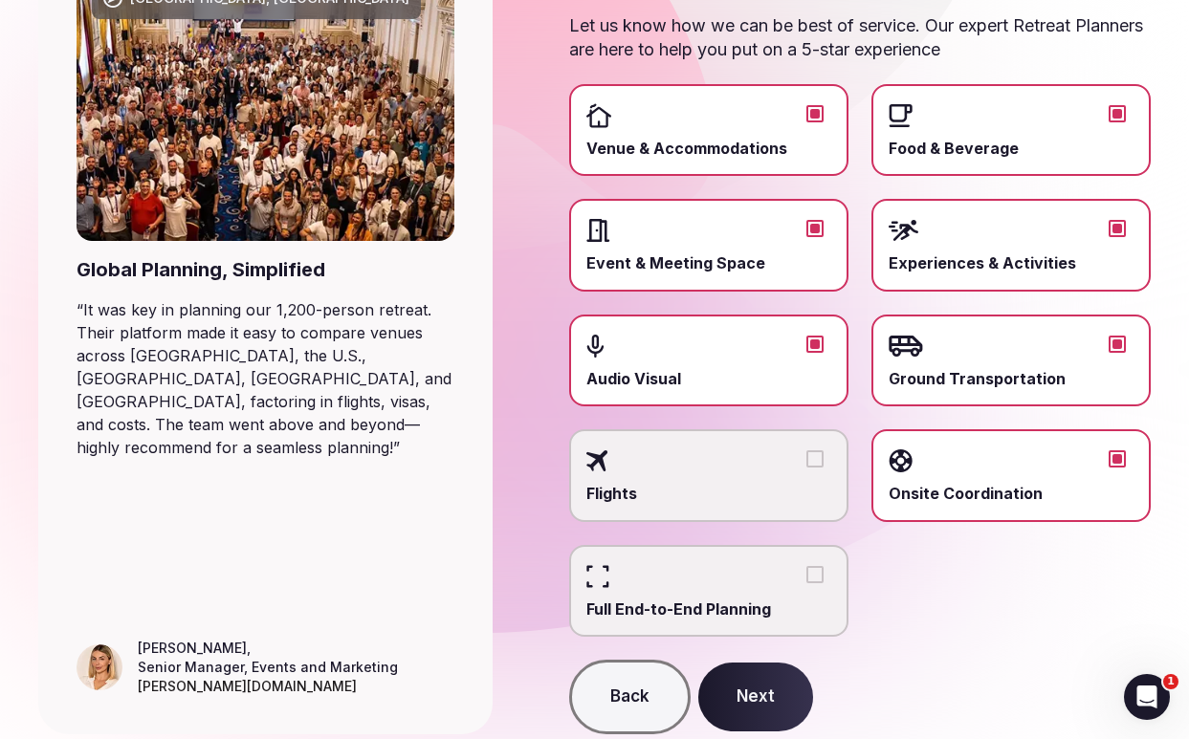
click at [987, 362] on label "Ground Transportation" at bounding box center [1010, 361] width 279 height 92
click at [1109, 353] on button "Ground Transportation" at bounding box center [1117, 344] width 17 height 17
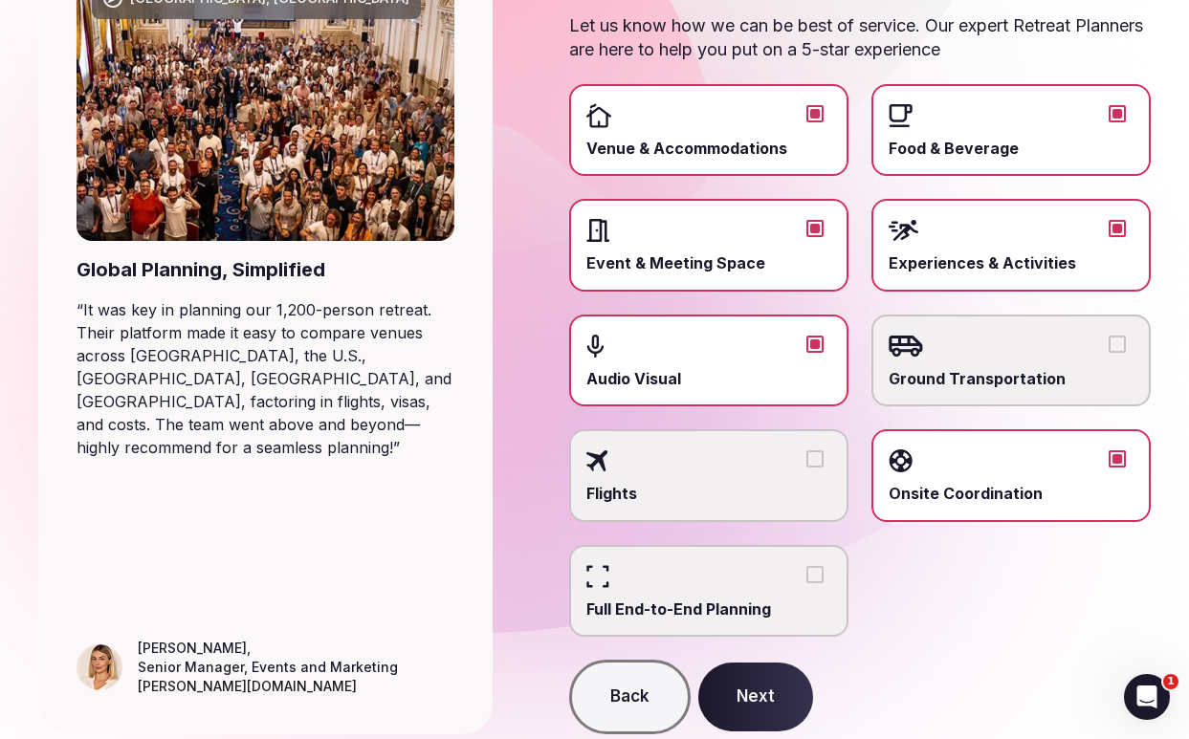
click at [987, 362] on label "Ground Transportation" at bounding box center [1010, 361] width 279 height 92
click at [1109, 353] on button "Ground Transportation" at bounding box center [1117, 344] width 17 height 17
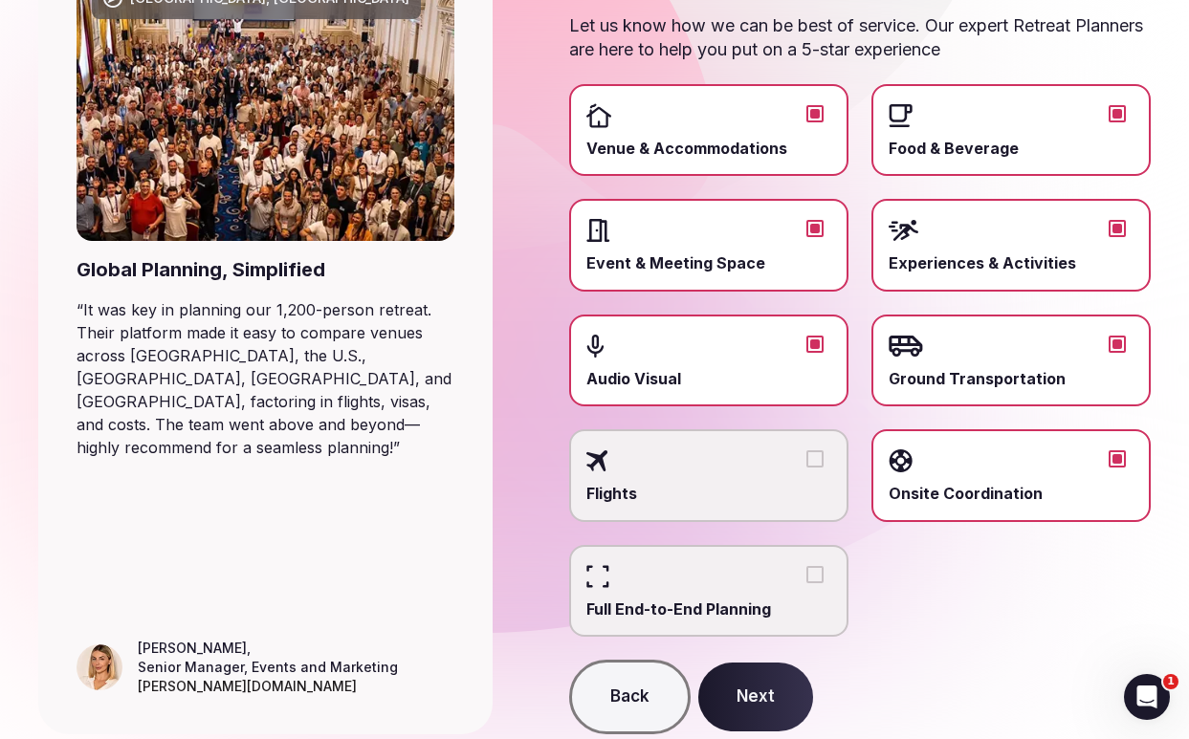
click at [812, 580] on button "Full End-to-End Planning" at bounding box center [814, 574] width 17 height 17
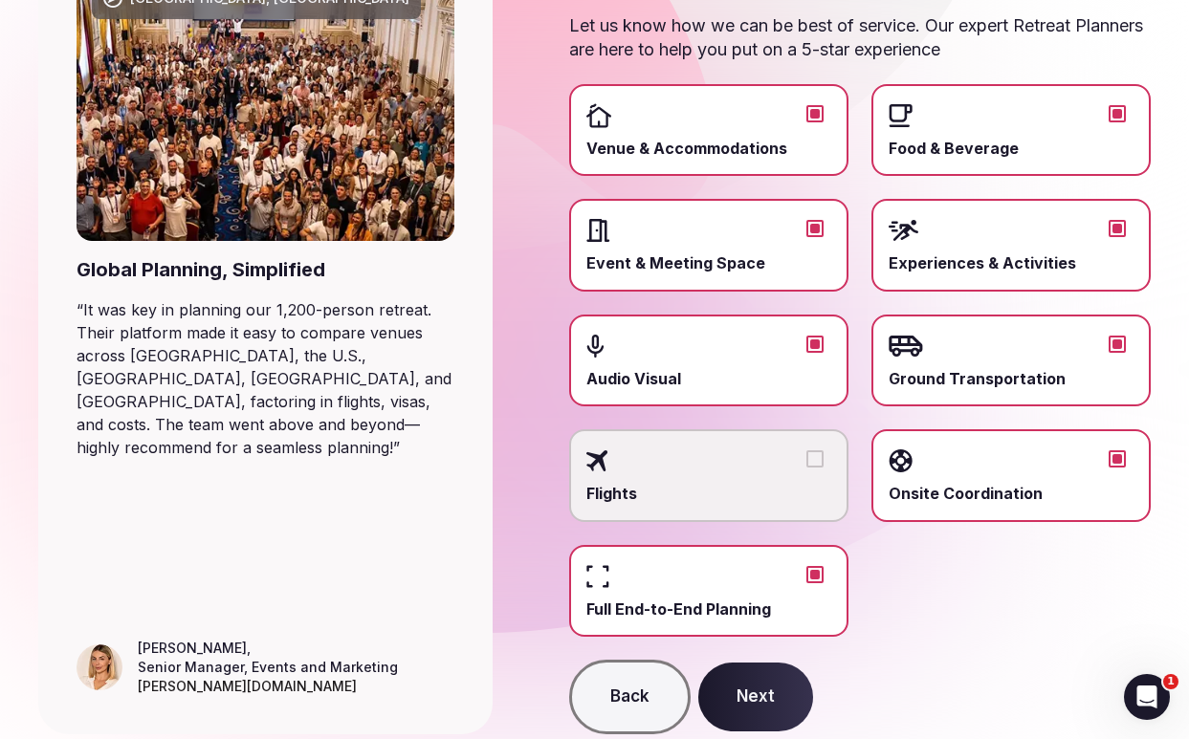
click at [753, 691] on button "Next" at bounding box center [755, 697] width 115 height 69
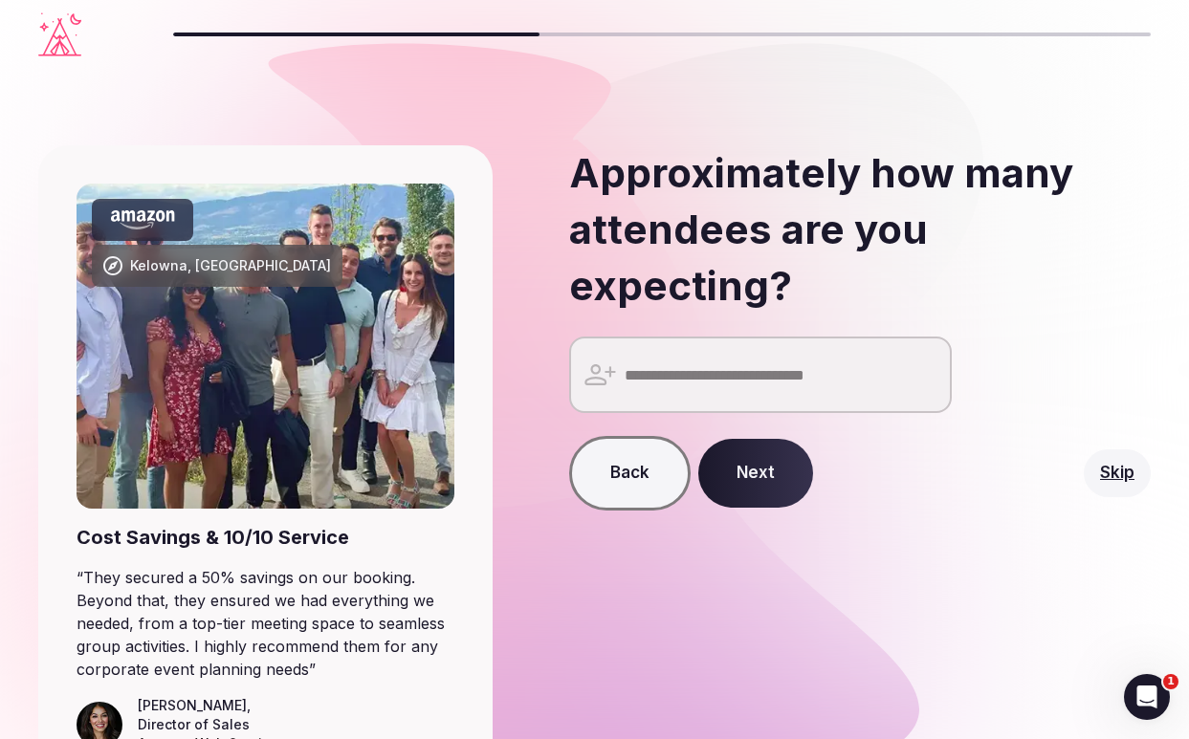
click at [815, 337] on input "number" at bounding box center [760, 375] width 383 height 77
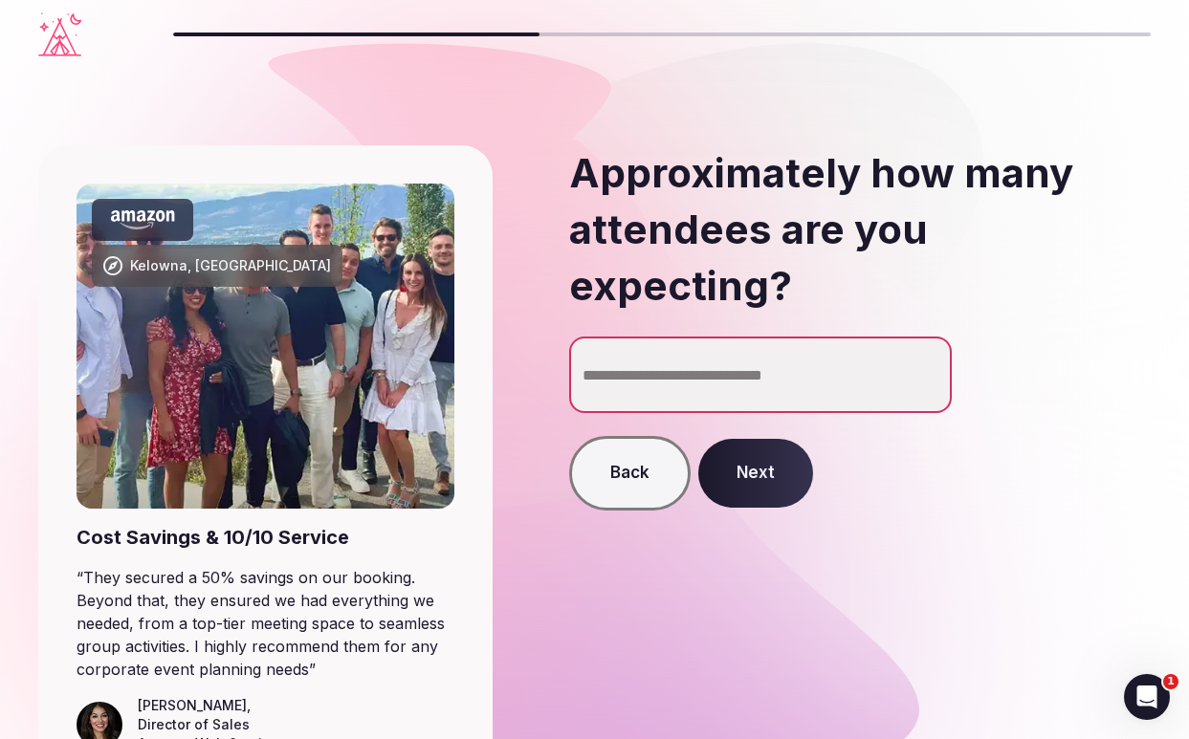
type input "**"
click at [759, 439] on button "Next" at bounding box center [755, 473] width 115 height 69
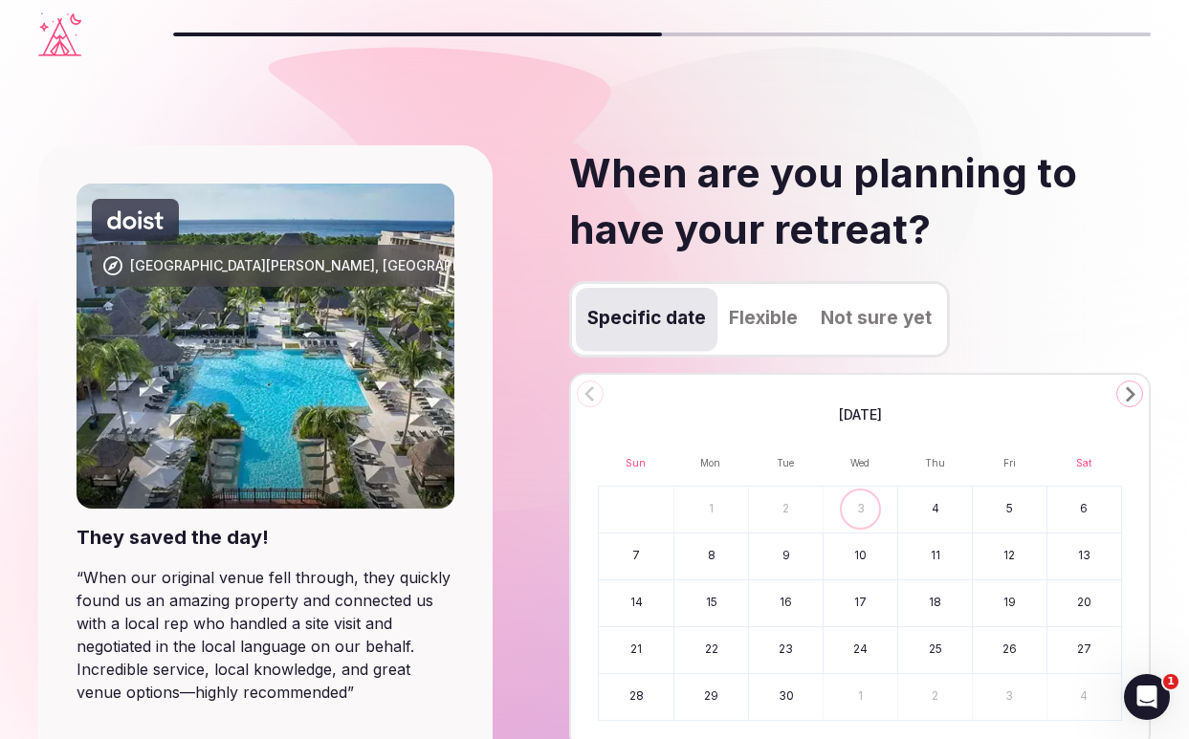
click at [1101, 295] on div "Specific date Flexible Not sure yet" at bounding box center [860, 327] width 582 height 92
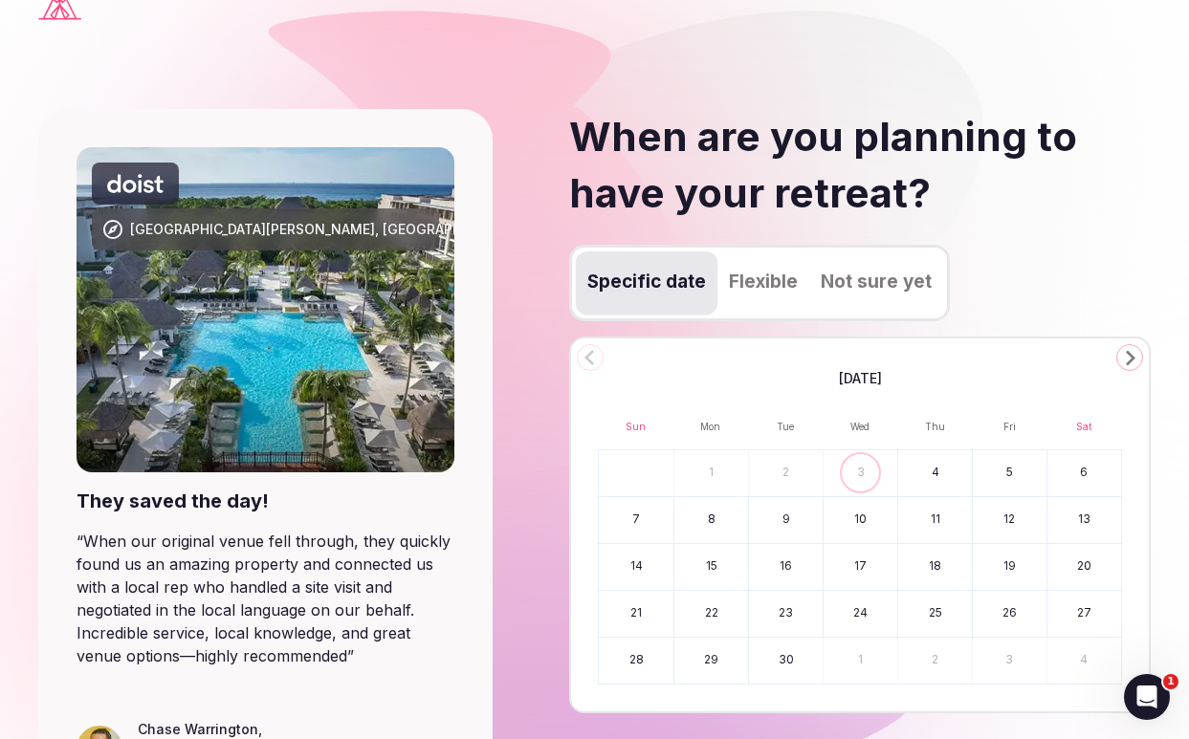
scroll to position [38, 0]
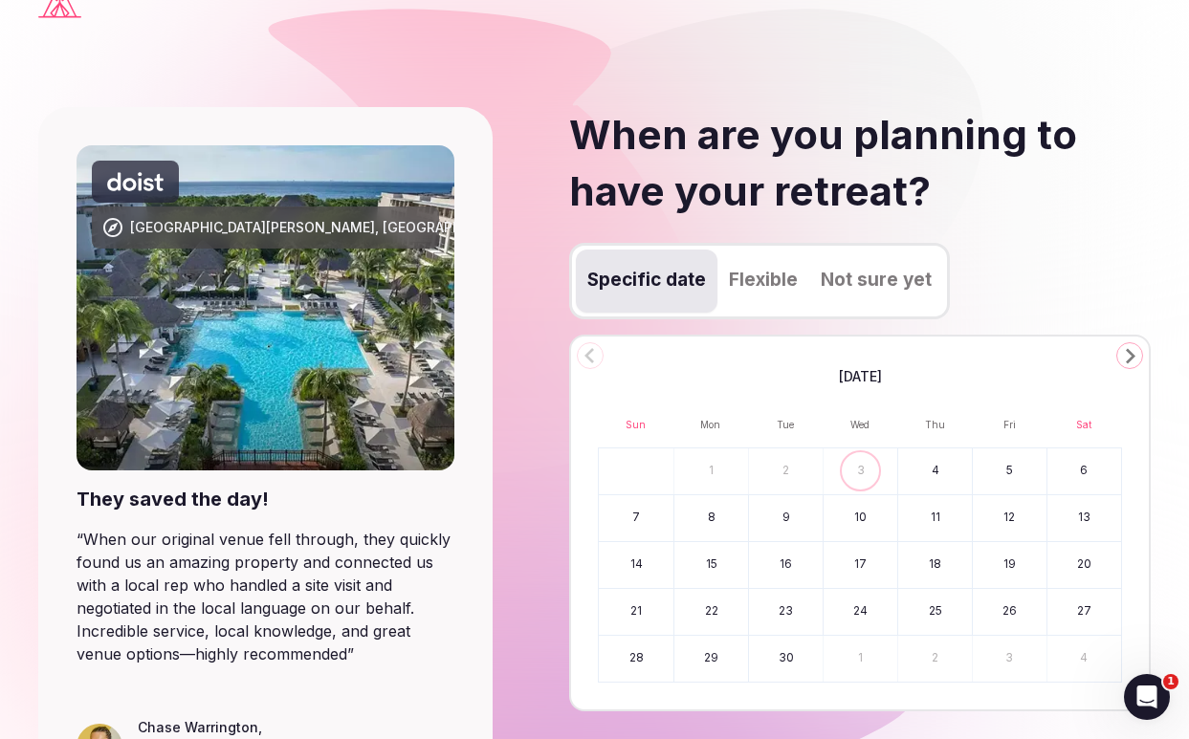
click at [887, 275] on button "Not sure yet" at bounding box center [876, 281] width 134 height 63
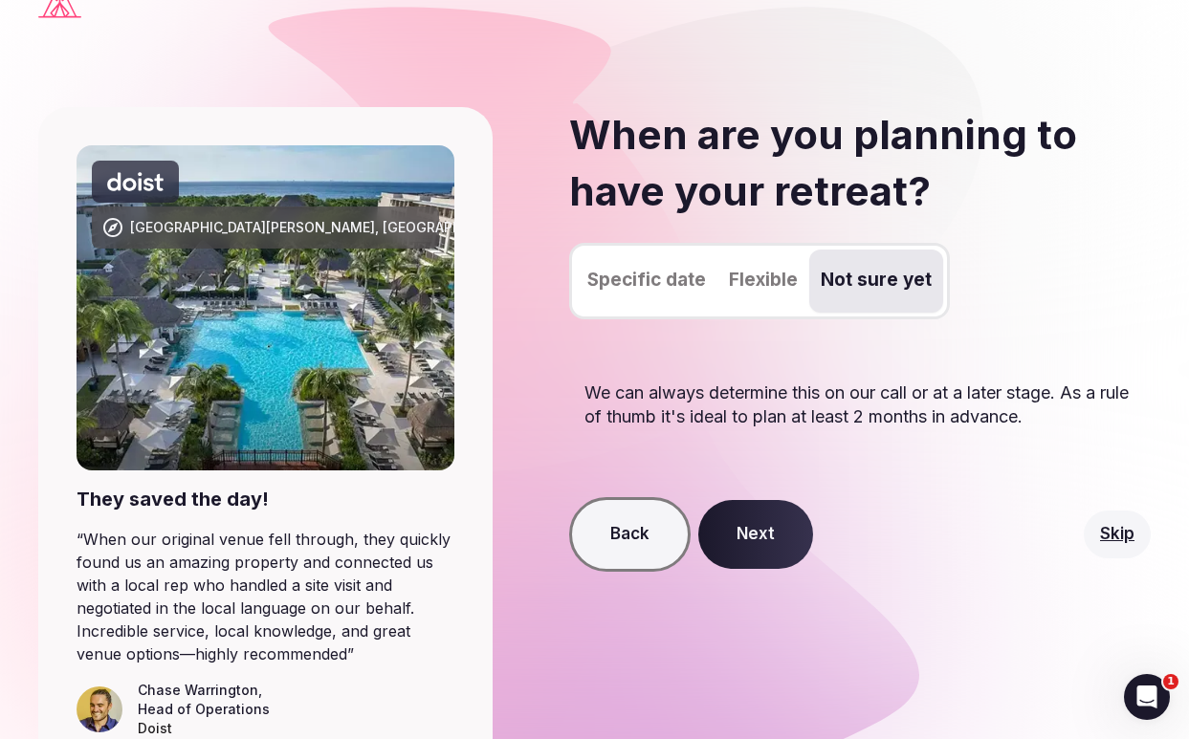
click at [768, 541] on button "Next" at bounding box center [755, 534] width 115 height 69
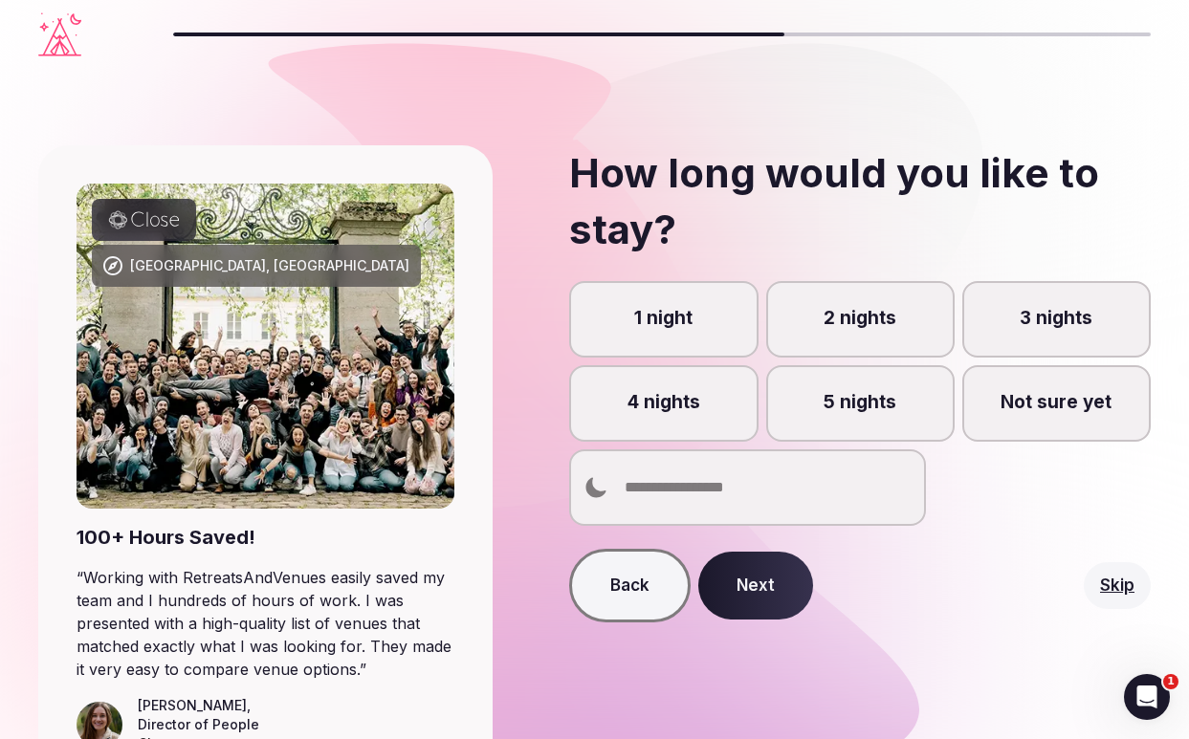
click at [903, 402] on label "5 nights" at bounding box center [860, 403] width 188 height 77
click at [879, 404] on button "5 nights" at bounding box center [869, 413] width 19 height 19
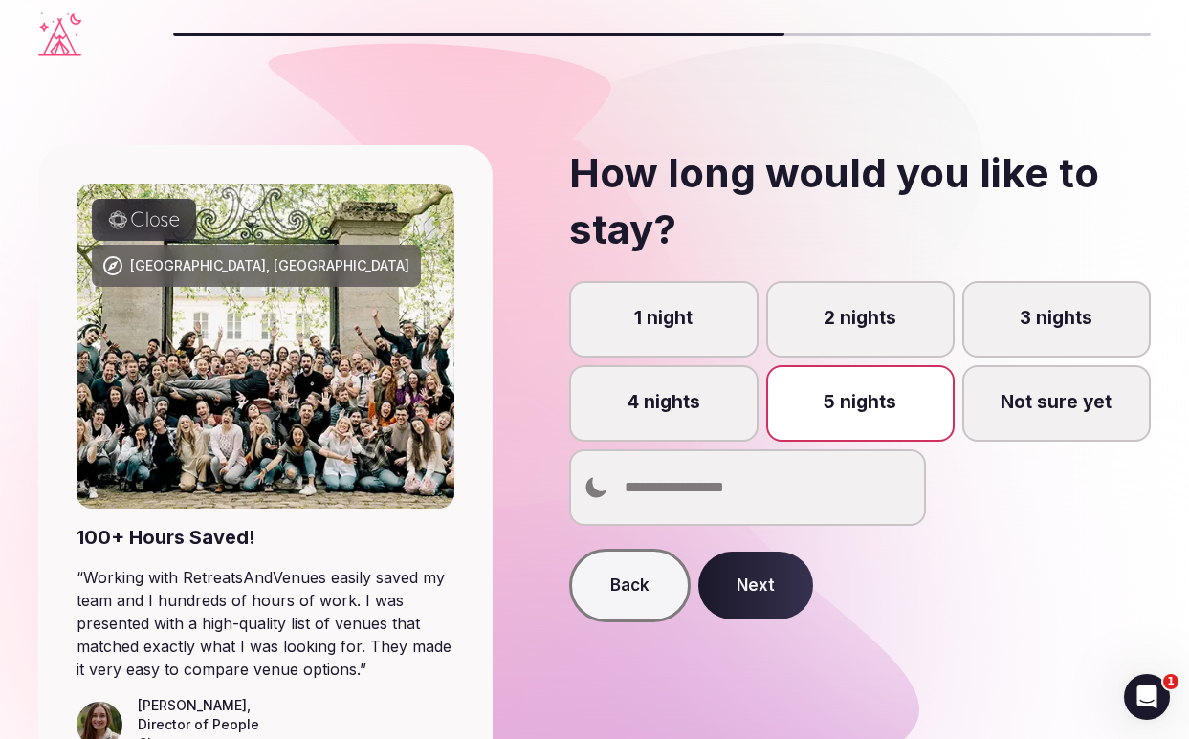
scroll to position [10, 0]
click at [748, 599] on button "Next" at bounding box center [755, 586] width 115 height 69
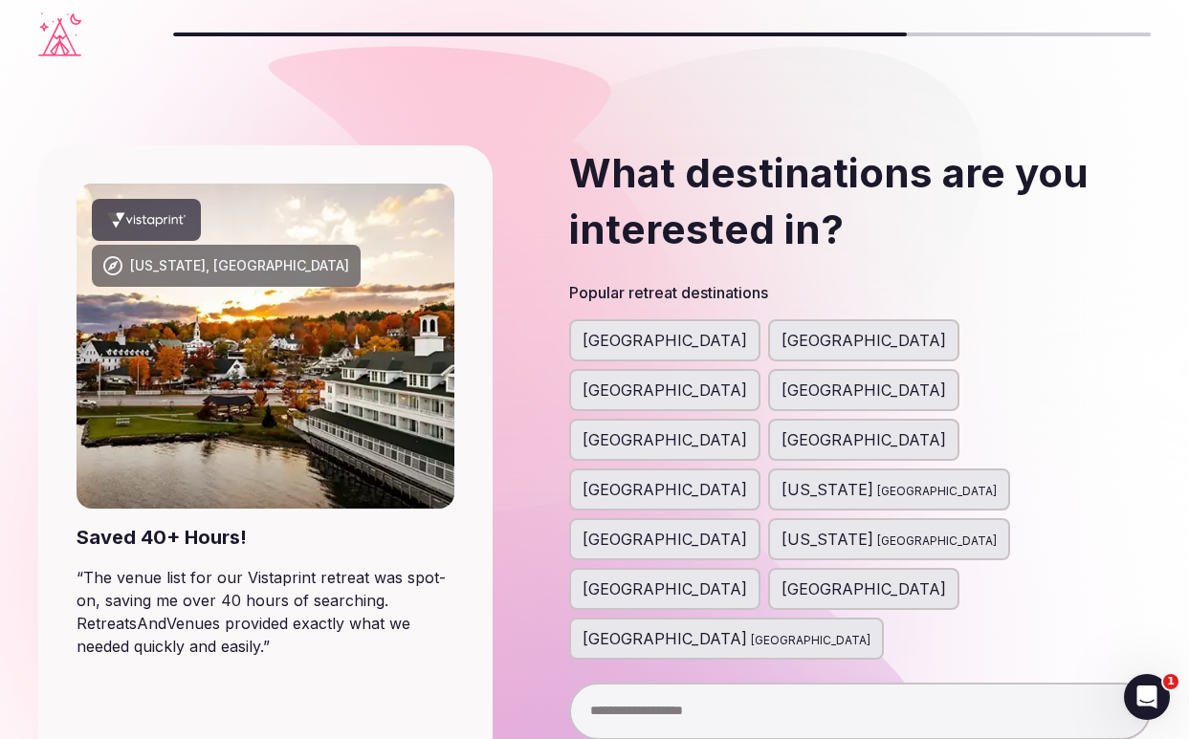
click at [808, 631] on span "[GEOGRAPHIC_DATA]" at bounding box center [811, 640] width 120 height 19
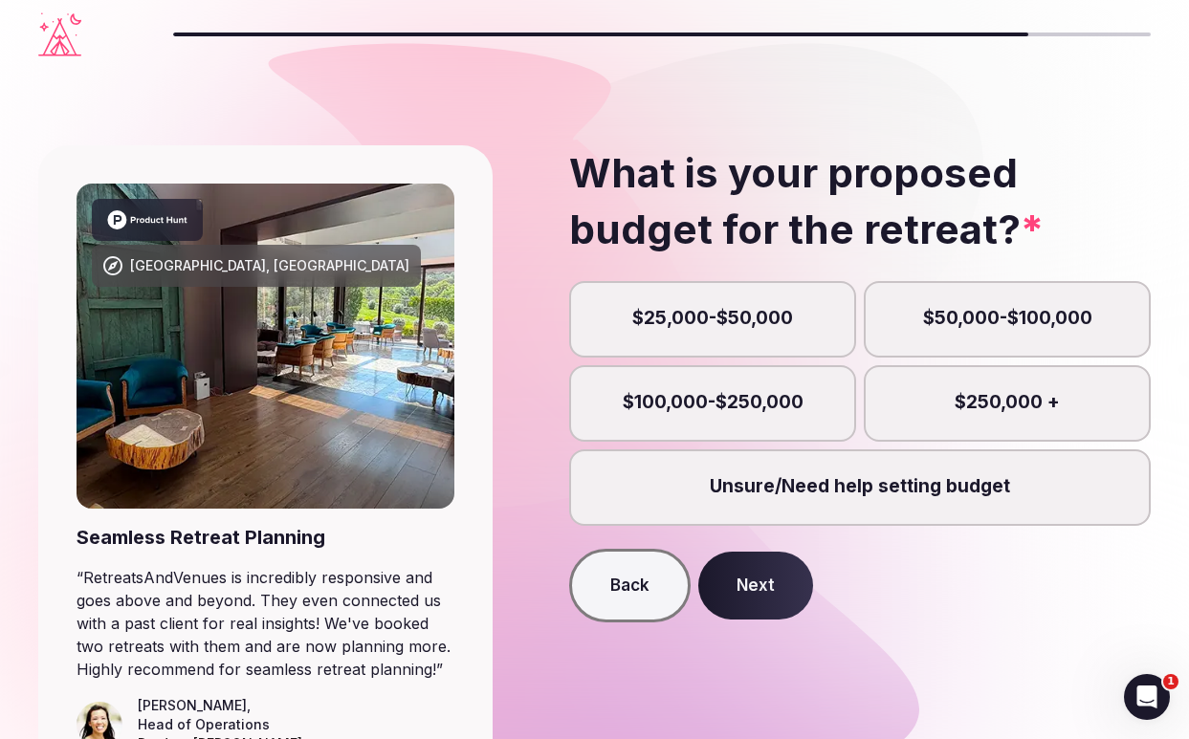
click at [813, 317] on label "$25,000-$50,000" at bounding box center [712, 319] width 287 height 77
click at [732, 319] on button "$25,000-$50,000" at bounding box center [722, 328] width 19 height 19
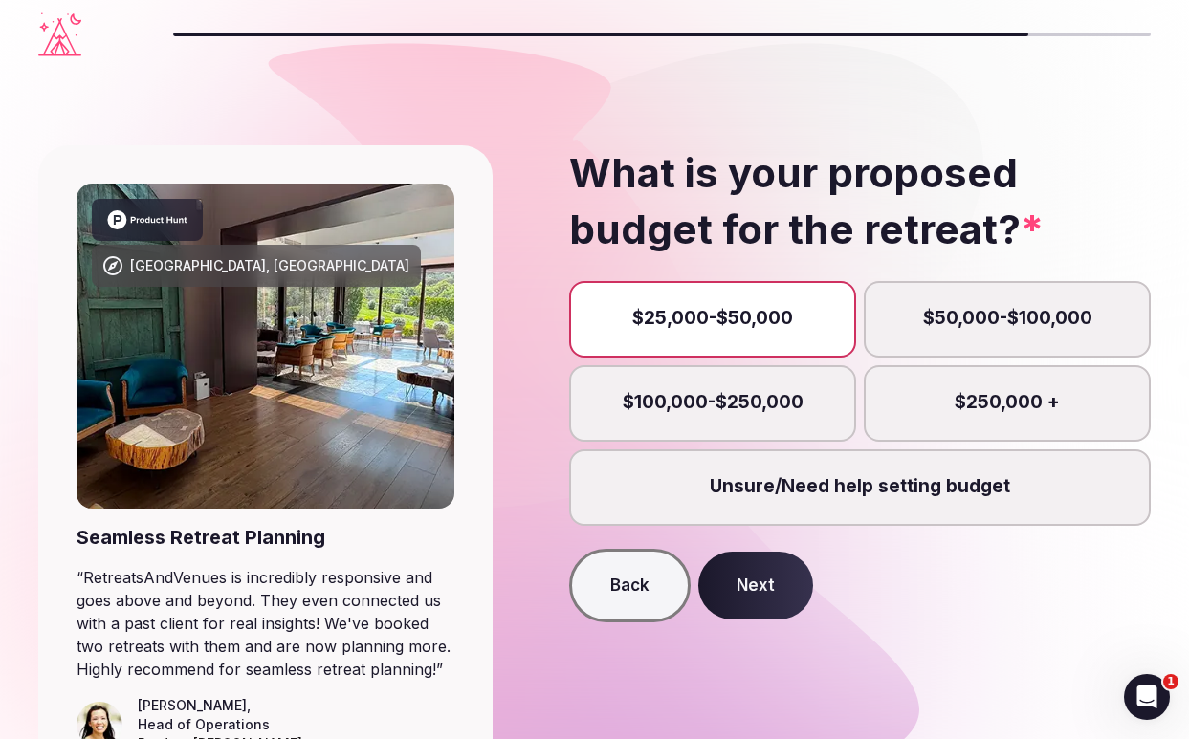
click at [946, 328] on label "$50,000-$100,000" at bounding box center [1007, 319] width 287 height 77
click at [1007, 328] on button "$50,000-$100,000" at bounding box center [1016, 328] width 19 height 19
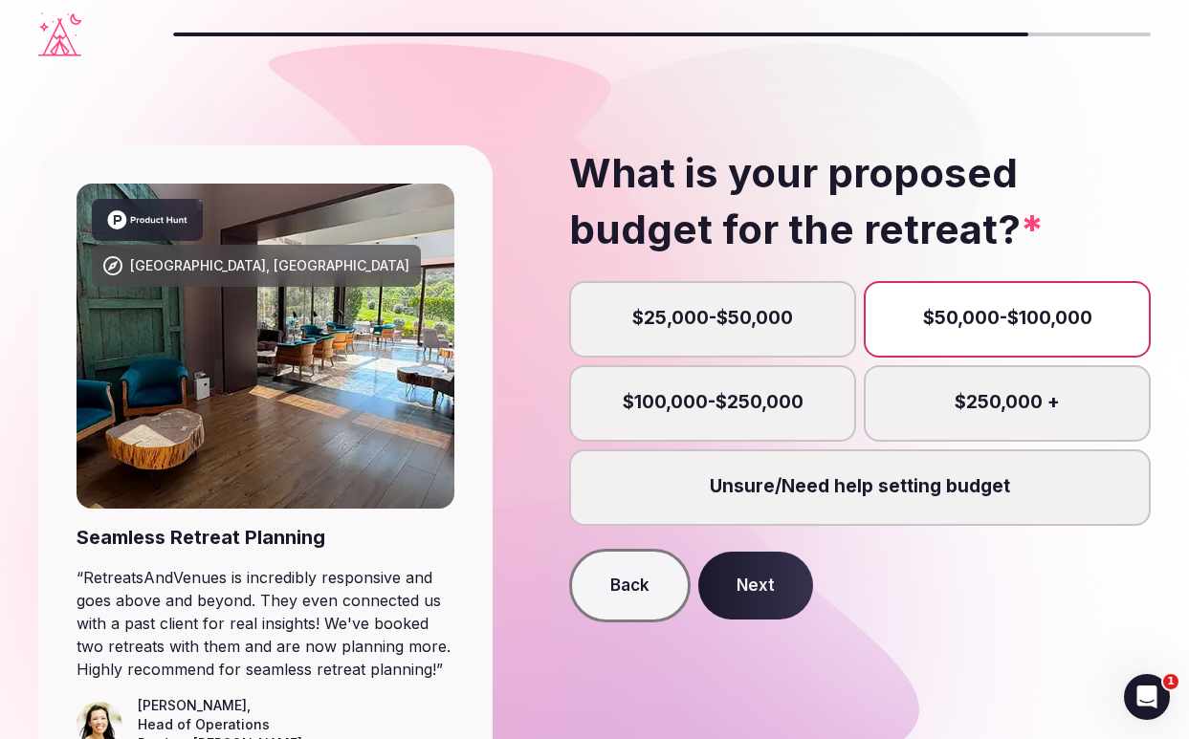
scroll to position [11, 0]
click at [777, 591] on button "Next" at bounding box center [755, 586] width 115 height 69
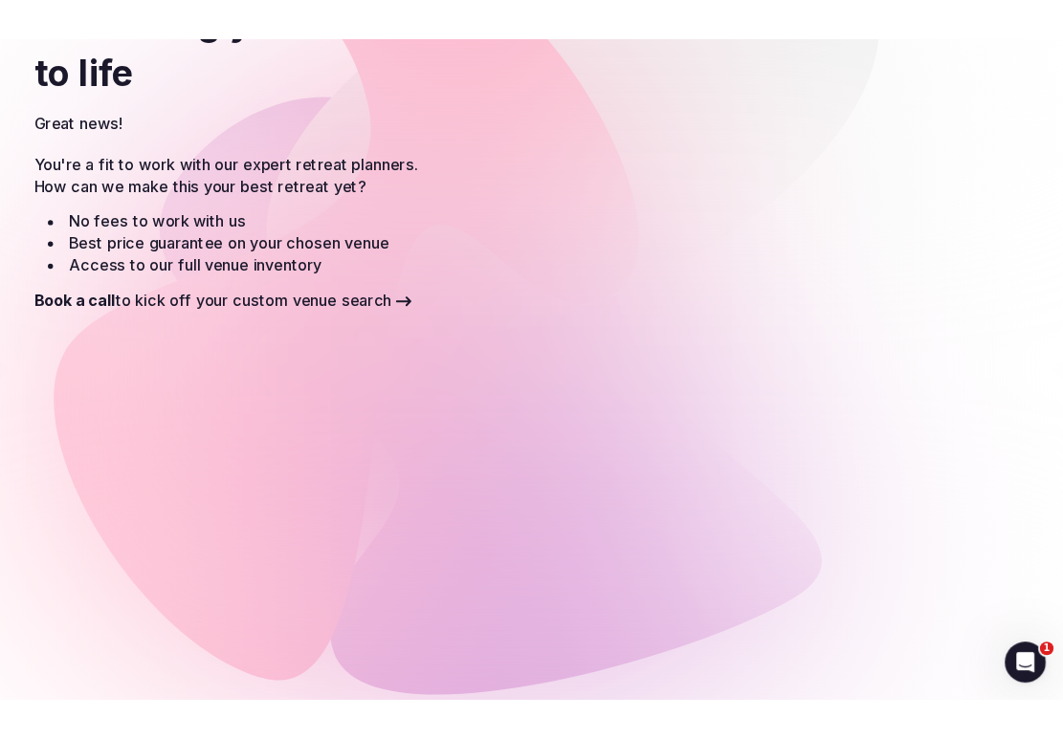
scroll to position [230, 0]
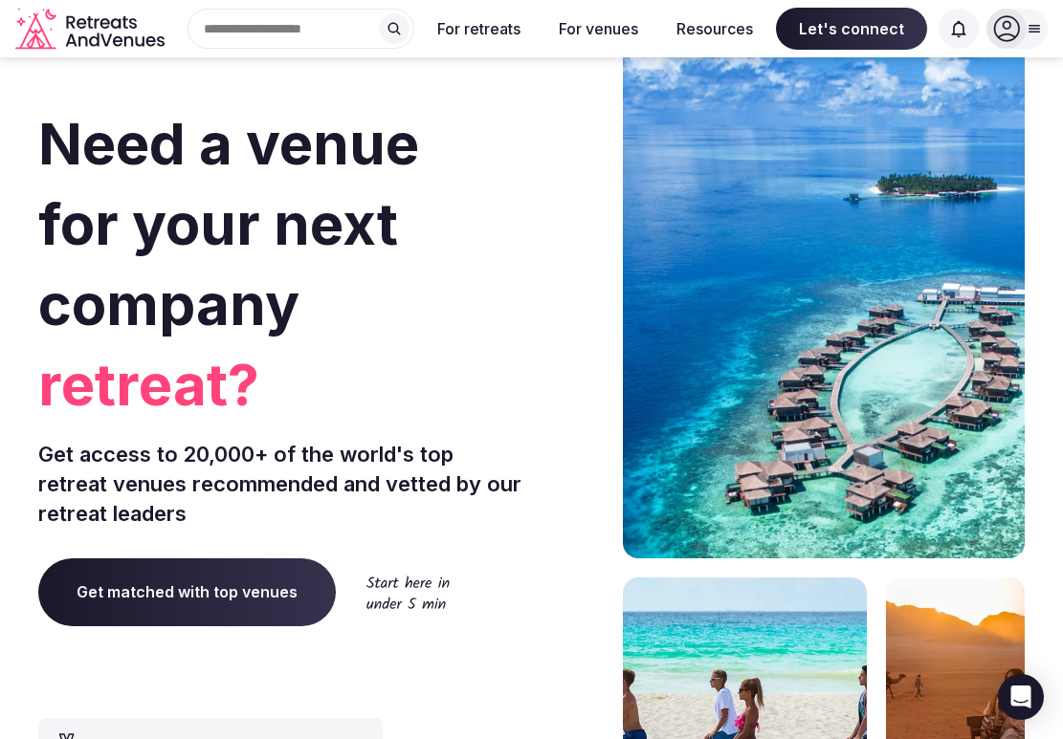
click at [381, 25] on button at bounding box center [394, 28] width 31 height 31
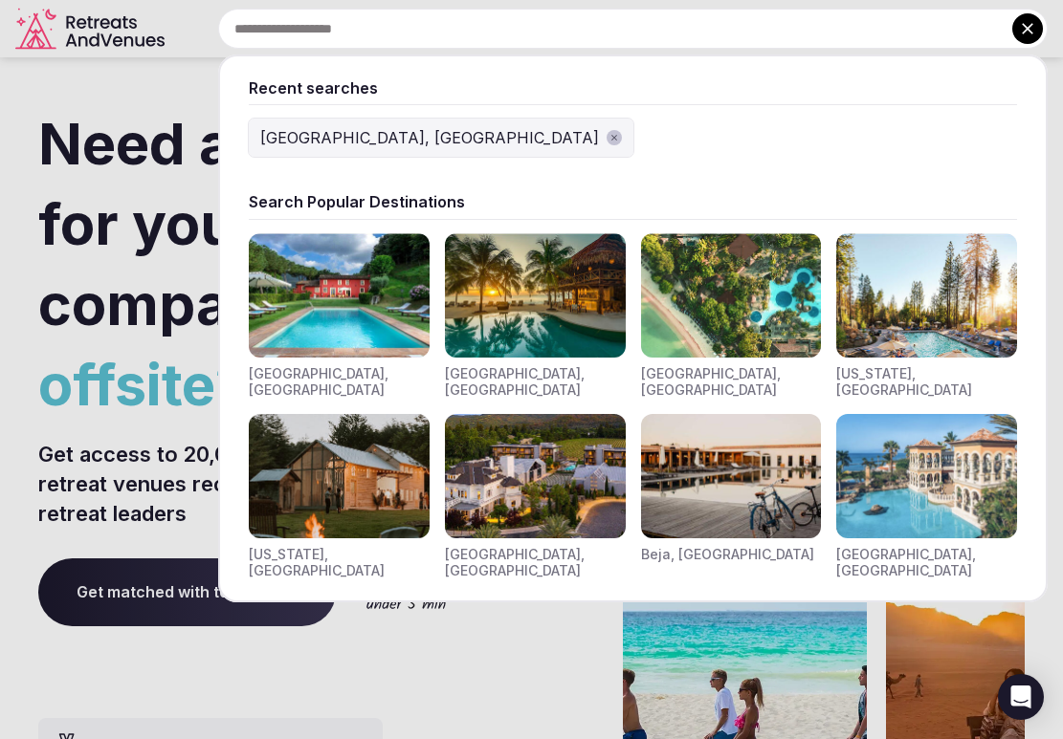
click at [381, 27] on input "text" at bounding box center [632, 29] width 829 height 40
click at [347, 137] on div "[GEOGRAPHIC_DATA], [GEOGRAPHIC_DATA]" at bounding box center [429, 137] width 339 height 23
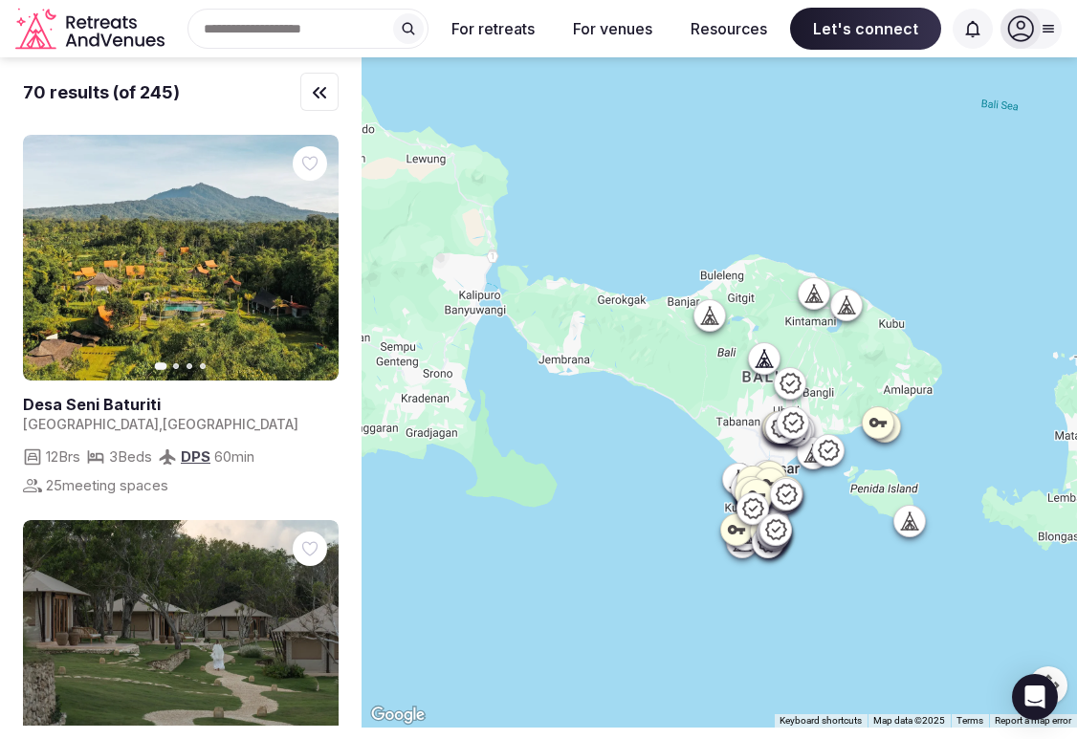
click at [325, 97] on icon "button" at bounding box center [319, 93] width 11 height 10
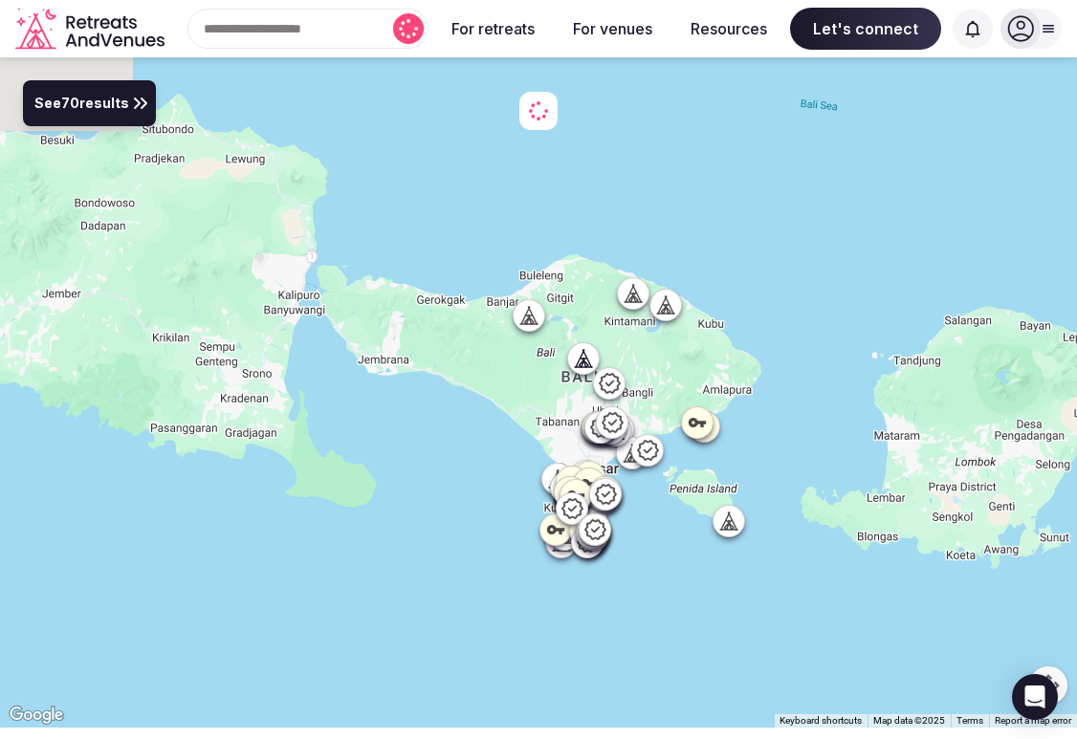
click at [119, 101] on span "See 70 results" at bounding box center [81, 104] width 95 height 21
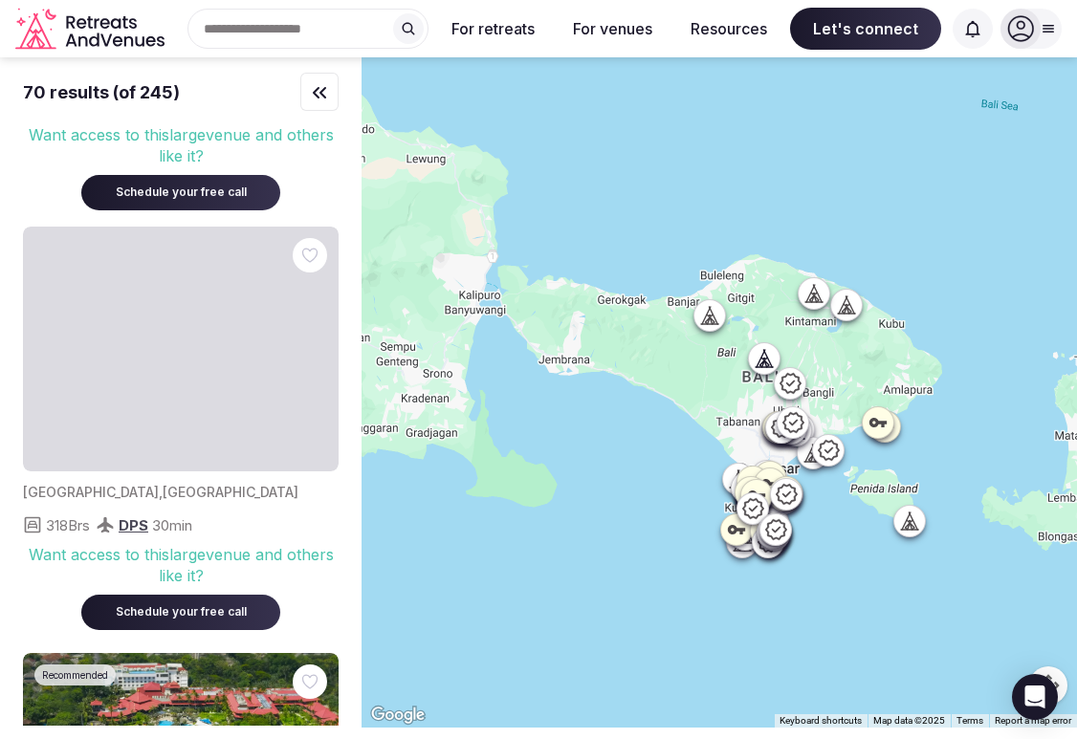
scroll to position [1282, 0]
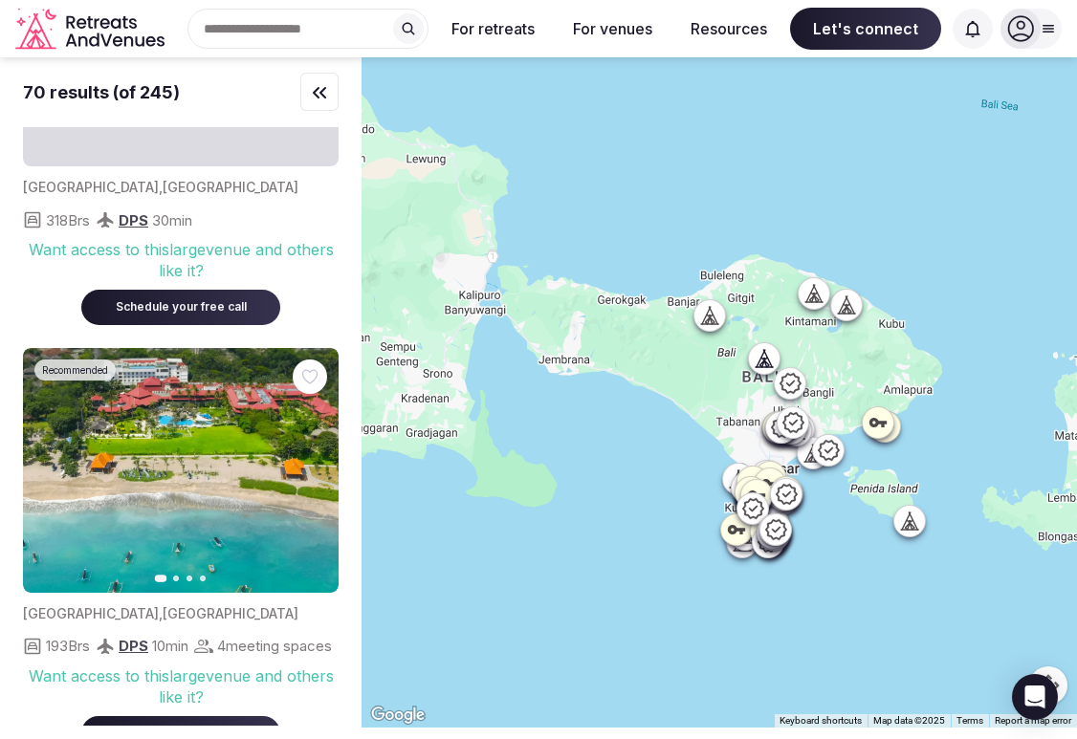
scroll to position [1560, 0]
